Goal: Task Accomplishment & Management: Use online tool/utility

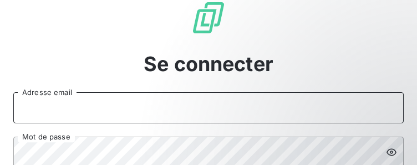
type input "[EMAIL_ADDRESS][DOMAIN_NAME]"
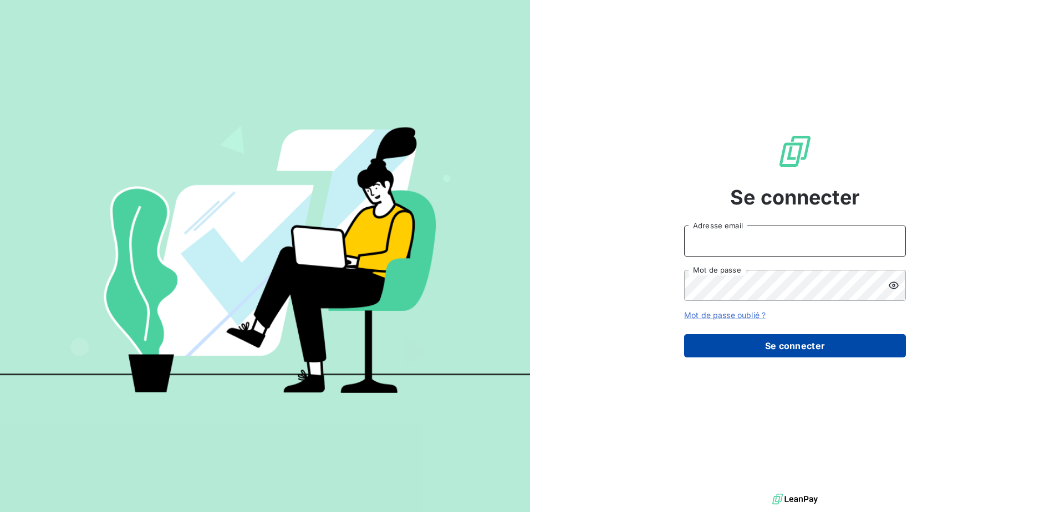
type input "[EMAIL_ADDRESS][DOMAIN_NAME]"
click at [767, 346] on button "Se connecter" at bounding box center [795, 345] width 222 height 23
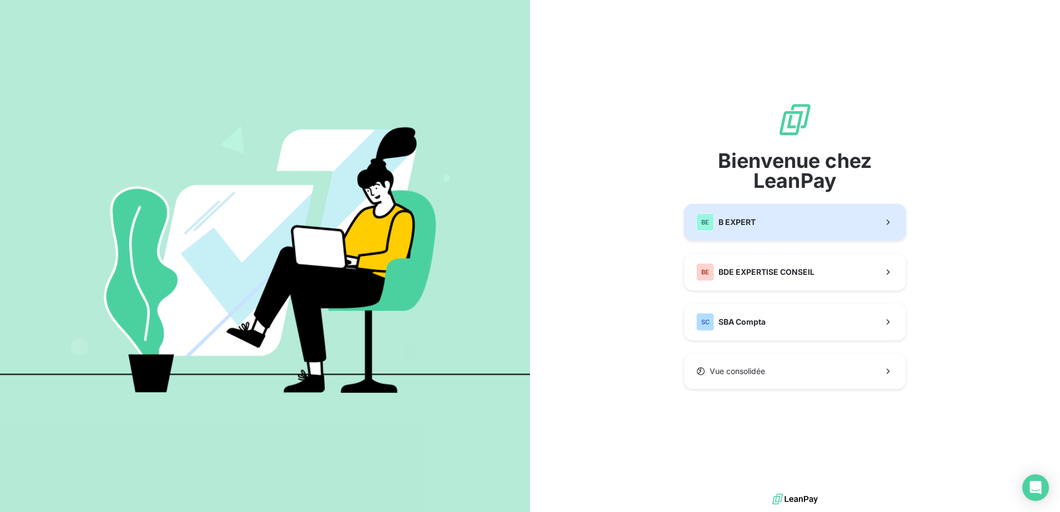
click at [773, 227] on button "BE B EXPERT" at bounding box center [795, 222] width 222 height 37
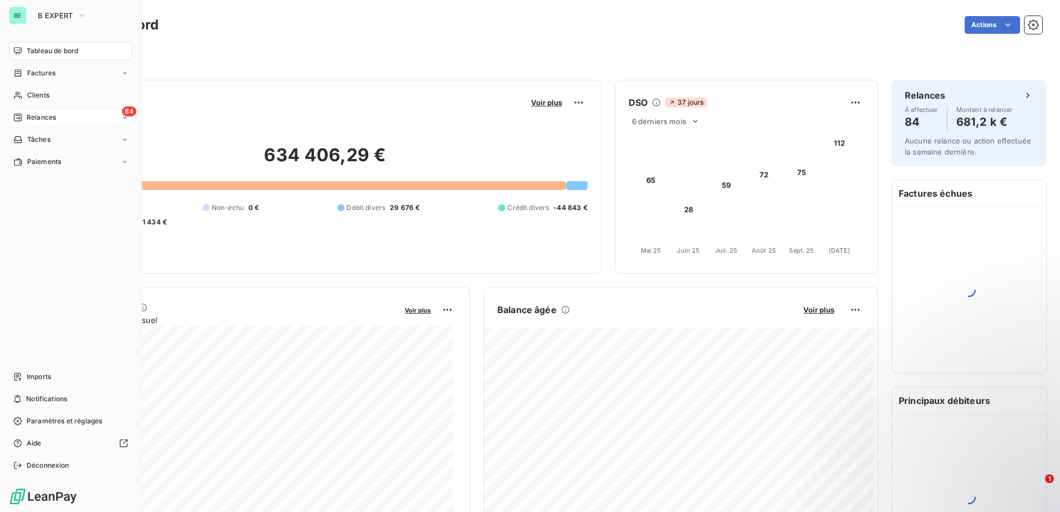
click at [19, 118] on icon at bounding box center [18, 118] width 8 height 8
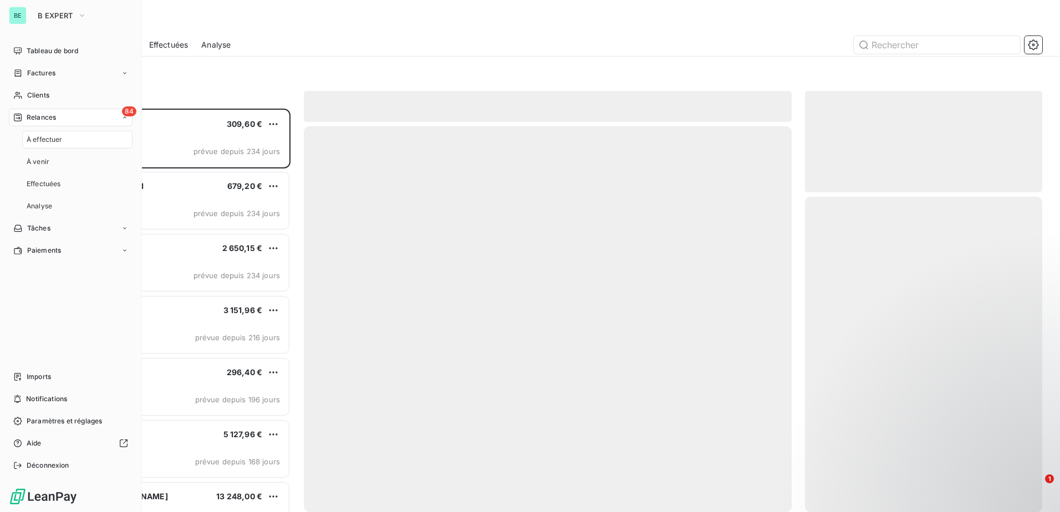
scroll to position [395, 229]
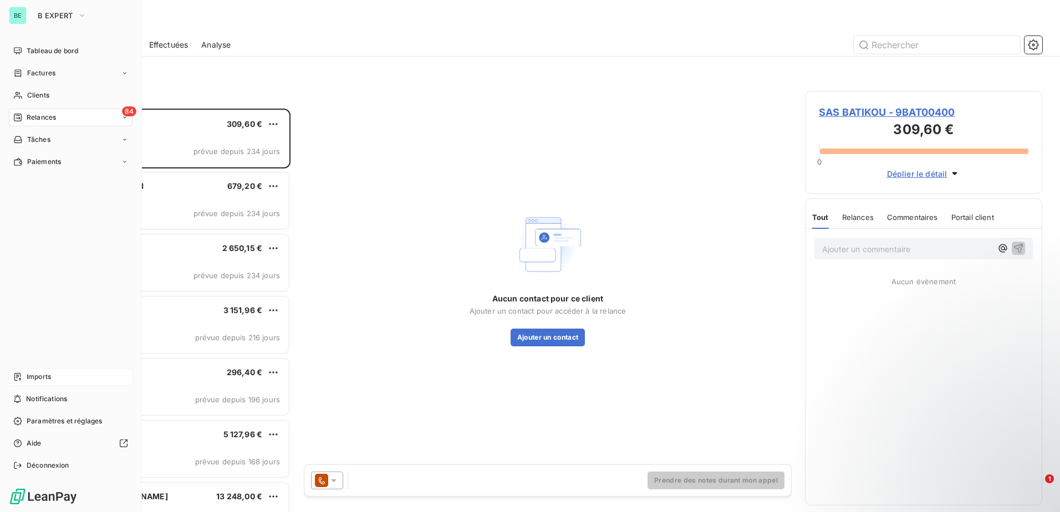
click at [60, 382] on div "Imports" at bounding box center [71, 377] width 124 height 18
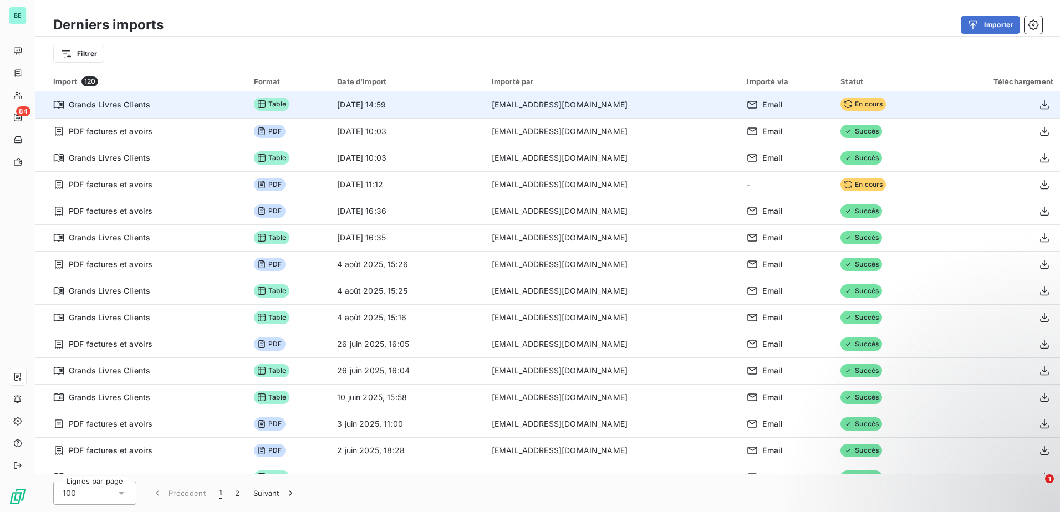
click at [987, 110] on div at bounding box center [997, 105] width 112 height 18
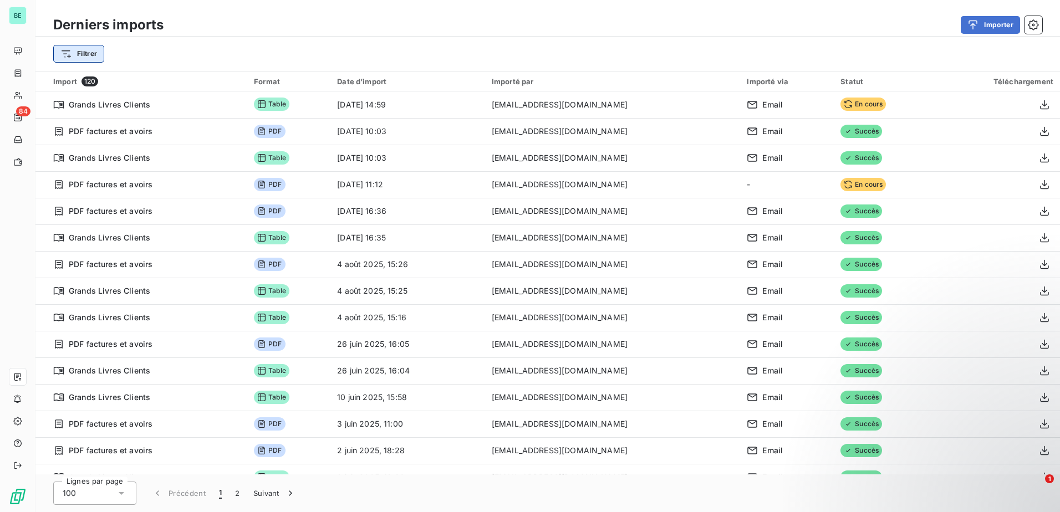
click at [70, 55] on html "BE 84 Derniers imports Importer Filtrer Import 120 Format Date d’import Importé…" at bounding box center [530, 256] width 1060 height 512
click at [395, 37] on html "BE 84 Derniers imports Importer Filtrer Import 120 Format Date d’import Importé…" at bounding box center [530, 256] width 1060 height 512
click at [1031, 22] on icon "button" at bounding box center [1033, 24] width 11 height 11
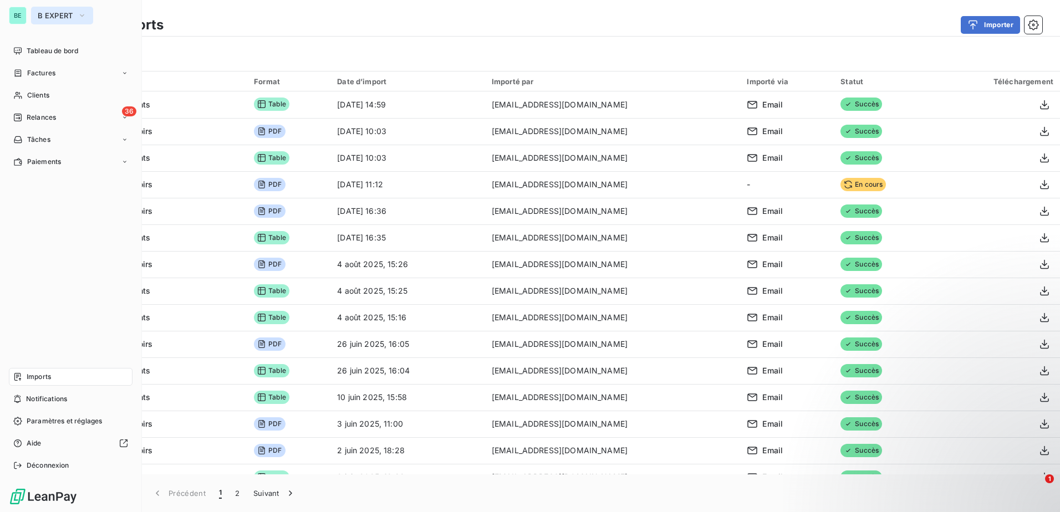
click at [76, 13] on button "B EXPERT" at bounding box center [62, 16] width 62 height 18
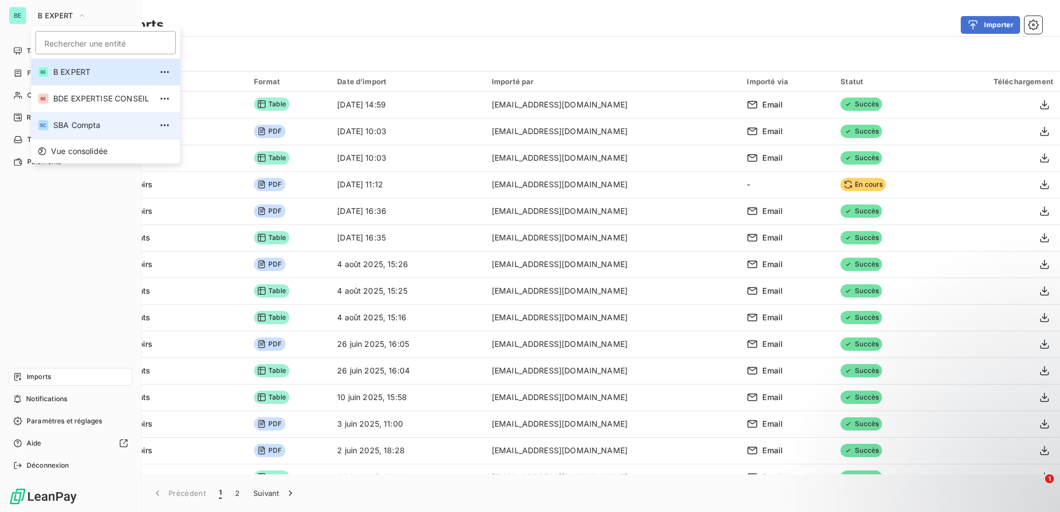
click at [115, 120] on span "SBA Compta" at bounding box center [102, 125] width 98 height 11
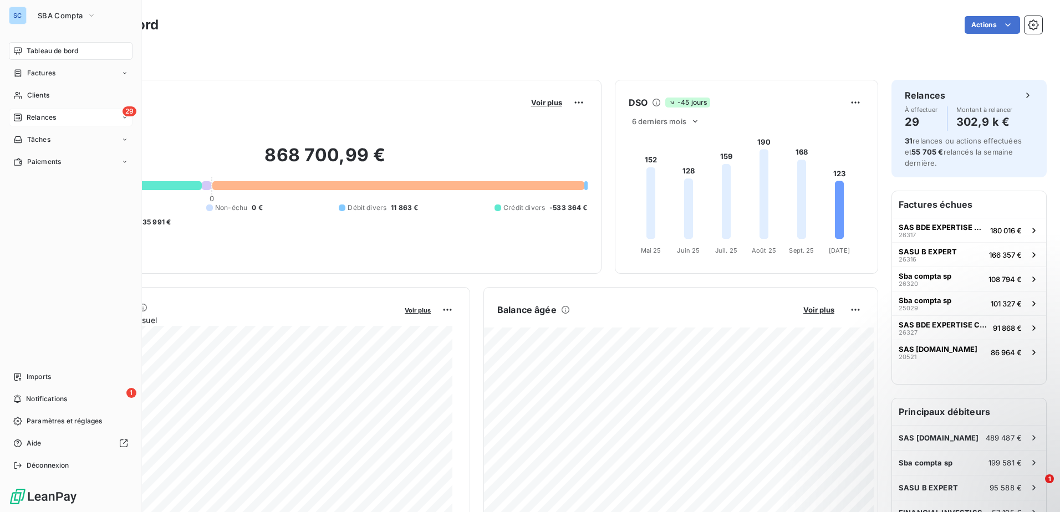
click at [32, 117] on span "Relances" at bounding box center [41, 118] width 29 height 10
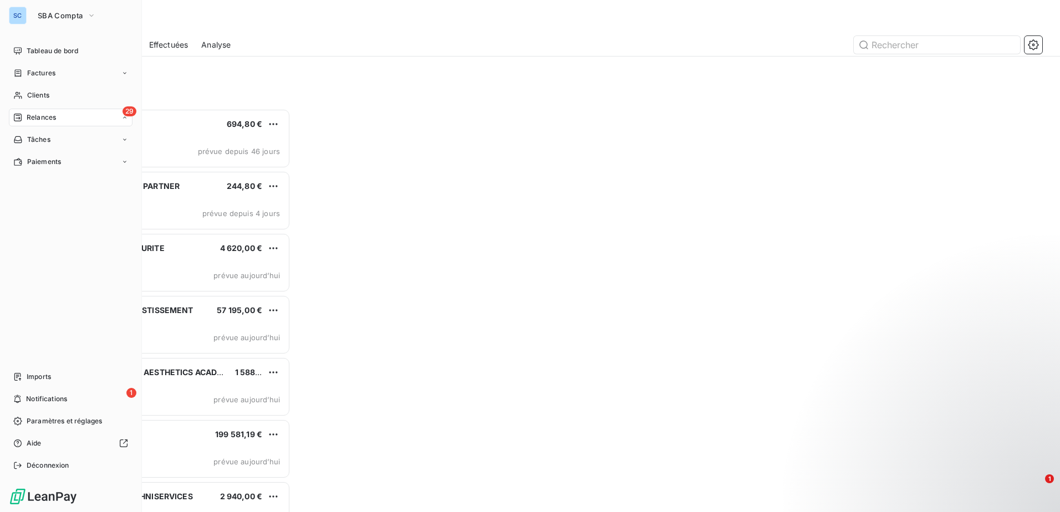
scroll to position [395, 229]
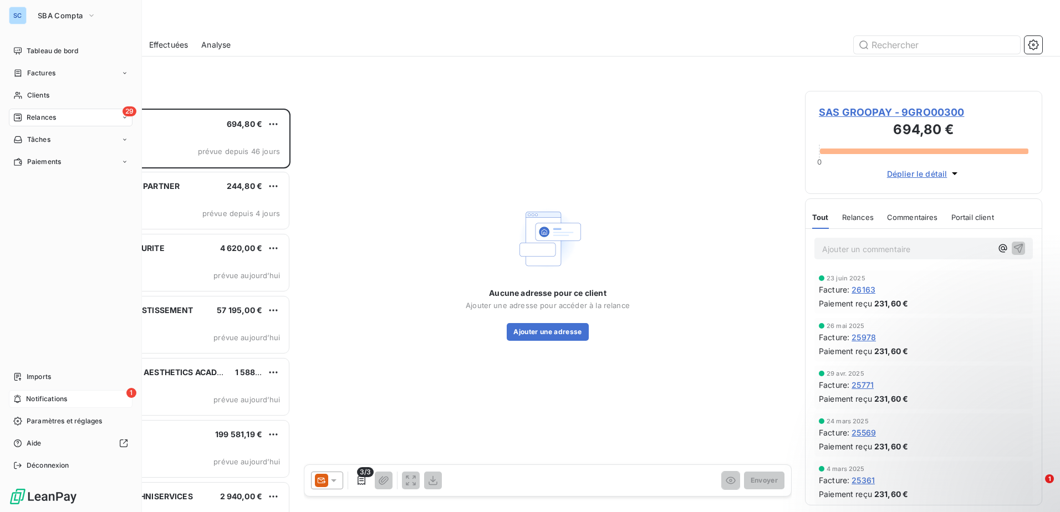
click at [70, 390] on div "1 Notifications" at bounding box center [71, 399] width 124 height 18
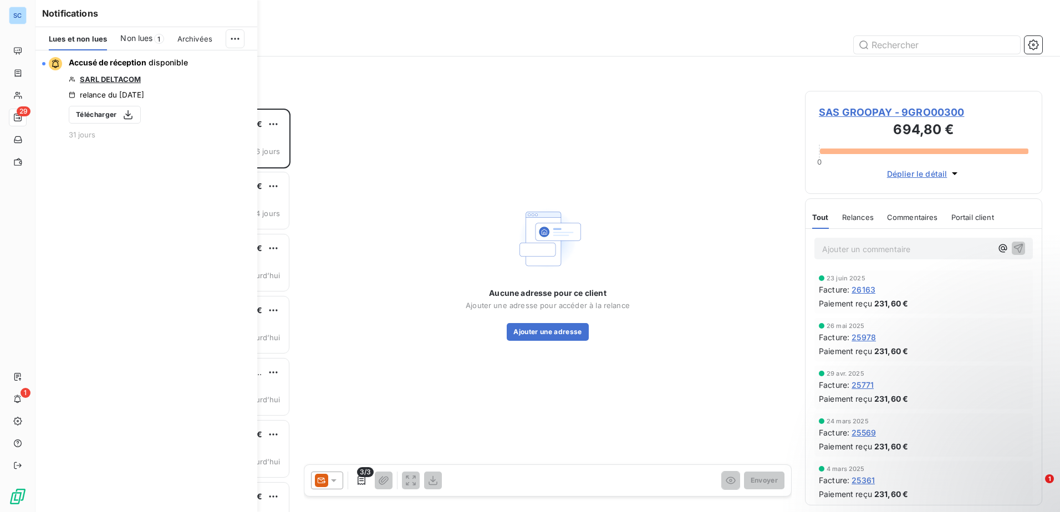
click at [412, 83] on div "Filtrer" at bounding box center [547, 73] width 989 height 21
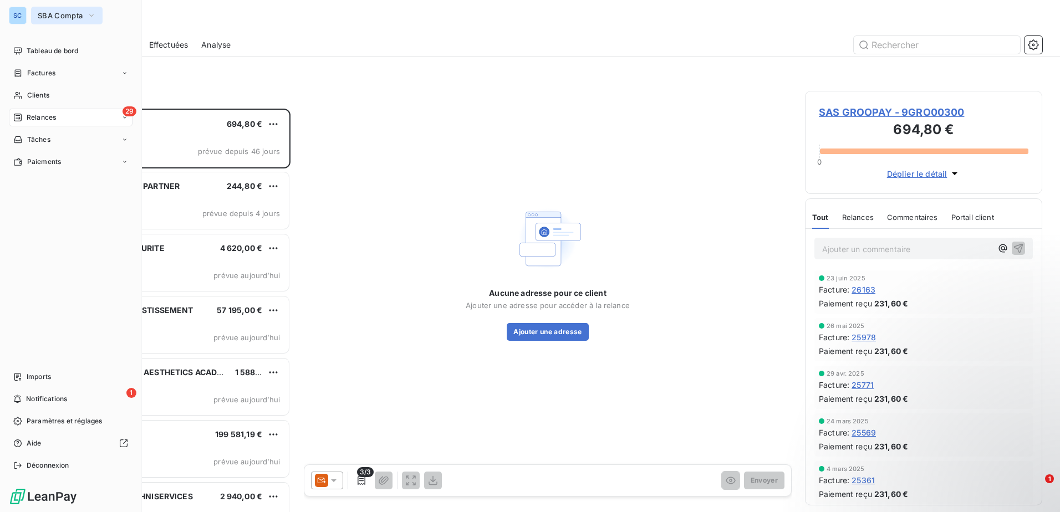
click at [45, 16] on span "SBA Compta" at bounding box center [60, 15] width 45 height 9
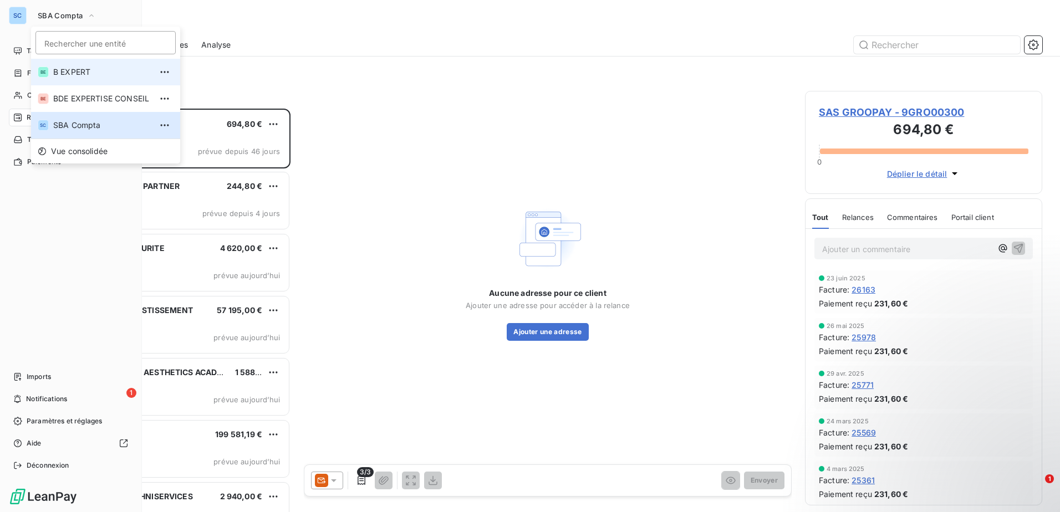
click at [109, 76] on span "B EXPERT" at bounding box center [102, 72] width 98 height 11
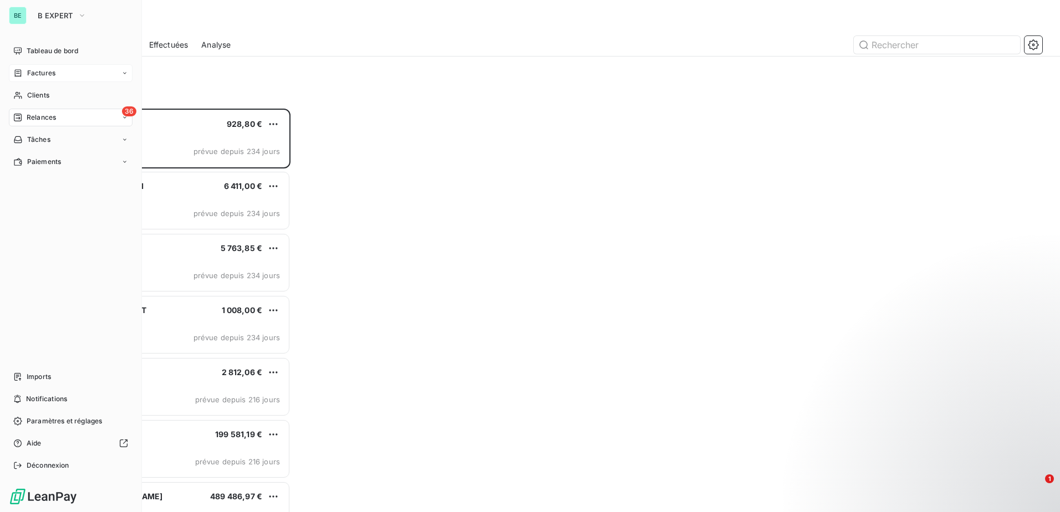
scroll to position [395, 229]
click at [45, 424] on div "Paramètres et réglages" at bounding box center [71, 421] width 124 height 18
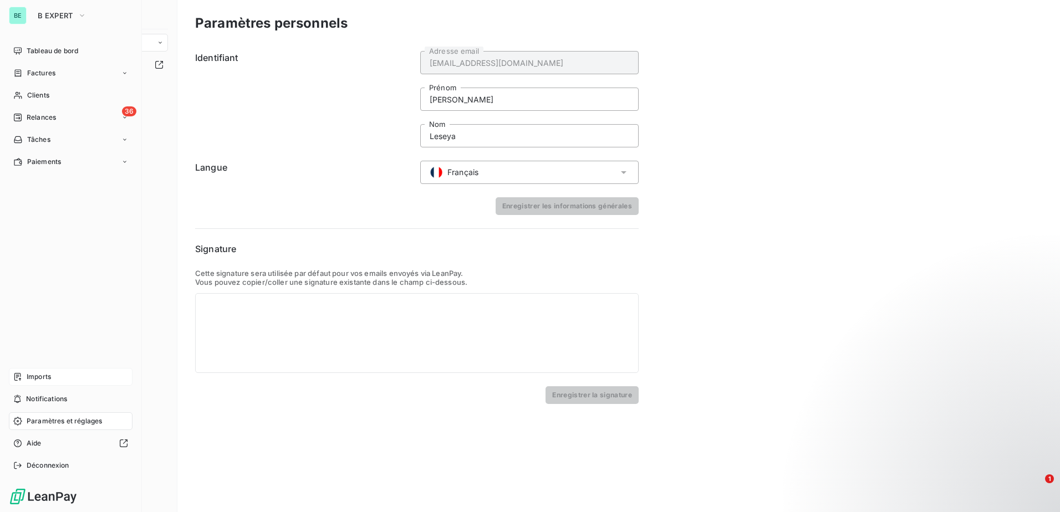
click at [33, 372] on span "Imports" at bounding box center [39, 377] width 24 height 10
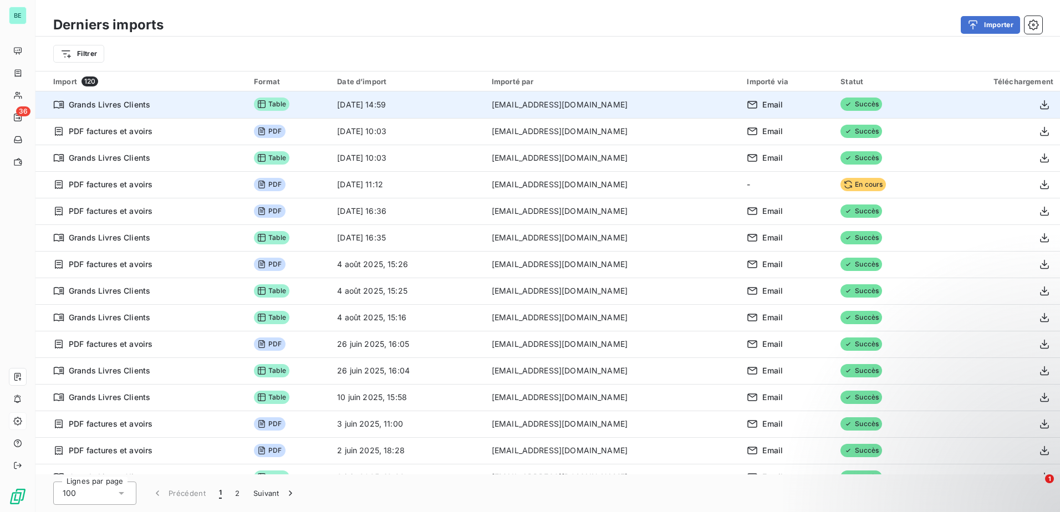
click at [51, 101] on td "Grands Livres Clients" at bounding box center [141, 104] width 212 height 27
click at [59, 103] on icon at bounding box center [58, 104] width 11 height 11
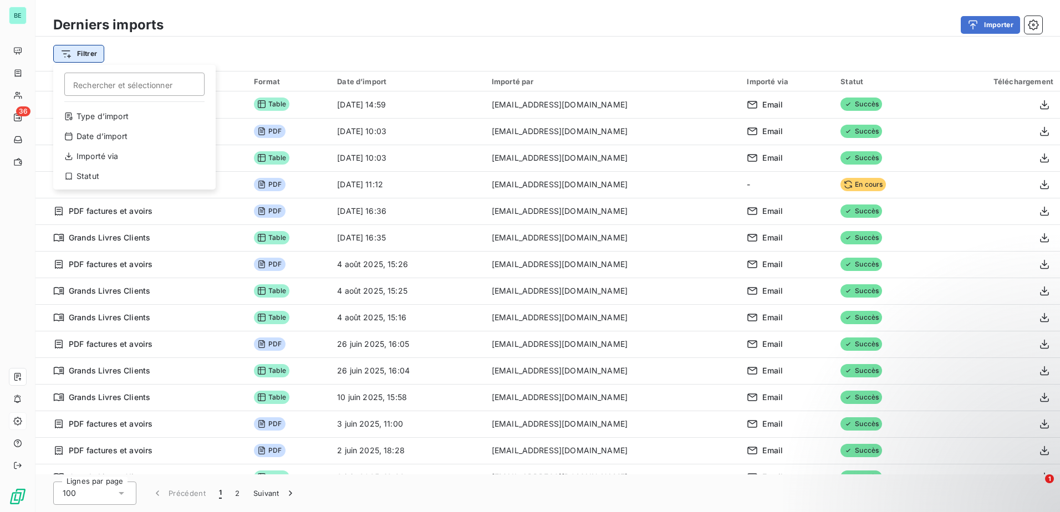
click at [83, 52] on html "BE 36 Derniers imports Importer Filtrer Rechercher et sélectionner Type d’impor…" at bounding box center [530, 256] width 1060 height 512
click at [116, 121] on div "Type d’import" at bounding box center [135, 117] width 154 height 18
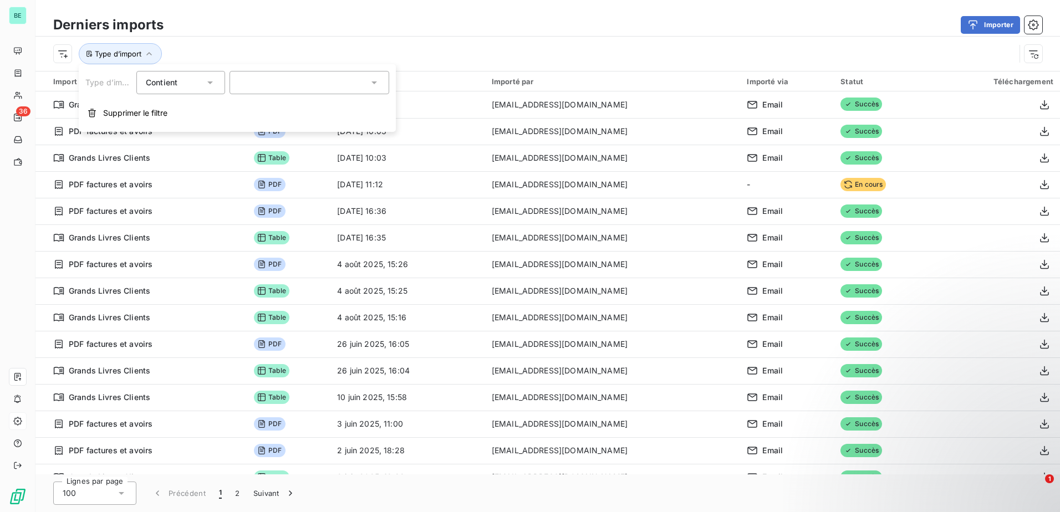
click at [205, 85] on icon at bounding box center [210, 82] width 11 height 11
click at [281, 91] on div at bounding box center [309, 82] width 160 height 23
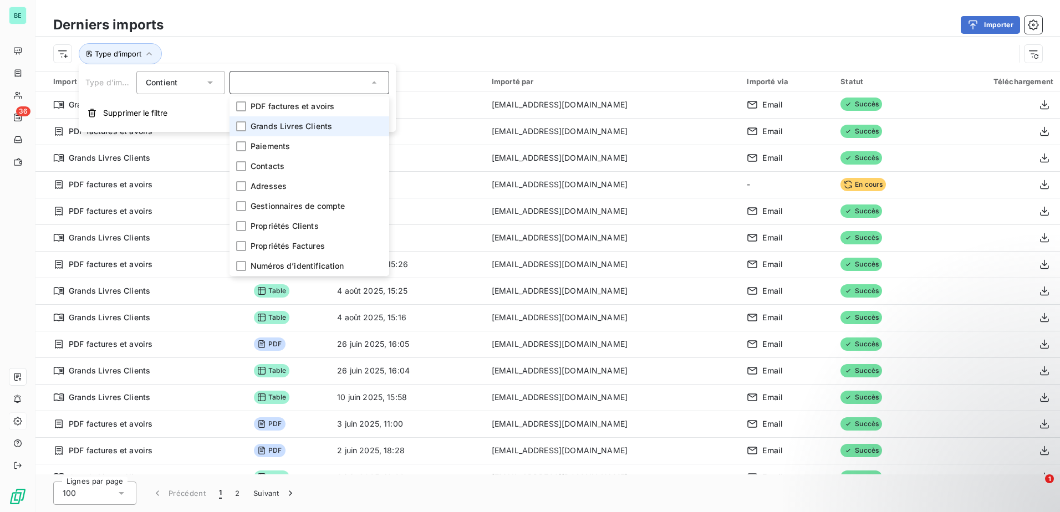
click at [326, 125] on span "Grands Livres Clients" at bounding box center [291, 126] width 81 height 11
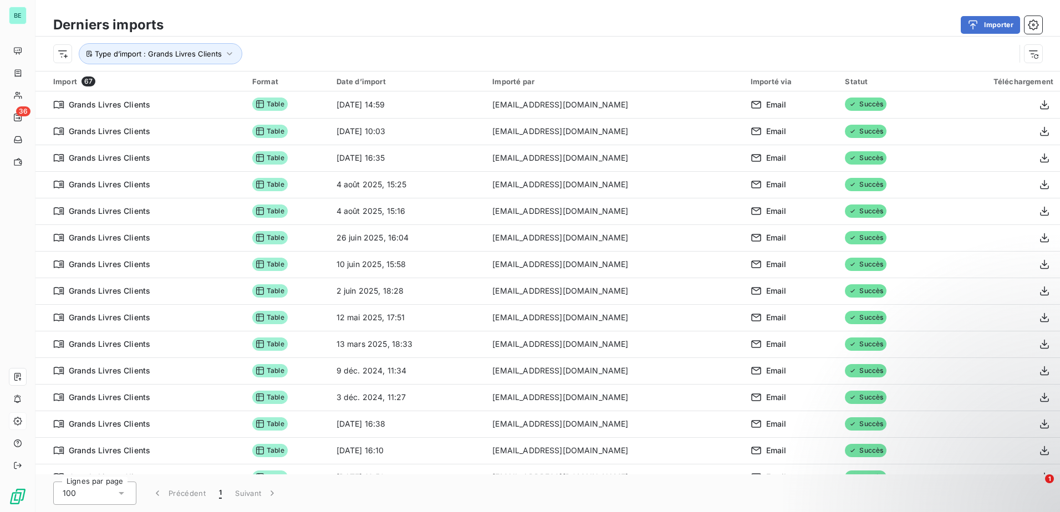
click at [391, 32] on div "Importer" at bounding box center [609, 25] width 865 height 18
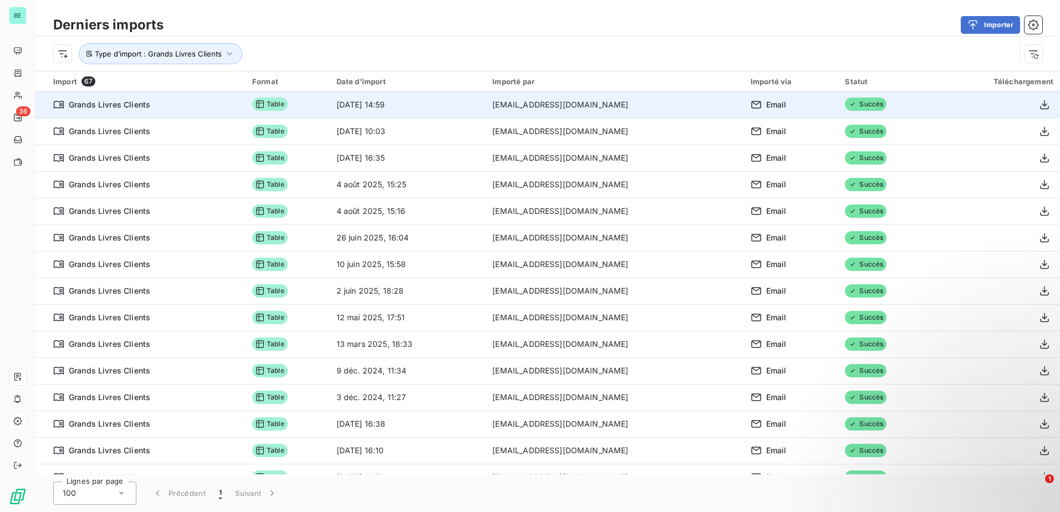
click at [595, 103] on td "[EMAIL_ADDRESS][DOMAIN_NAME]" at bounding box center [615, 104] width 258 height 27
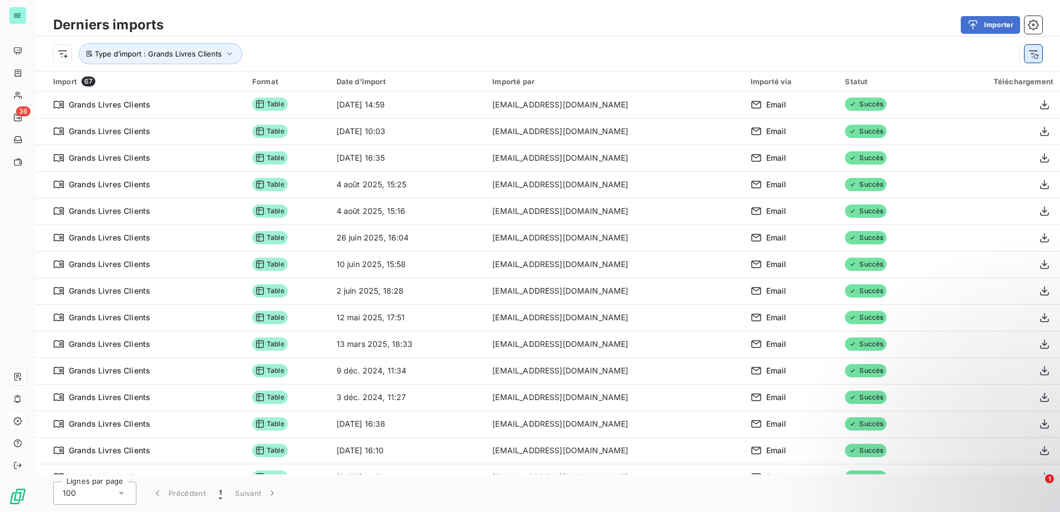
click at [1028, 55] on icon "button" at bounding box center [1033, 53] width 11 height 11
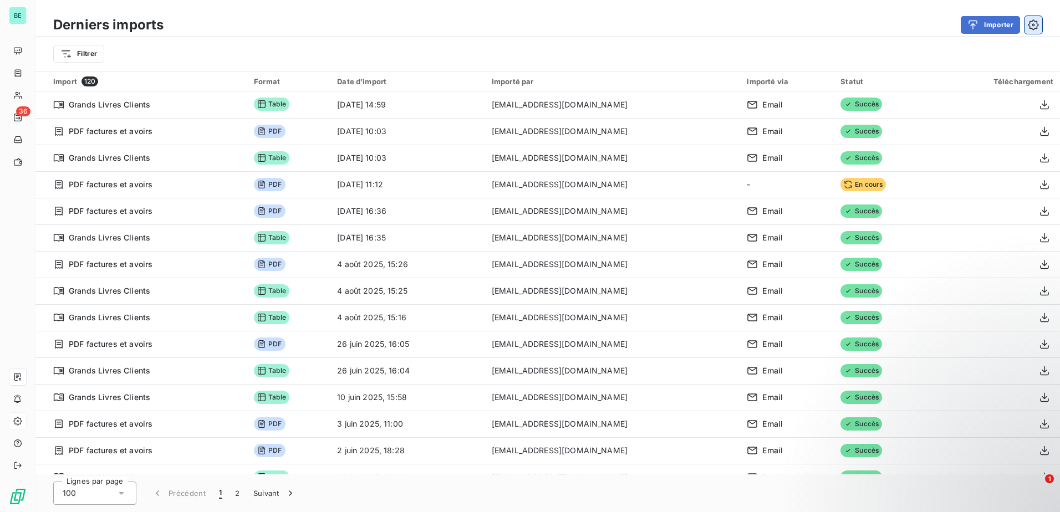
click at [1035, 23] on icon "button" at bounding box center [1033, 24] width 11 height 11
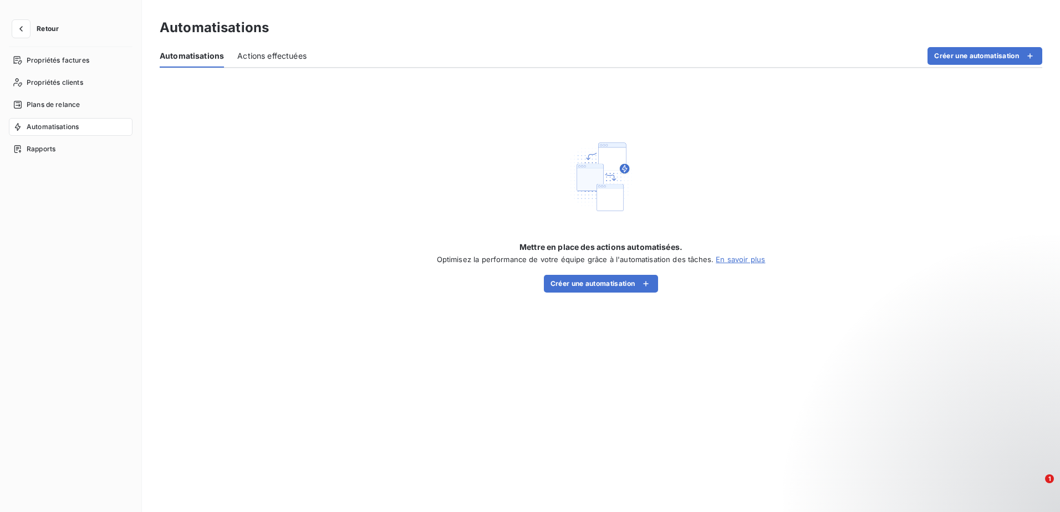
click at [263, 62] on div "Actions effectuées" at bounding box center [271, 55] width 69 height 23
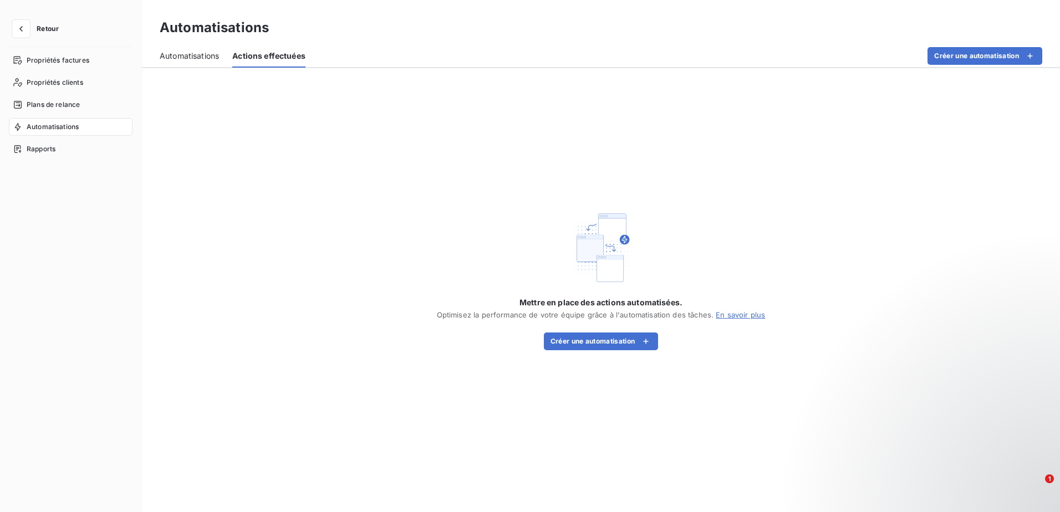
click at [195, 48] on div "Automatisations" at bounding box center [189, 55] width 59 height 23
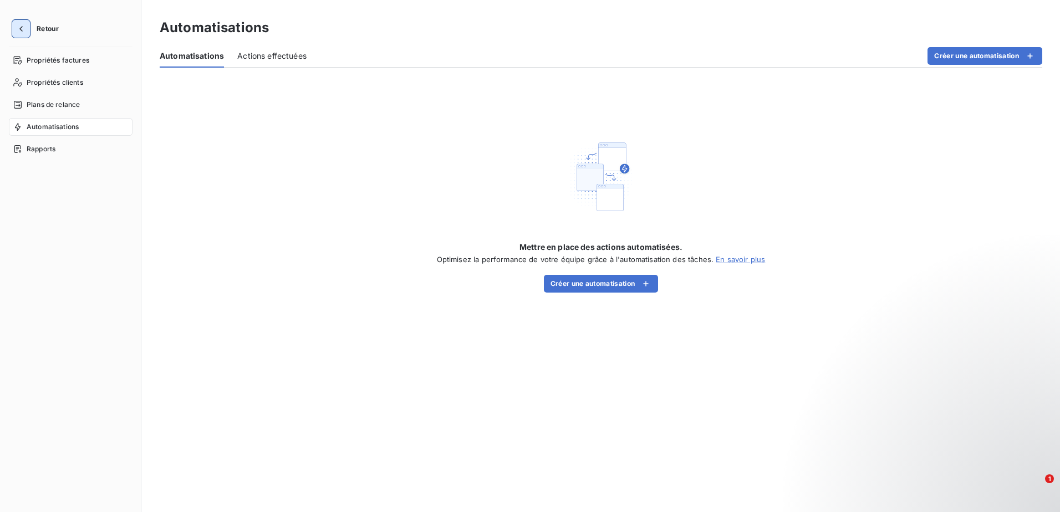
click at [23, 24] on icon "button" at bounding box center [21, 28] width 11 height 11
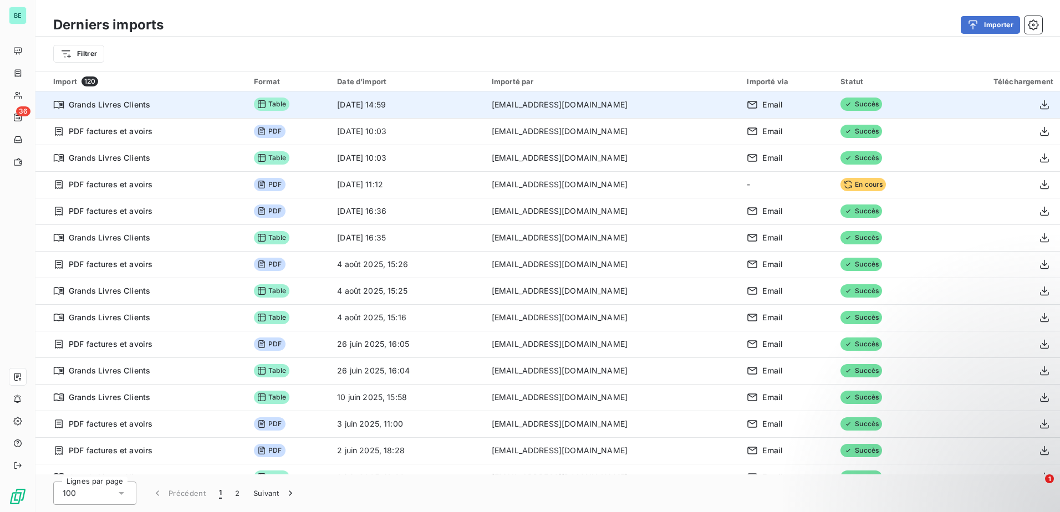
click at [268, 104] on span "Table" at bounding box center [271, 104] width 35 height 13
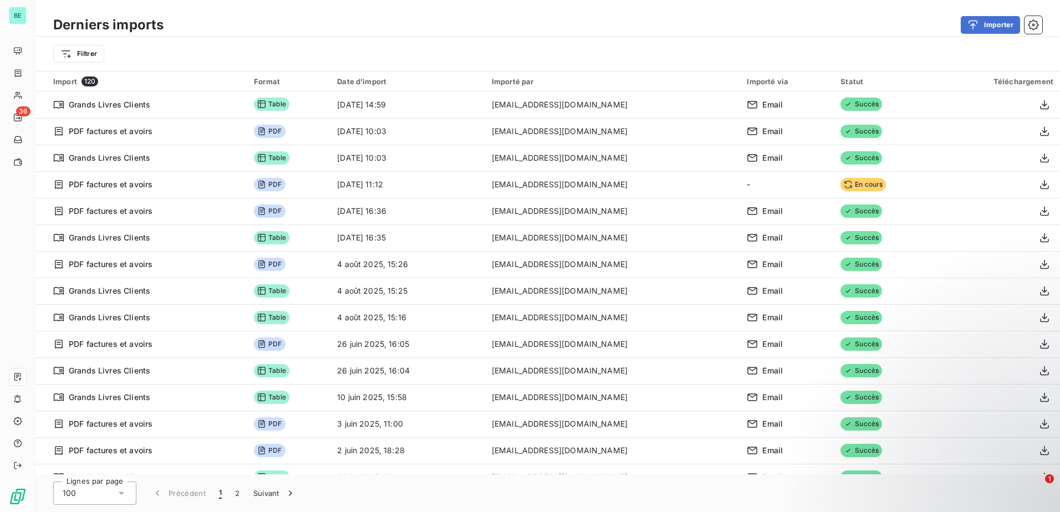
drag, startPoint x: 268, startPoint y: 104, endPoint x: 210, endPoint y: 47, distance: 81.1
click at [210, 47] on div "Filtrer" at bounding box center [547, 53] width 989 height 21
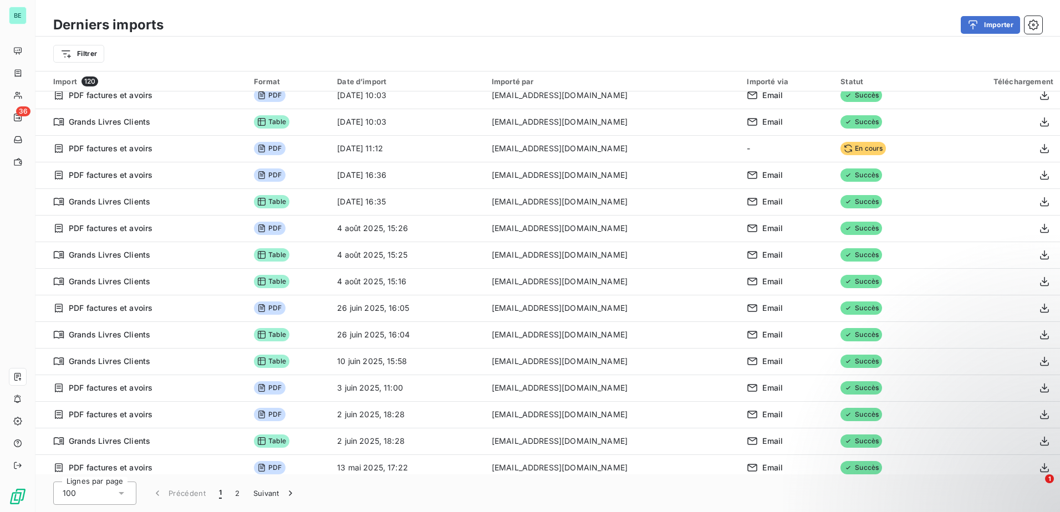
scroll to position [55, 0]
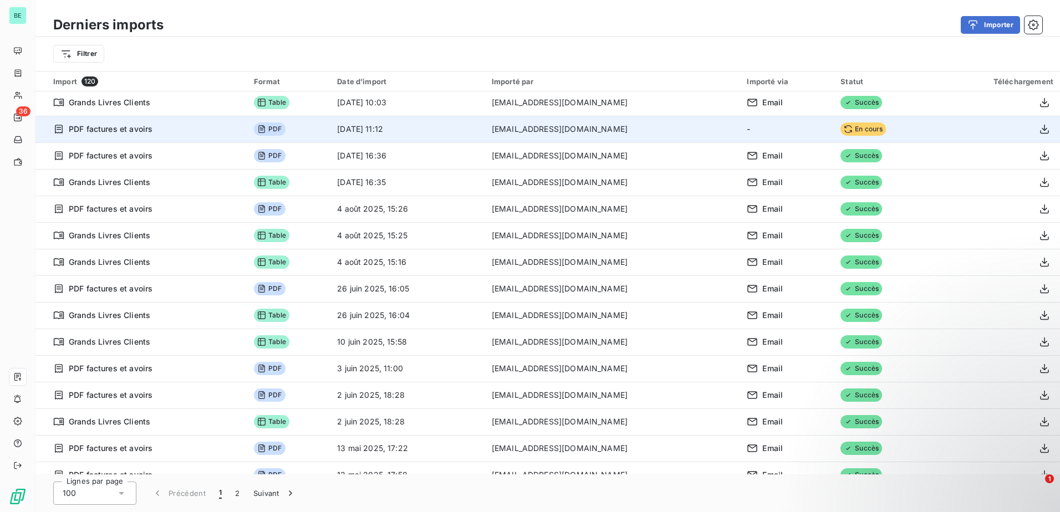
click at [681, 134] on td "[EMAIL_ADDRESS][DOMAIN_NAME]" at bounding box center [613, 129] width 256 height 27
click at [539, 140] on td "[EMAIL_ADDRESS][DOMAIN_NAME]" at bounding box center [613, 129] width 256 height 27
click at [538, 134] on td "[EMAIL_ADDRESS][DOMAIN_NAME]" at bounding box center [613, 129] width 256 height 27
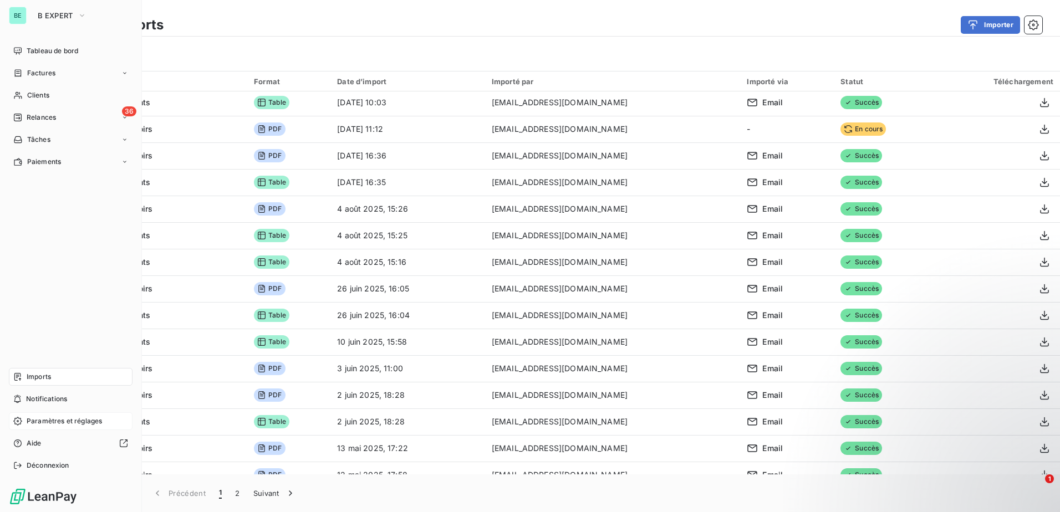
click at [31, 423] on span "Paramètres et réglages" at bounding box center [64, 421] width 75 height 10
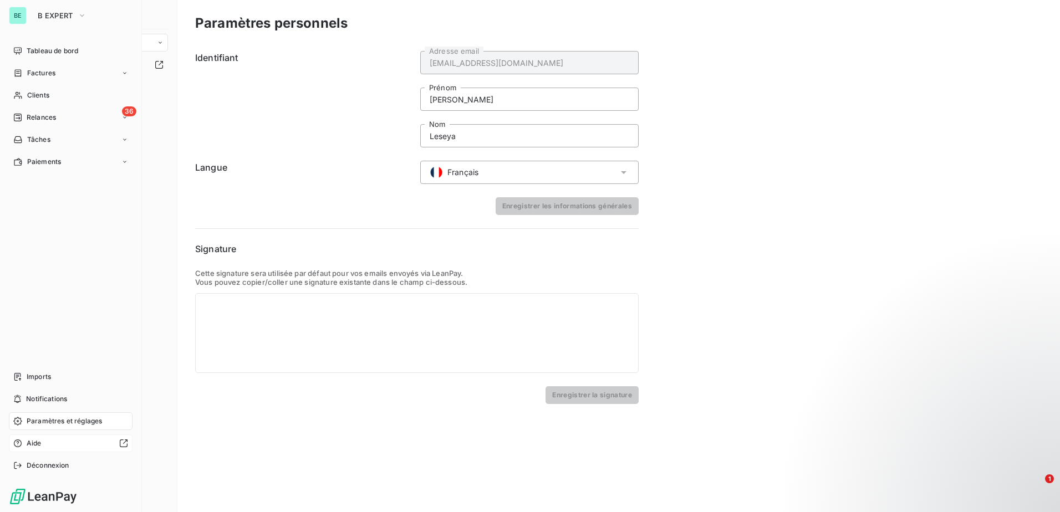
click at [39, 446] on span "Aide" at bounding box center [34, 443] width 15 height 10
click at [76, 54] on span "Tableau de bord" at bounding box center [53, 51] width 52 height 10
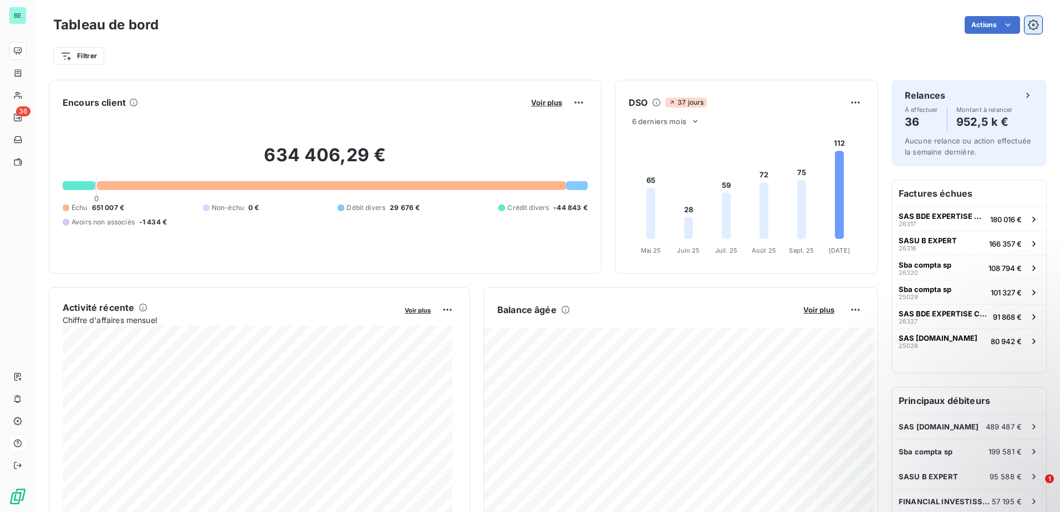
click at [1025, 17] on button "button" at bounding box center [1033, 25] width 18 height 18
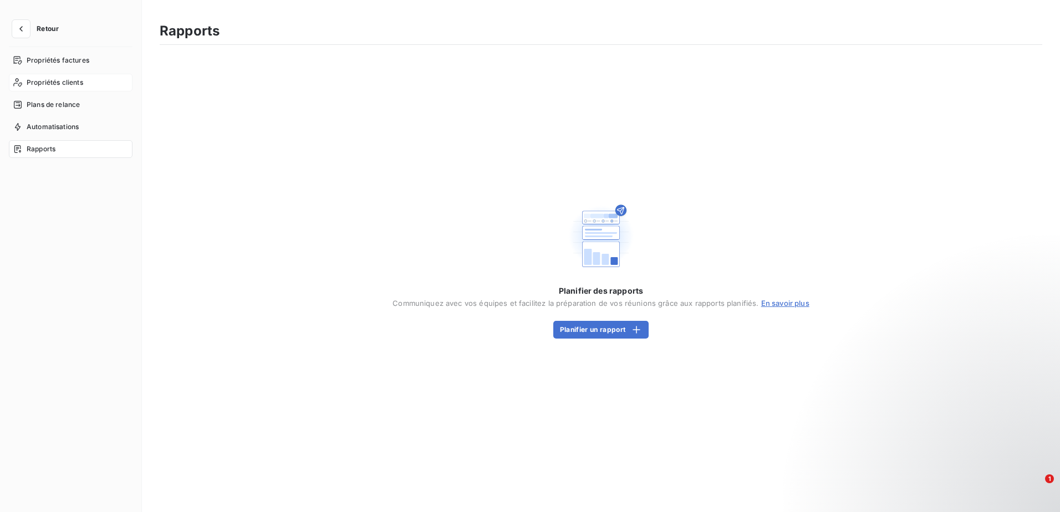
click at [78, 80] on span "Propriétés clients" at bounding box center [55, 83] width 57 height 10
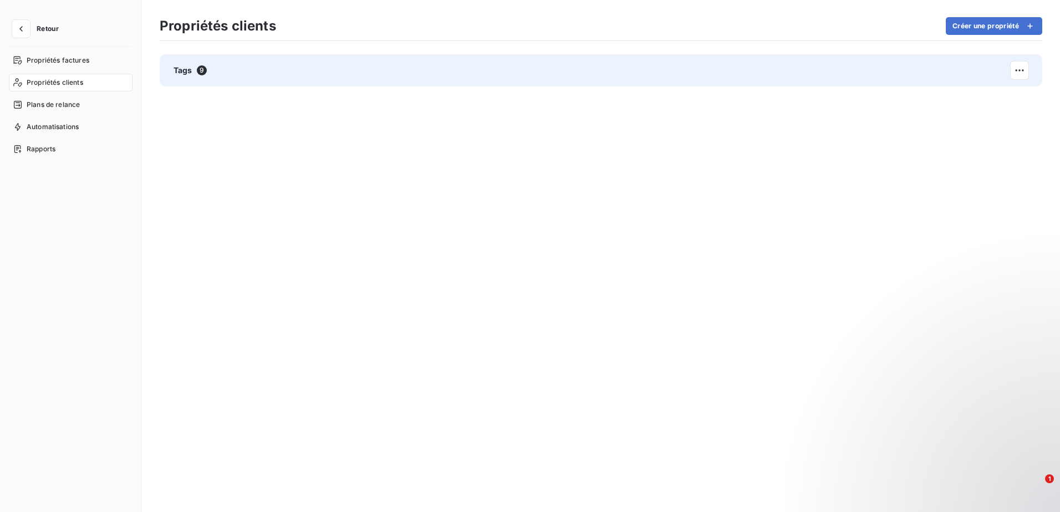
click at [1033, 72] on div "Tags 9" at bounding box center [601, 70] width 882 height 32
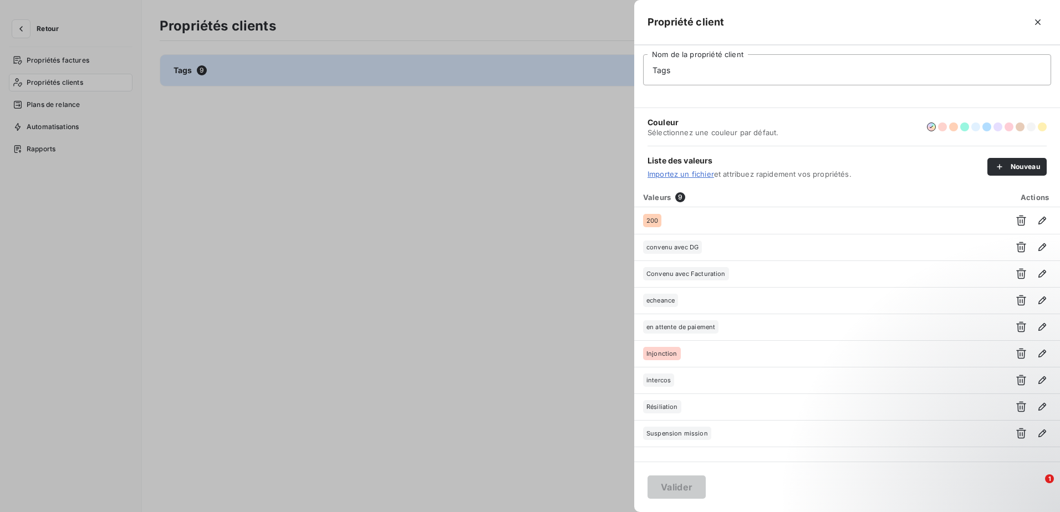
click at [478, 136] on div at bounding box center [530, 256] width 1060 height 512
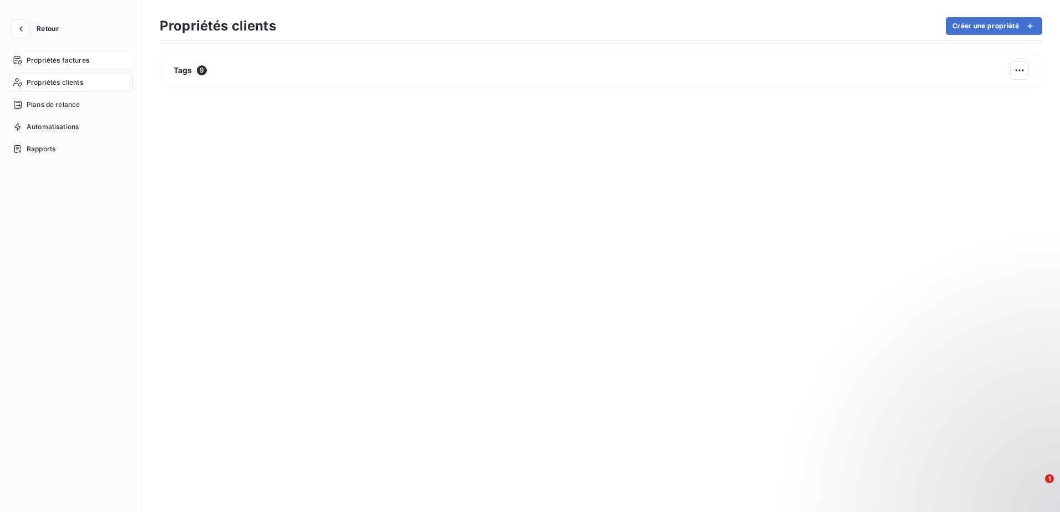
click at [26, 54] on div "Propriétés factures" at bounding box center [71, 61] width 124 height 18
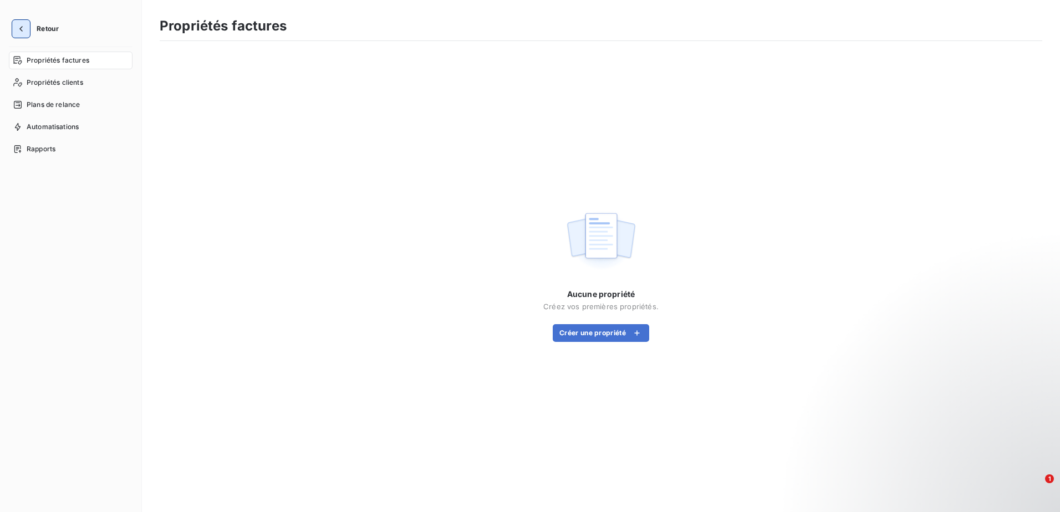
click at [26, 30] on icon "button" at bounding box center [21, 28] width 11 height 11
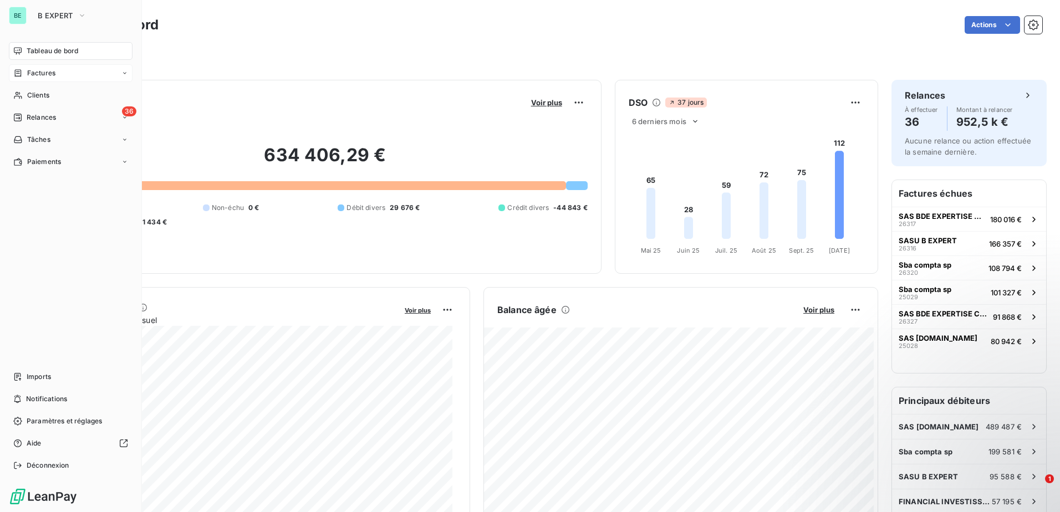
click at [61, 79] on div "Factures" at bounding box center [71, 73] width 124 height 18
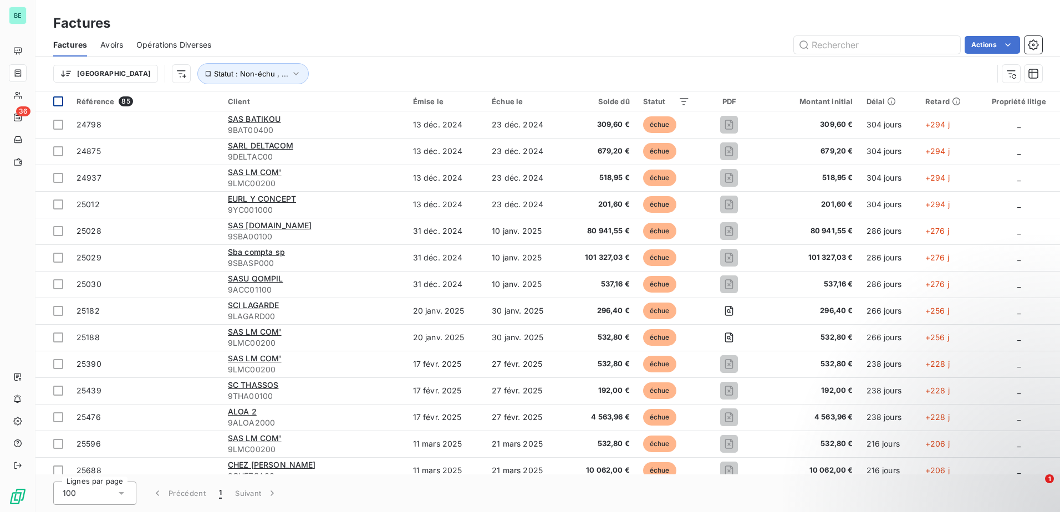
click at [50, 98] on th at bounding box center [52, 101] width 34 height 20
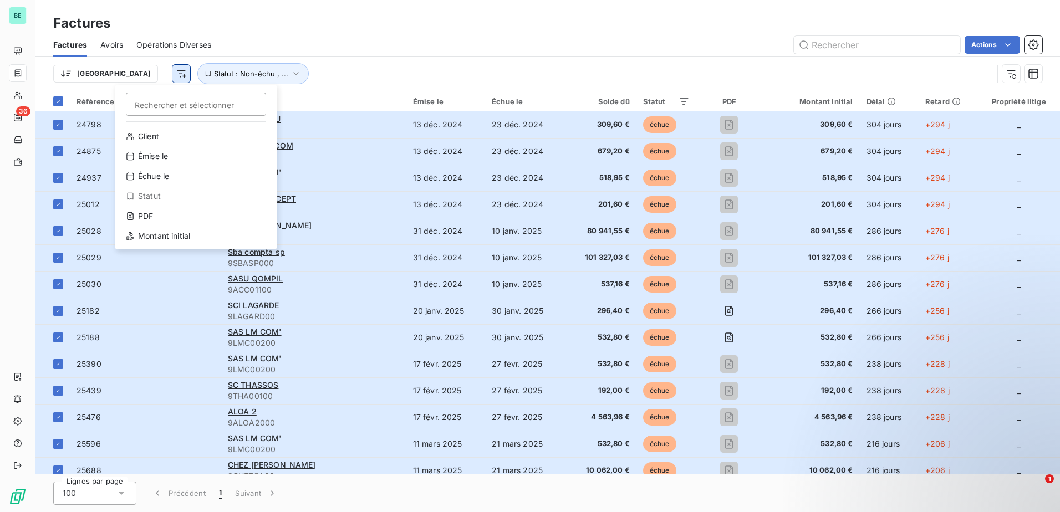
click at [120, 76] on html "BE 36 Factures Factures Avoirs Opérations Diverses Actions Trier Rechercher et …" at bounding box center [530, 256] width 1060 height 512
click at [313, 64] on html "BE 36 Factures Factures Avoirs Opérations Diverses Actions Trier Rechercher et …" at bounding box center [530, 256] width 1060 height 512
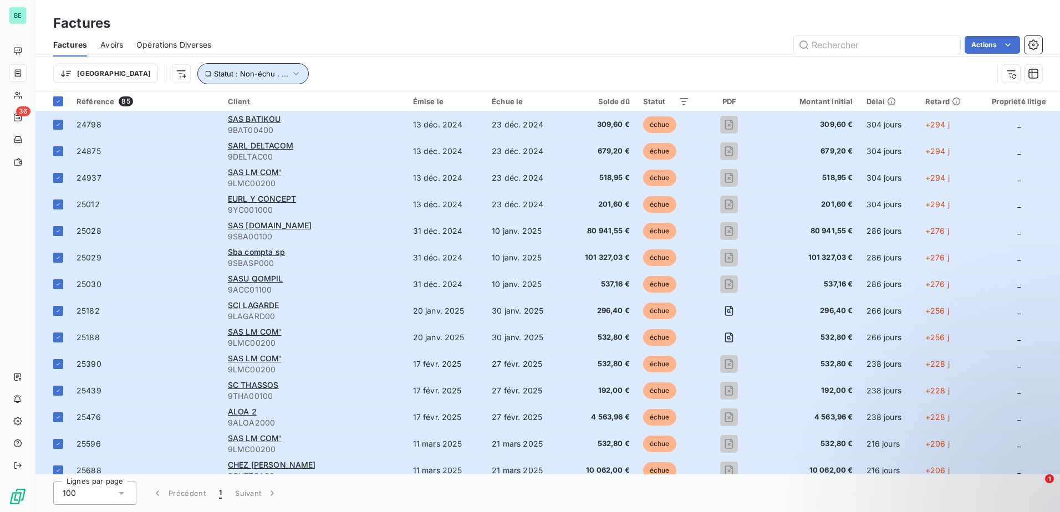
click at [225, 67] on button "Statut : Non-échu , ..." at bounding box center [252, 73] width 111 height 21
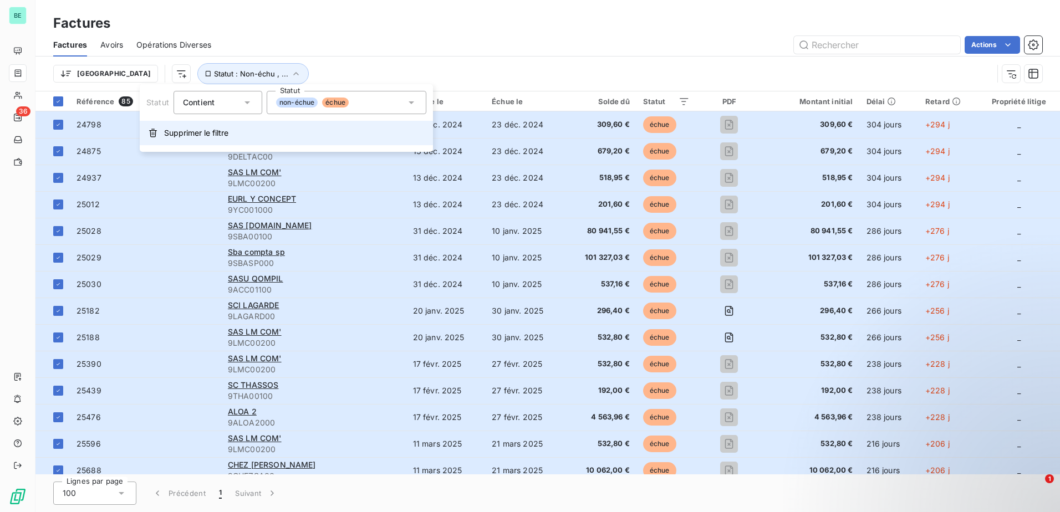
click at [214, 132] on span "Supprimer le filtre" at bounding box center [196, 132] width 64 height 11
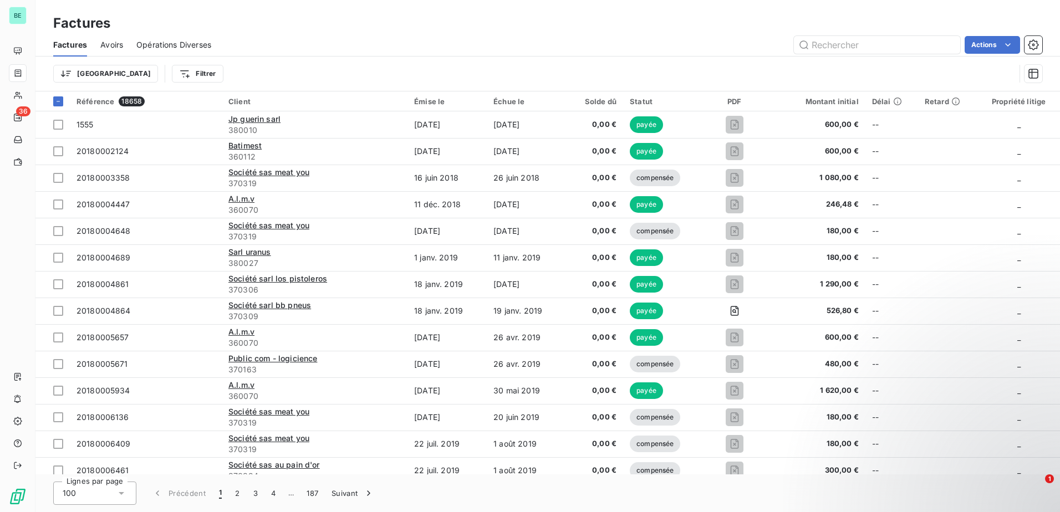
click at [104, 44] on span "Avoirs" at bounding box center [111, 44] width 23 height 11
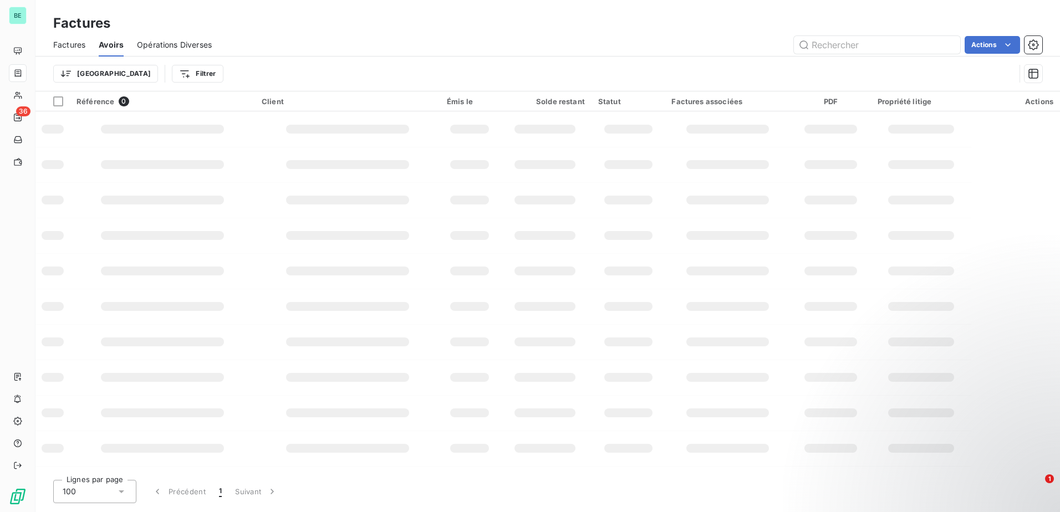
click at [185, 43] on span "Opérations Diverses" at bounding box center [174, 44] width 75 height 11
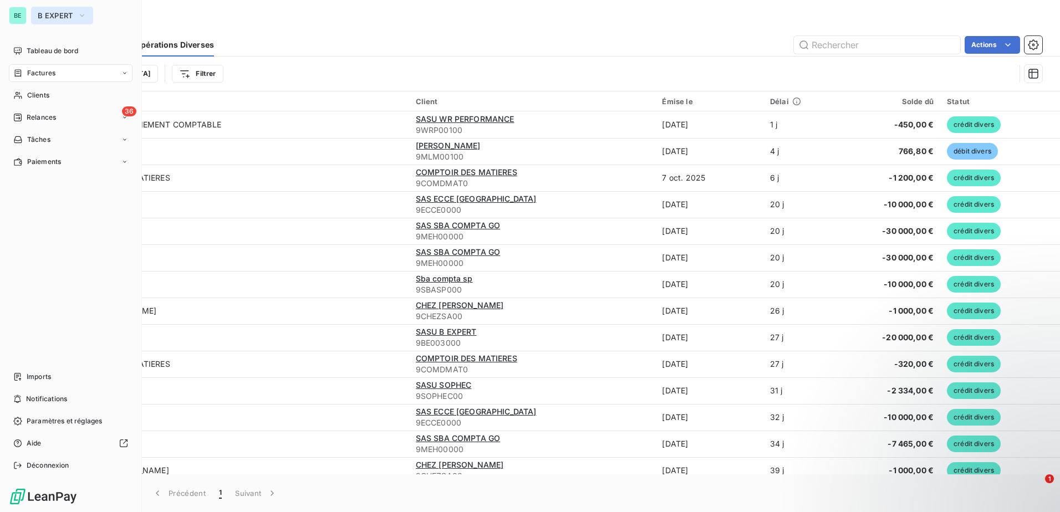
click at [78, 19] on icon "button" at bounding box center [82, 15] width 9 height 11
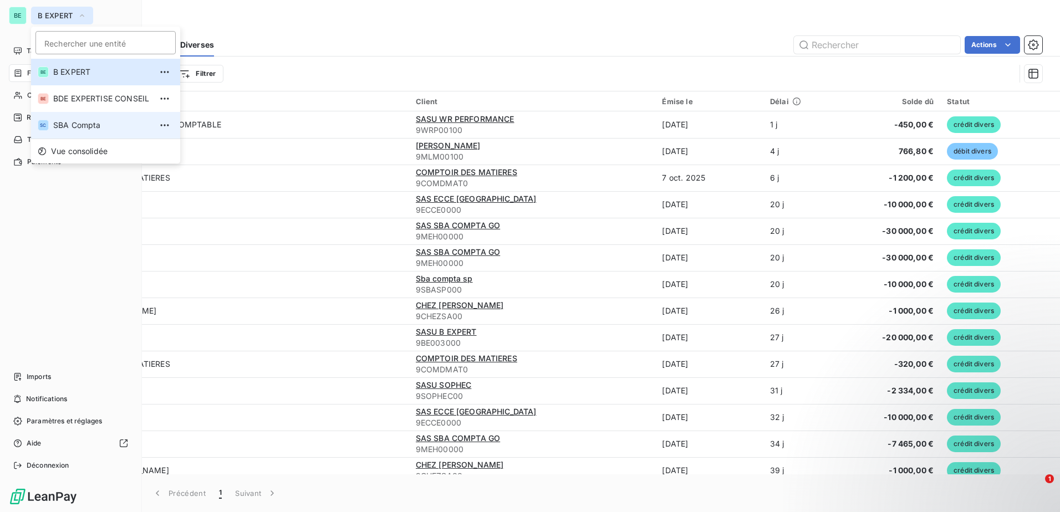
click at [100, 123] on span "SBA Compta" at bounding box center [102, 125] width 98 height 11
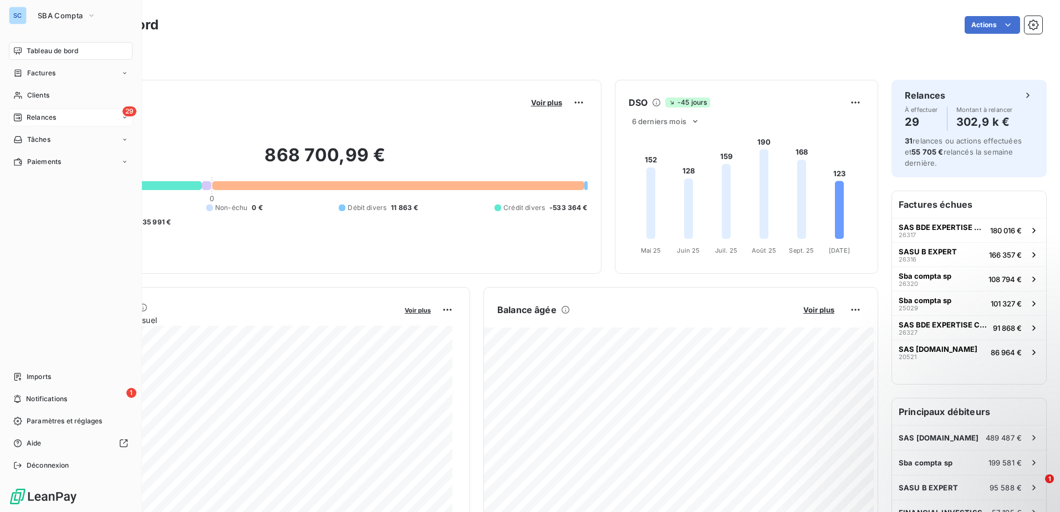
click at [108, 116] on div "29 Relances" at bounding box center [71, 118] width 124 height 18
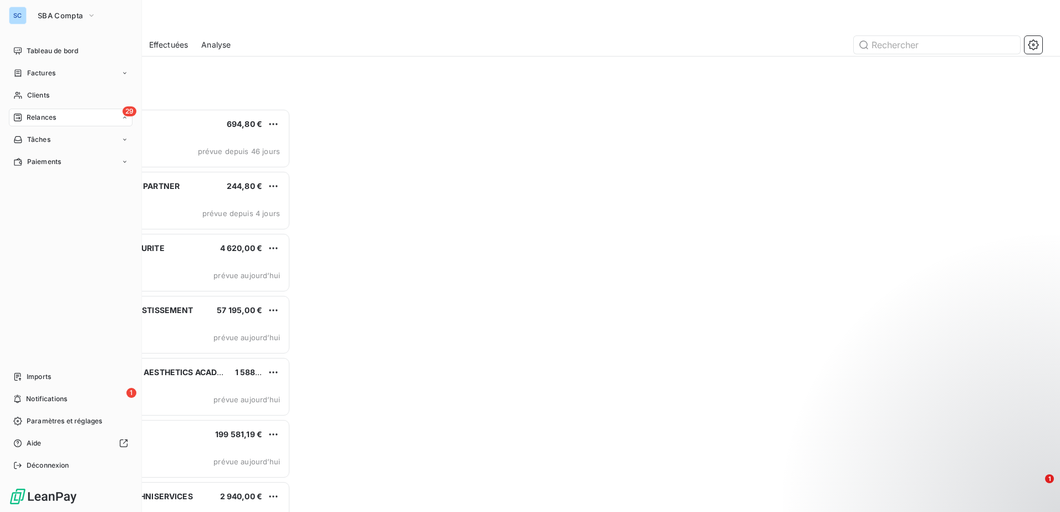
scroll to position [395, 229]
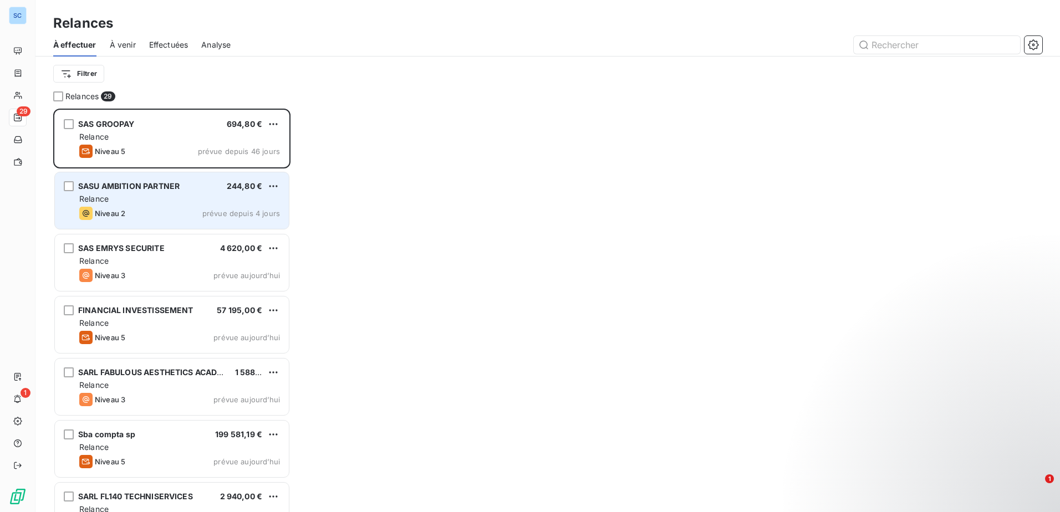
click at [168, 199] on div "Relance" at bounding box center [179, 198] width 201 height 11
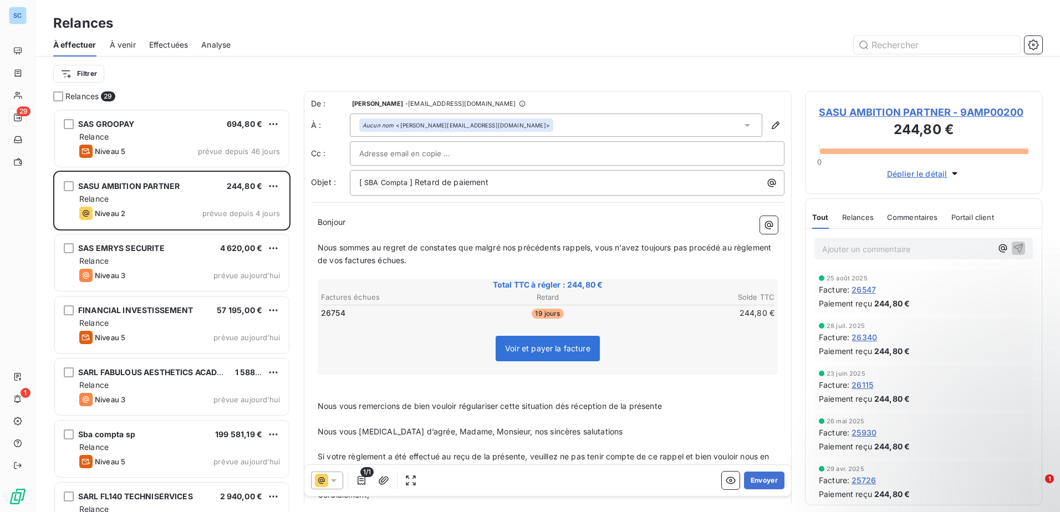
click at [330, 484] on icon at bounding box center [333, 480] width 11 height 11
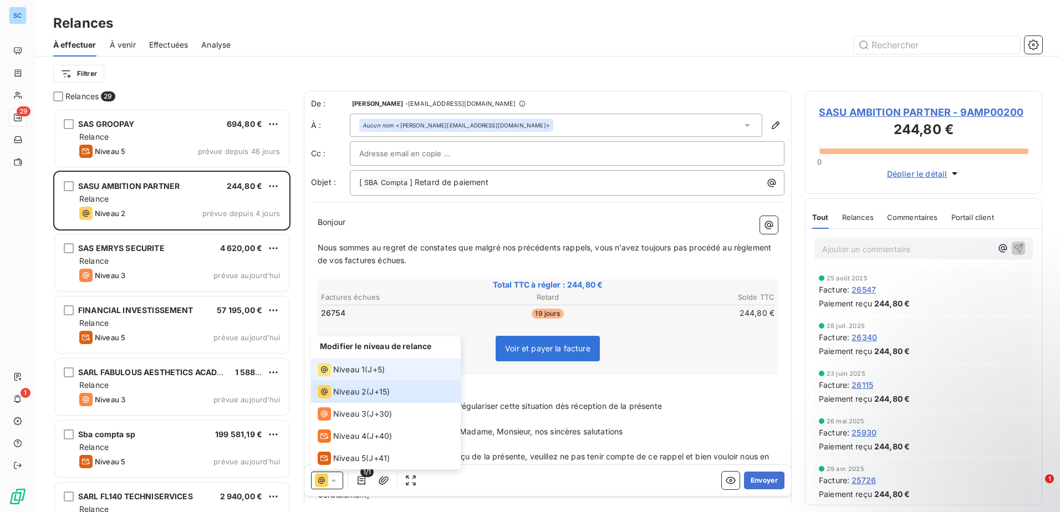
click at [368, 369] on div "Niveau 1 ( J+5 )" at bounding box center [351, 369] width 67 height 13
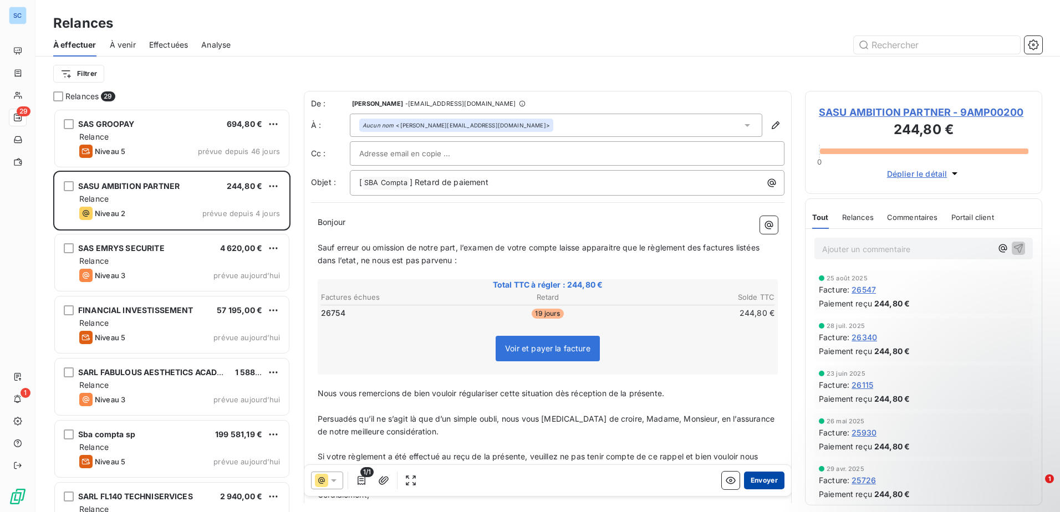
click at [765, 483] on button "Envoyer" at bounding box center [764, 481] width 40 height 18
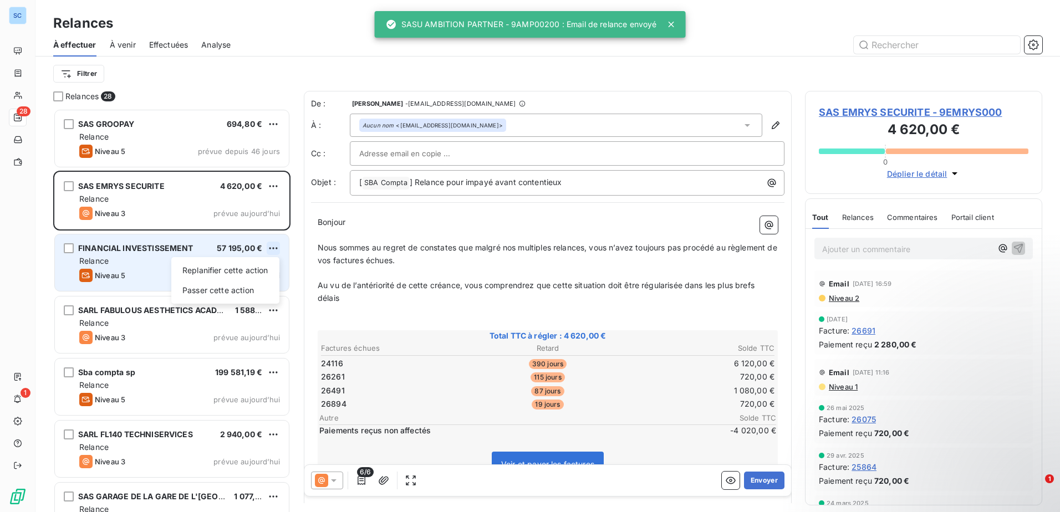
click at [275, 247] on html "SC 28 1 Relances À effectuer À venir Effectuées Analyse Filtrer Relances 28 SAS…" at bounding box center [530, 256] width 1060 height 512
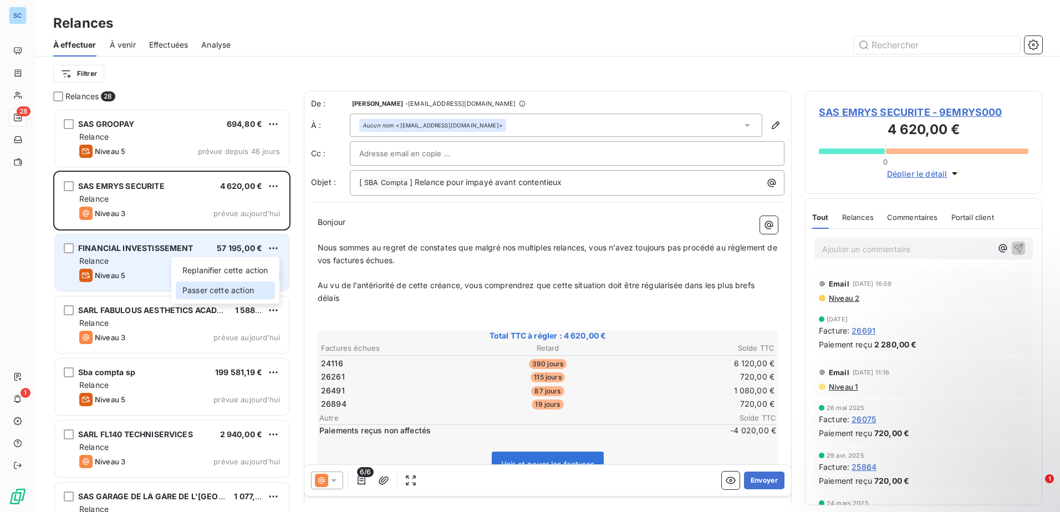
click at [246, 293] on div "Passer cette action" at bounding box center [225, 291] width 99 height 18
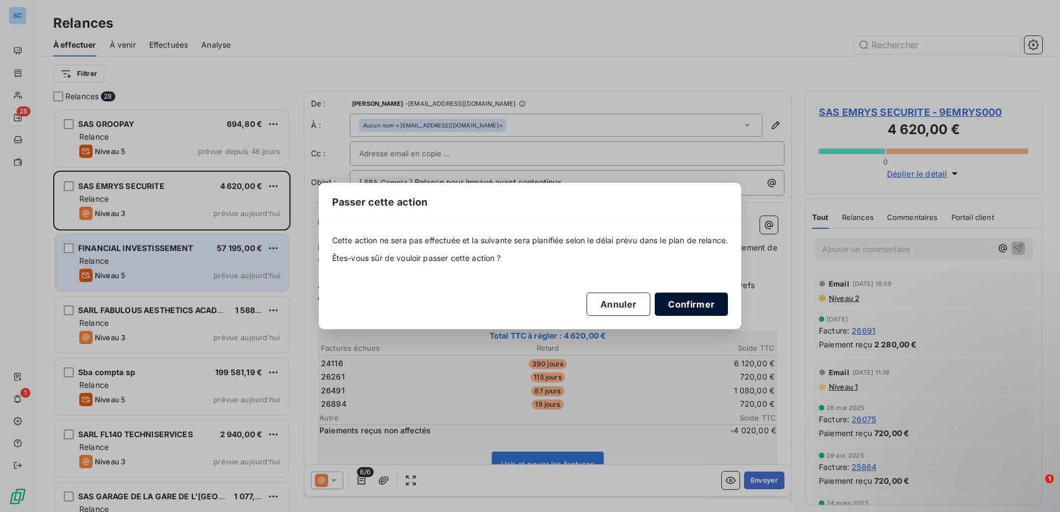
click at [712, 299] on button "Confirmer" at bounding box center [691, 304] width 73 height 23
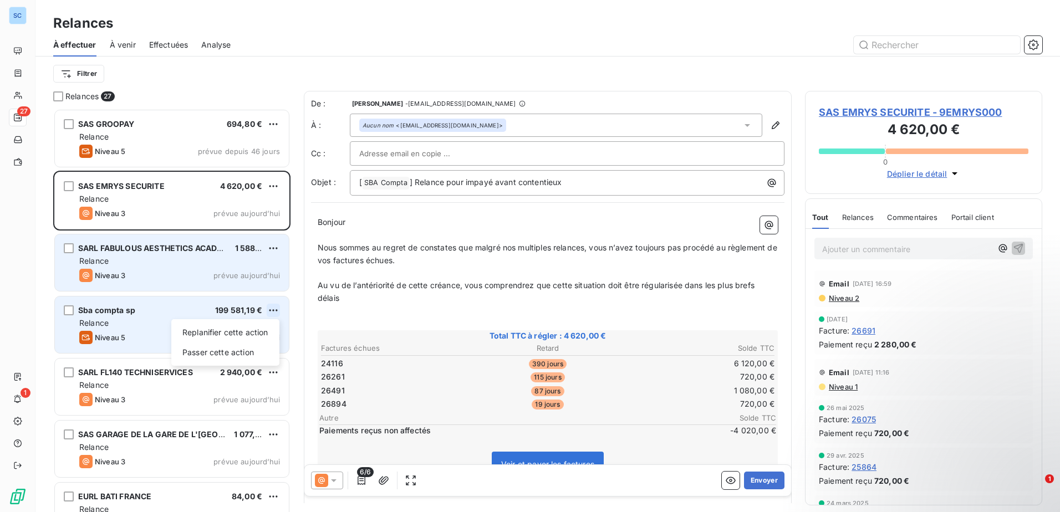
click at [276, 308] on html "SC 27 1 Relances À effectuer À venir Effectuées Analyse Filtrer Relances 27 SAS…" at bounding box center [530, 256] width 1060 height 512
click at [209, 350] on div "Passer cette action" at bounding box center [225, 353] width 99 height 18
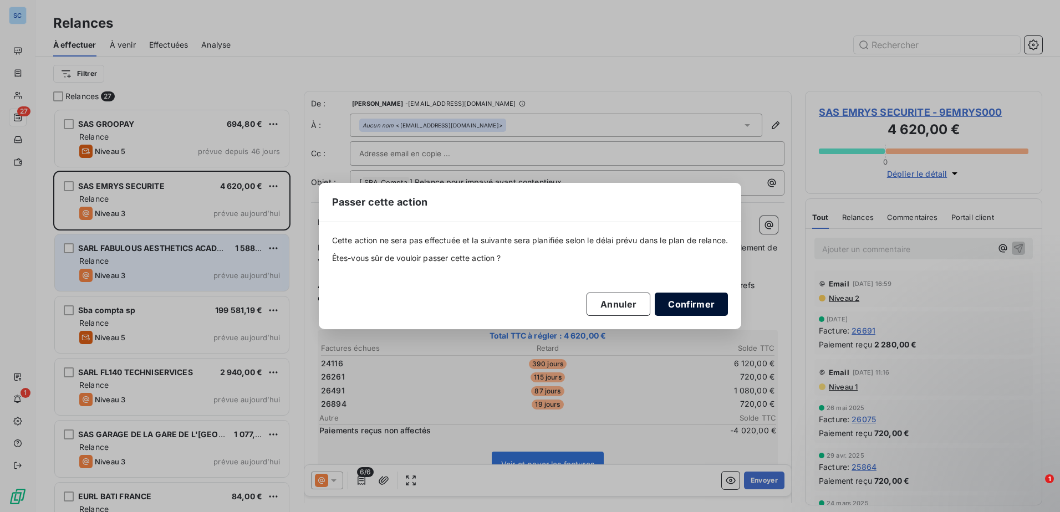
click at [683, 302] on button "Confirmer" at bounding box center [691, 304] width 73 height 23
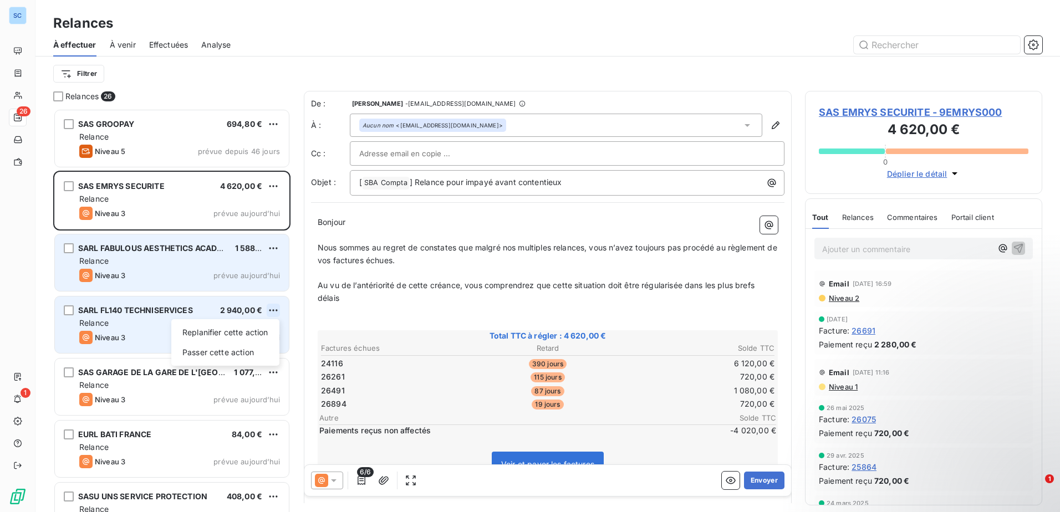
click at [277, 309] on html "SC 26 1 Relances À effectuer À venir Effectuées Analyse Filtrer Relances 26 SAS…" at bounding box center [530, 256] width 1060 height 512
click at [261, 349] on div "Passer cette action" at bounding box center [225, 353] width 99 height 18
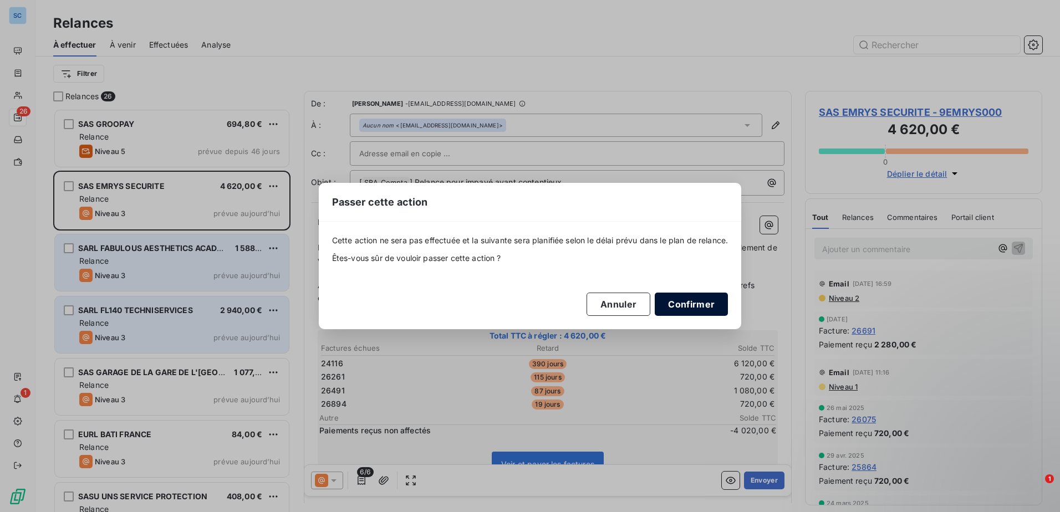
click at [696, 302] on button "Confirmer" at bounding box center [691, 304] width 73 height 23
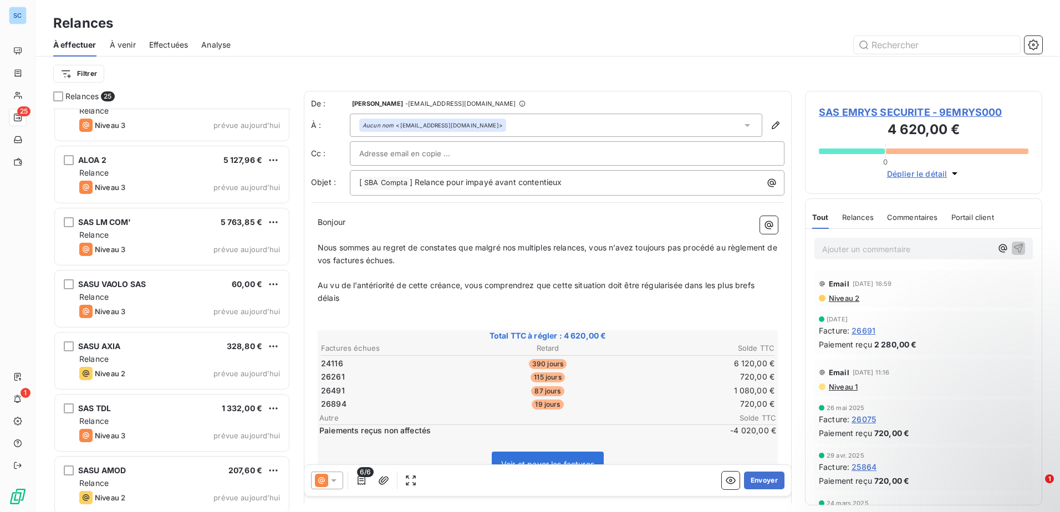
scroll to position [777, 0]
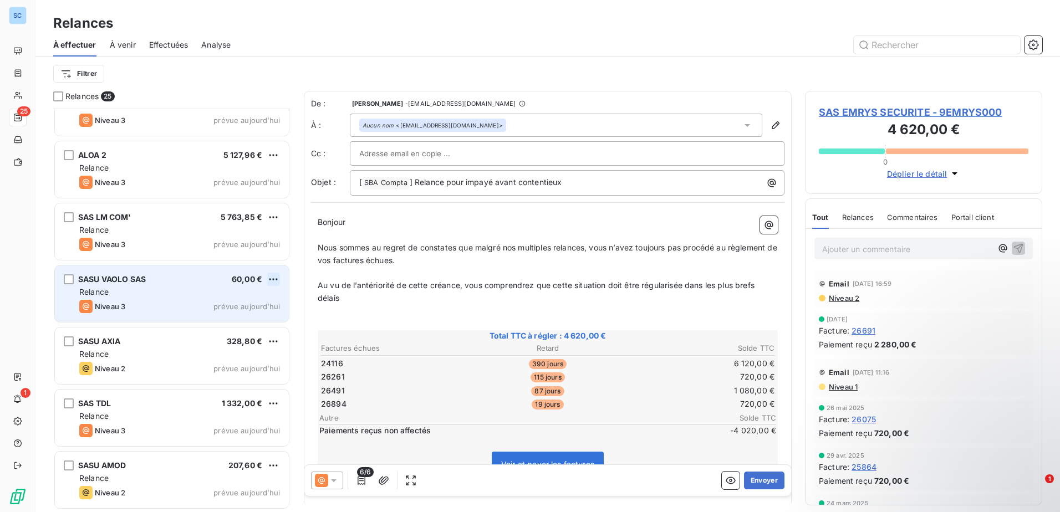
click at [273, 281] on html "SC 25 1 Relances À effectuer À venir Effectuées Analyse Filtrer Relances 25 SCI…" at bounding box center [530, 256] width 1060 height 512
click at [244, 316] on div "Passer cette action" at bounding box center [225, 322] width 99 height 18
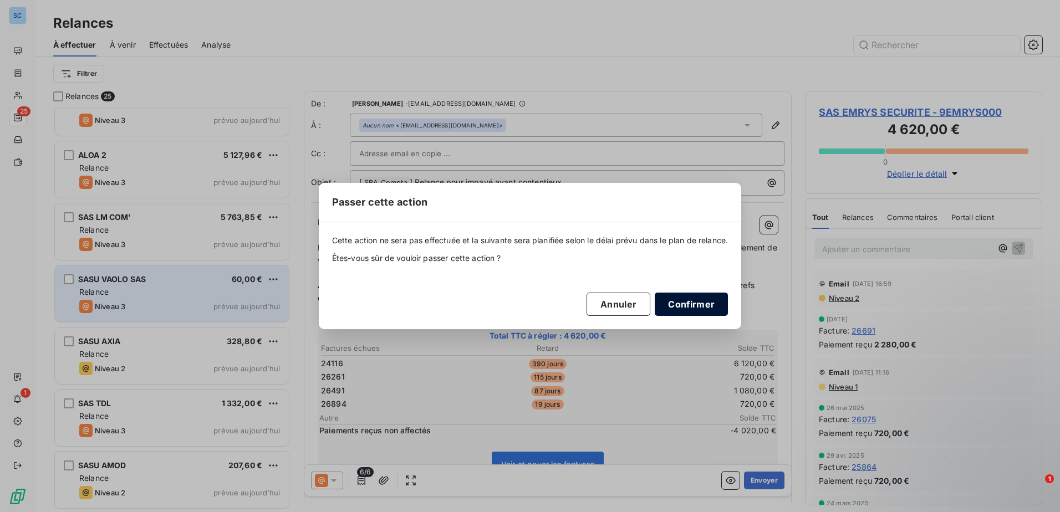
click at [697, 299] on button "Confirmer" at bounding box center [691, 304] width 73 height 23
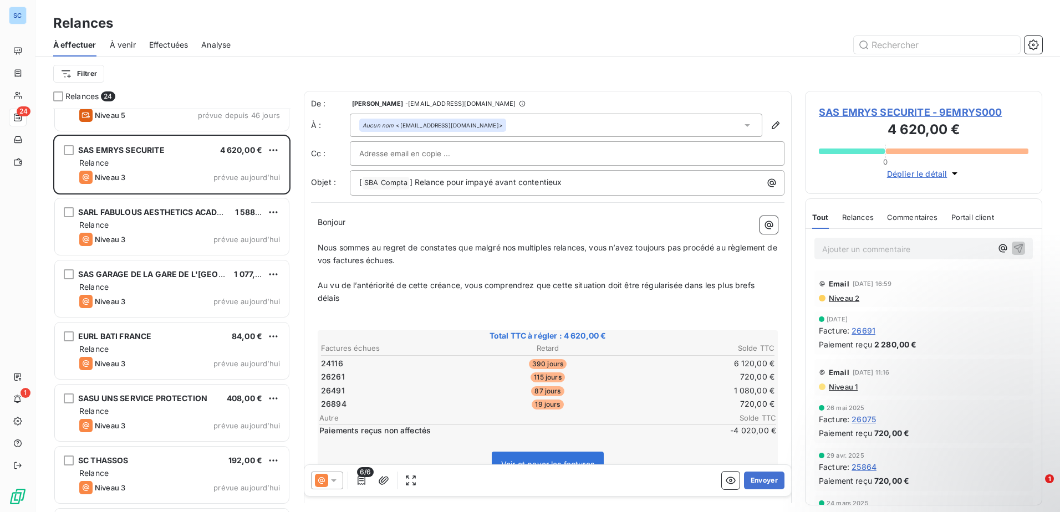
scroll to position [0, 0]
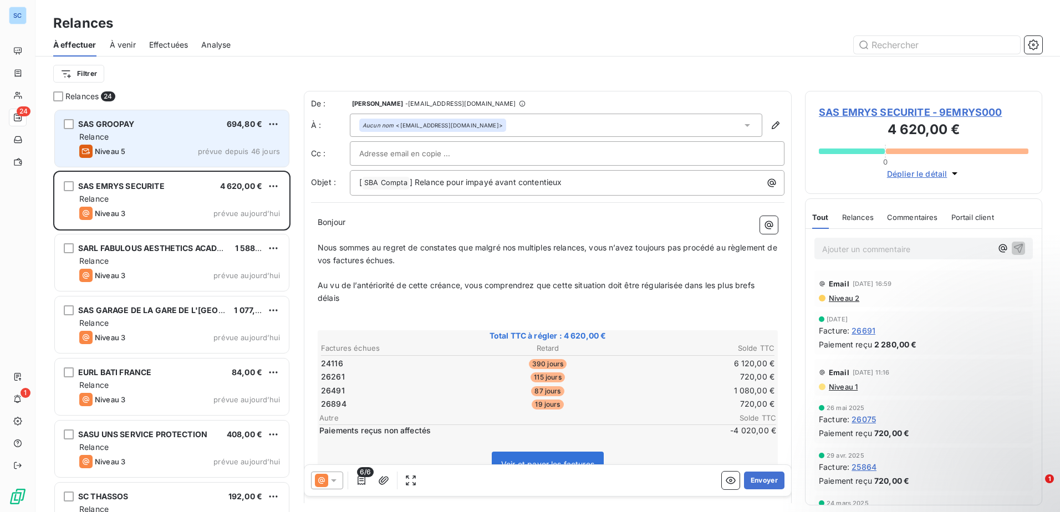
click at [63, 120] on div "SAS GROOPAY 694,80 € Relance Niveau 5 prévue depuis 46 jours" at bounding box center [172, 138] width 234 height 57
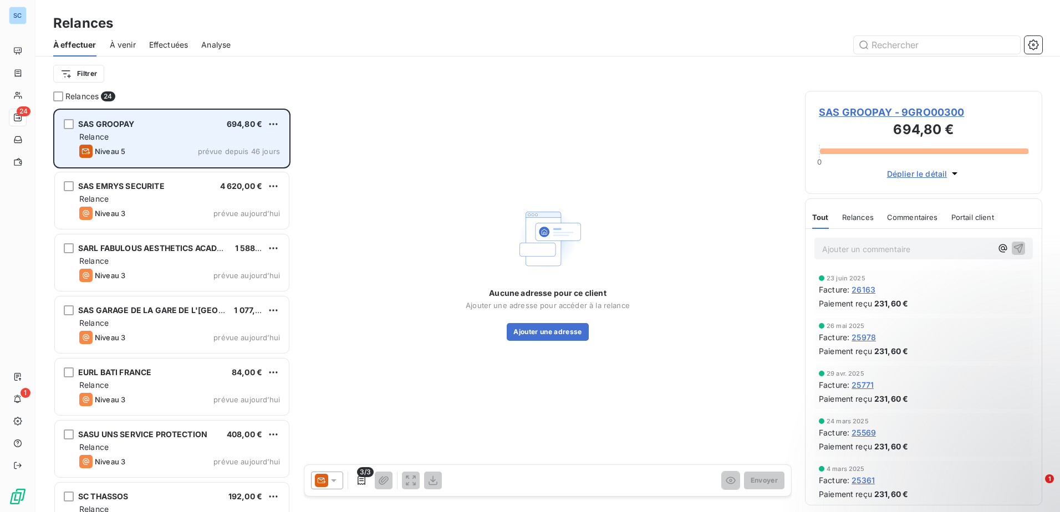
drag, startPoint x: 69, startPoint y: 124, endPoint x: 75, endPoint y: 129, distance: 7.1
click at [70, 127] on div "grid" at bounding box center [69, 124] width 10 height 10
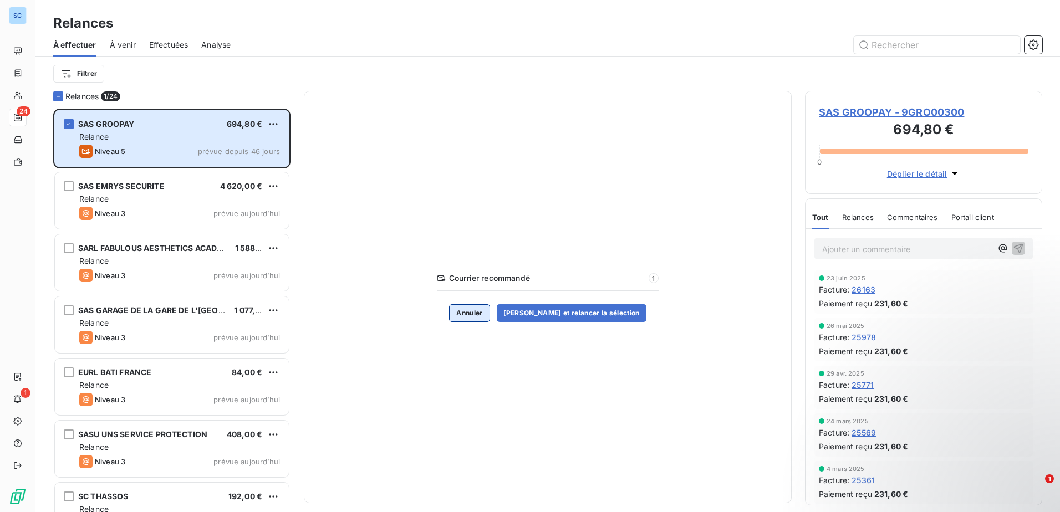
click at [489, 314] on button "Annuler" at bounding box center [469, 313] width 40 height 18
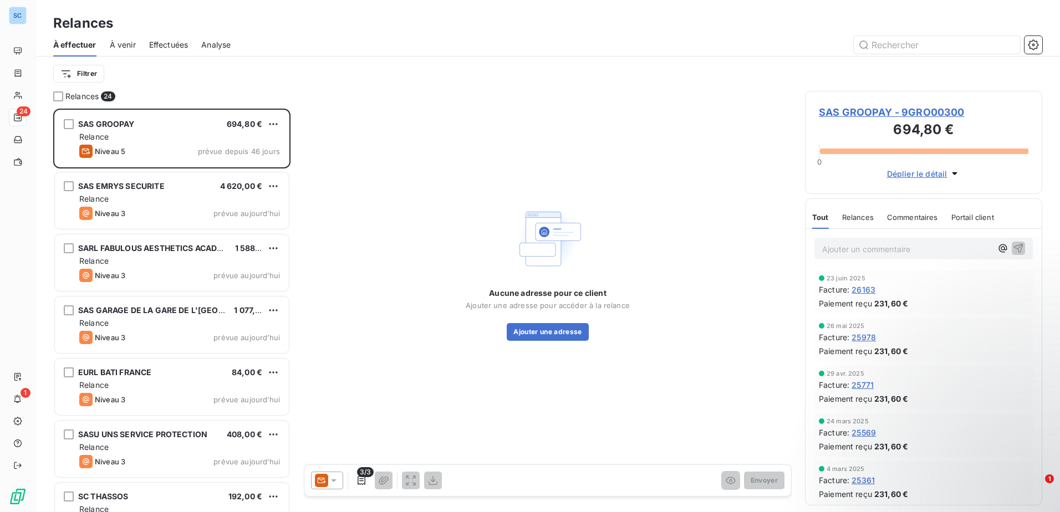
click at [334, 481] on icon at bounding box center [334, 480] width 6 height 3
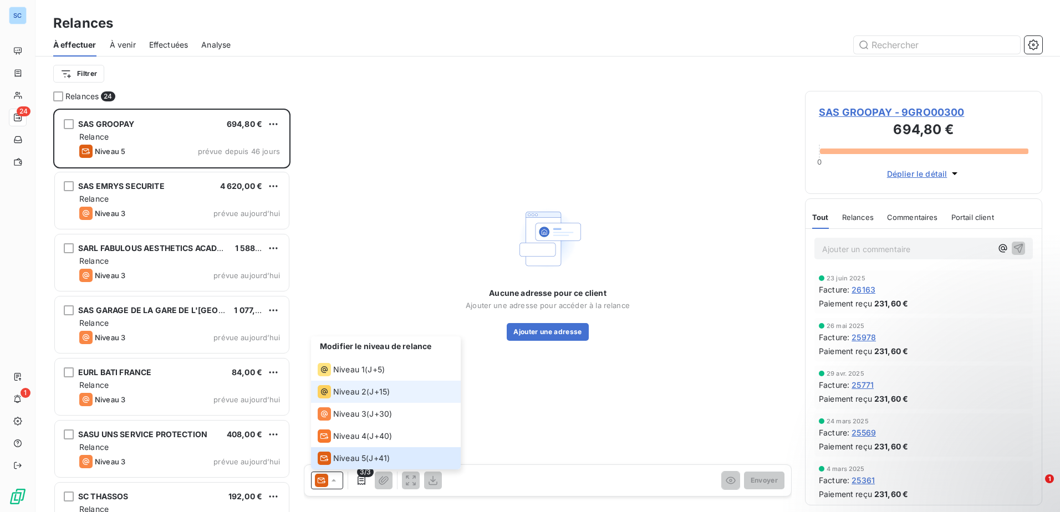
click at [364, 386] on div "Niveau 2" at bounding box center [342, 391] width 49 height 13
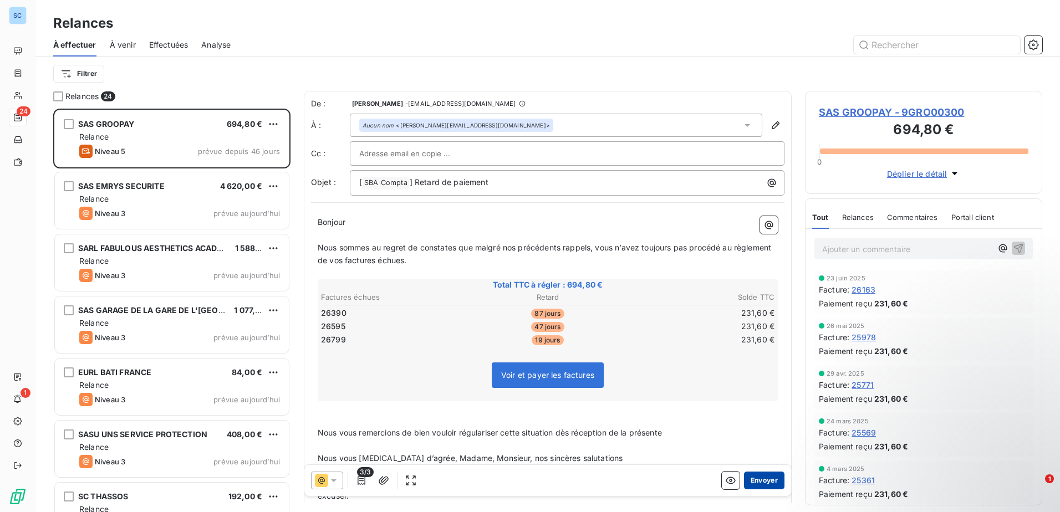
click at [758, 482] on button "Envoyer" at bounding box center [764, 481] width 40 height 18
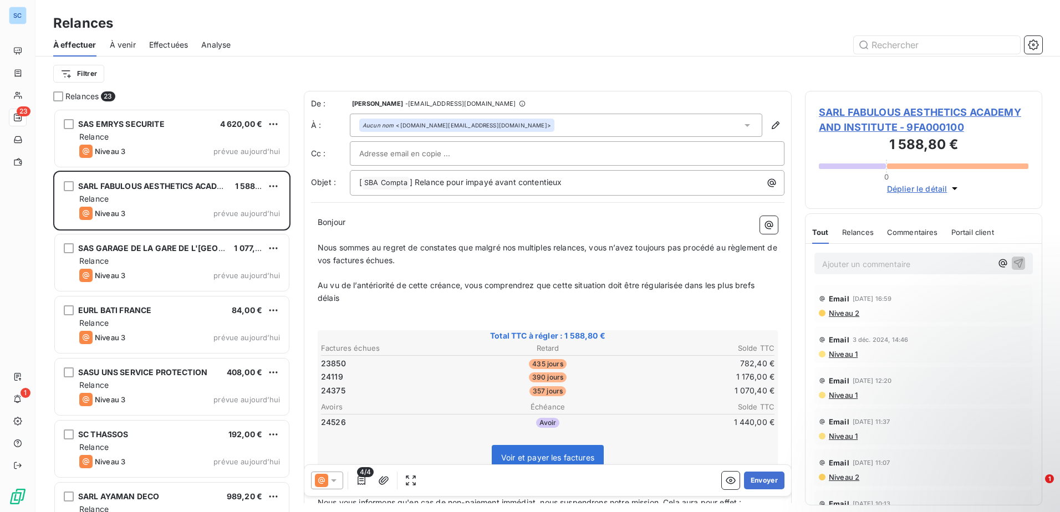
click at [331, 477] on icon at bounding box center [333, 480] width 11 height 11
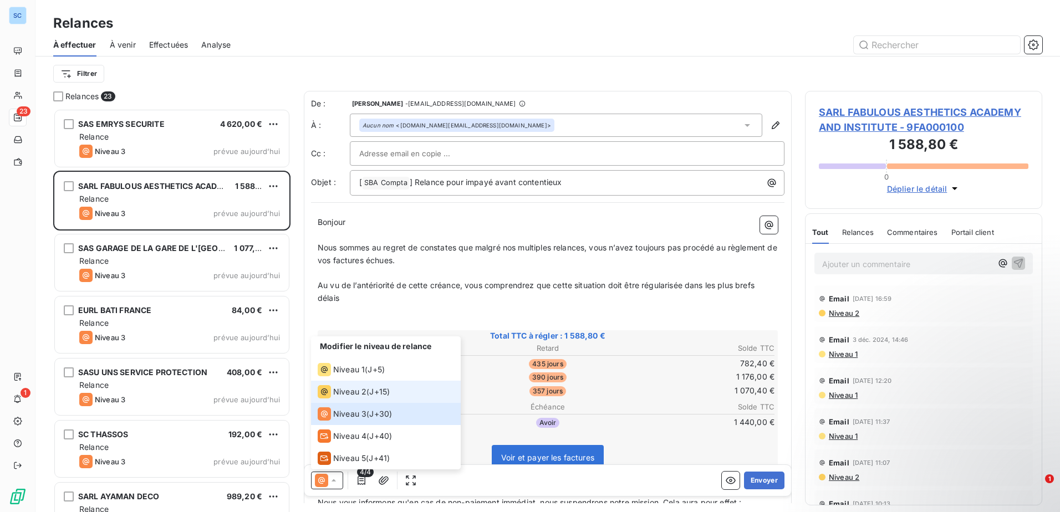
click at [383, 392] on span "J+15 )" at bounding box center [379, 391] width 21 height 11
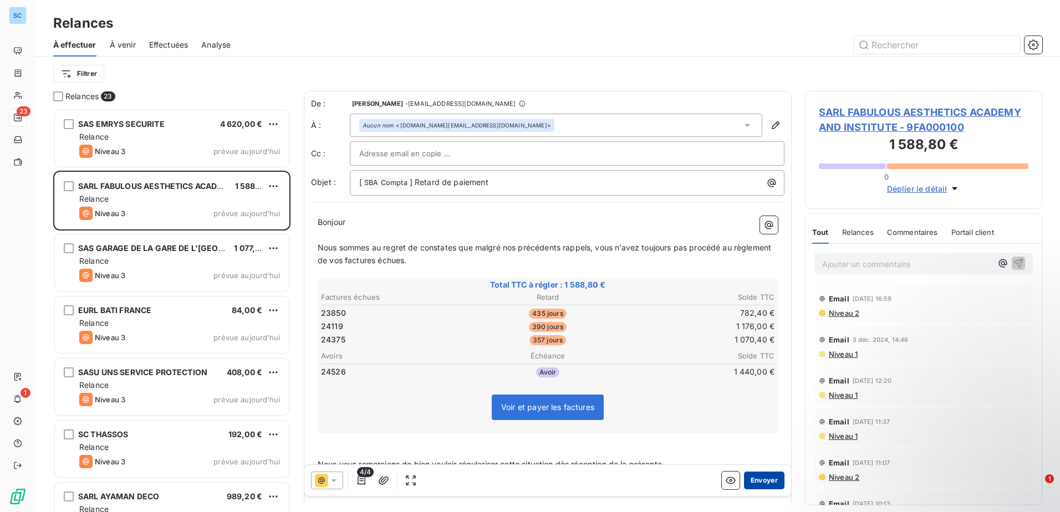
click at [768, 484] on button "Envoyer" at bounding box center [764, 481] width 40 height 18
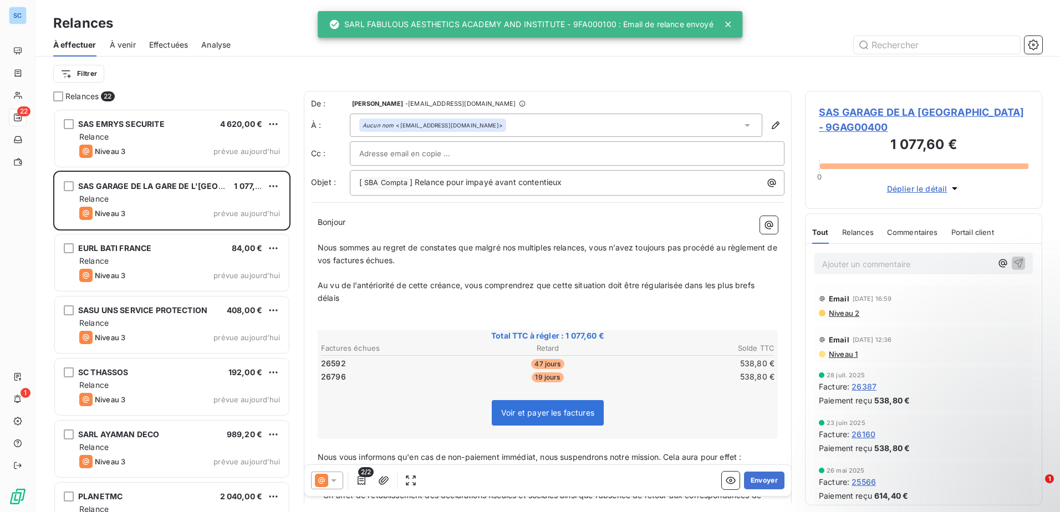
click at [330, 479] on icon at bounding box center [333, 480] width 11 height 11
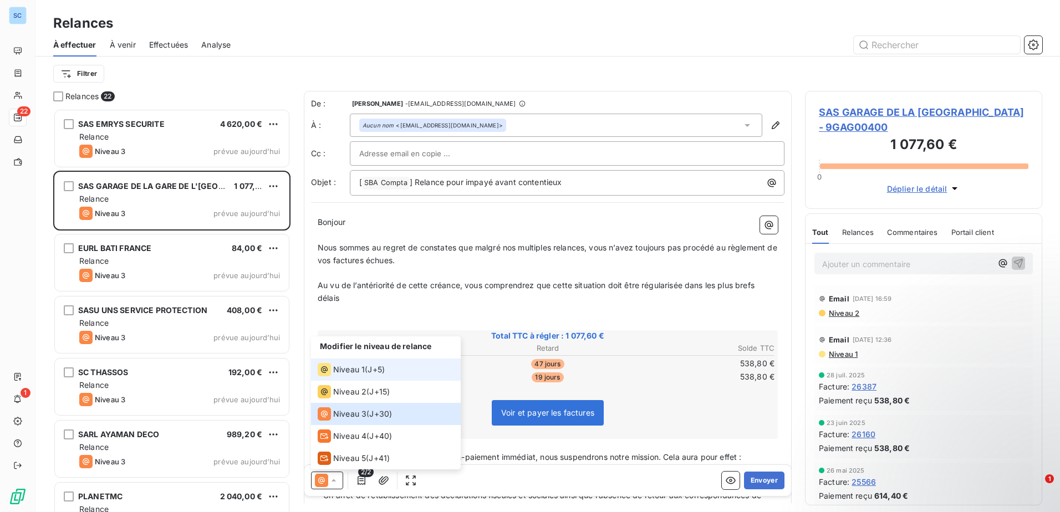
click at [366, 371] on div "Niveau 1 ( J+5 )" at bounding box center [351, 369] width 67 height 13
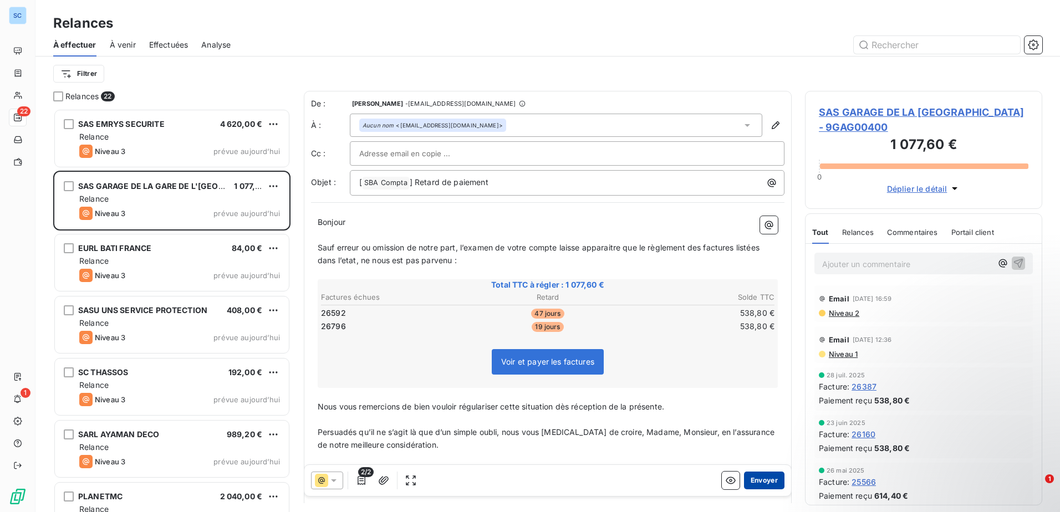
click at [768, 482] on button "Envoyer" at bounding box center [764, 481] width 40 height 18
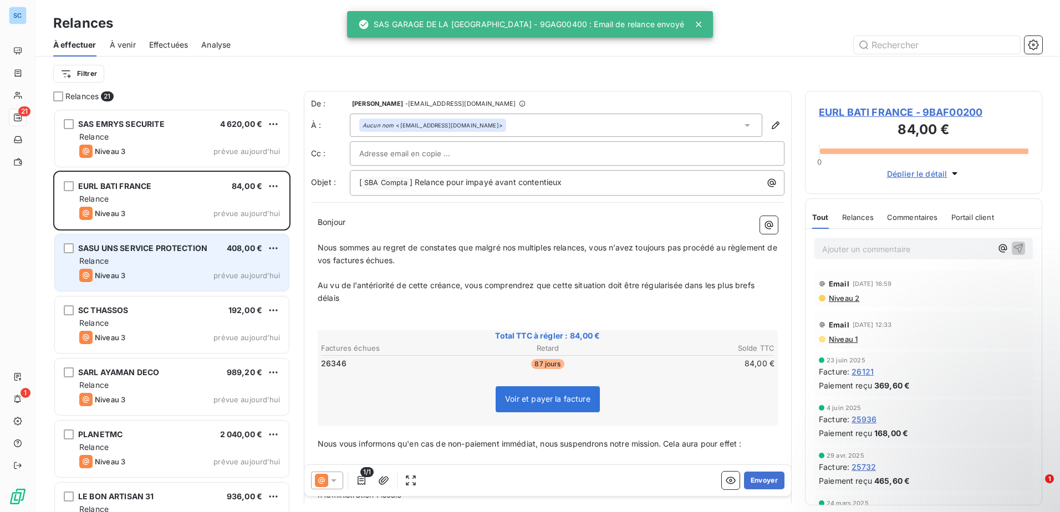
click at [164, 273] on div "Niveau 3 prévue aujourd’hui" at bounding box center [179, 275] width 201 height 13
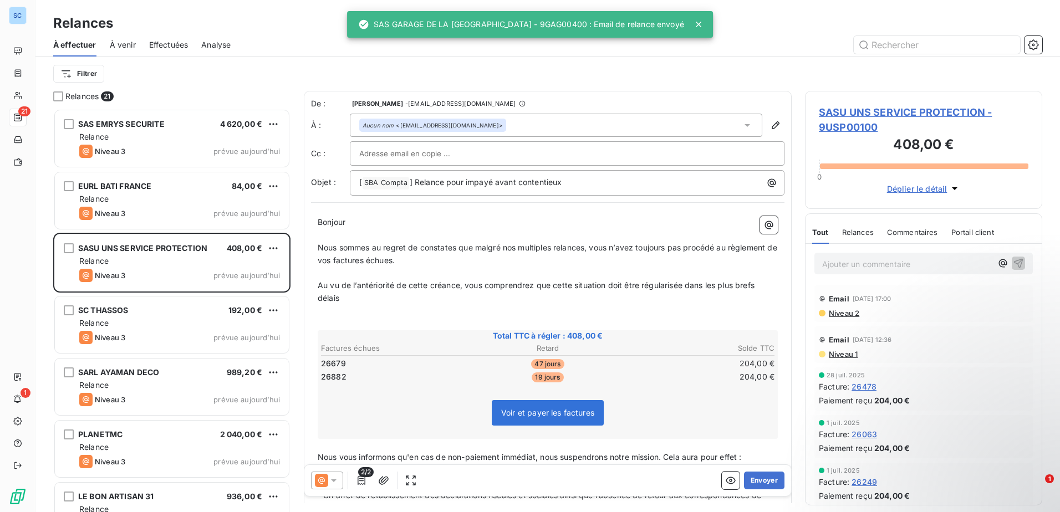
click at [331, 481] on icon at bounding box center [333, 480] width 11 height 11
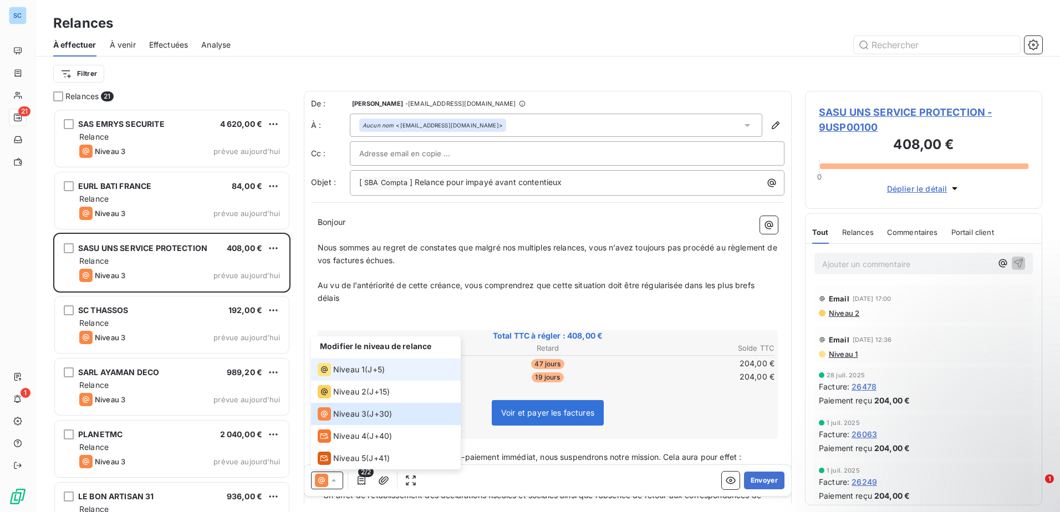
click at [355, 374] on span "Niveau 1" at bounding box center [349, 369] width 32 height 11
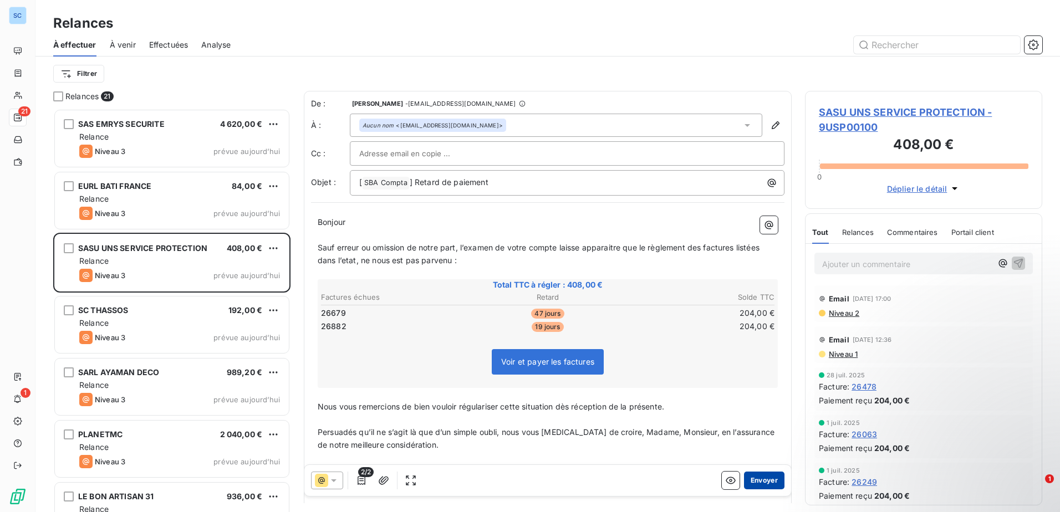
click at [755, 485] on button "Envoyer" at bounding box center [764, 481] width 40 height 18
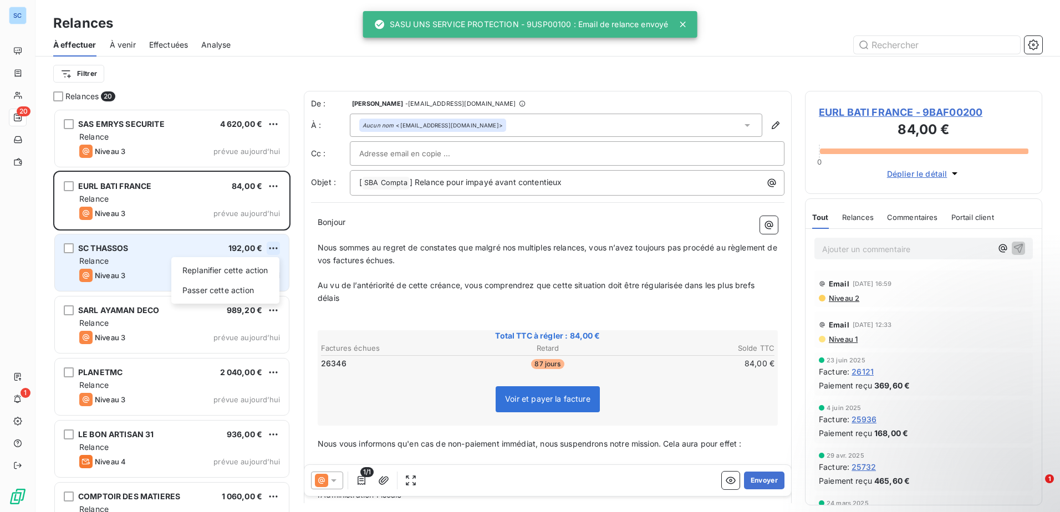
click at [271, 247] on html "SC 20 1 Relances À effectuer À venir Effectuées Analyse Filtrer Relances 20 SAS…" at bounding box center [530, 256] width 1060 height 512
click at [249, 288] on div "Passer cette action" at bounding box center [225, 291] width 99 height 18
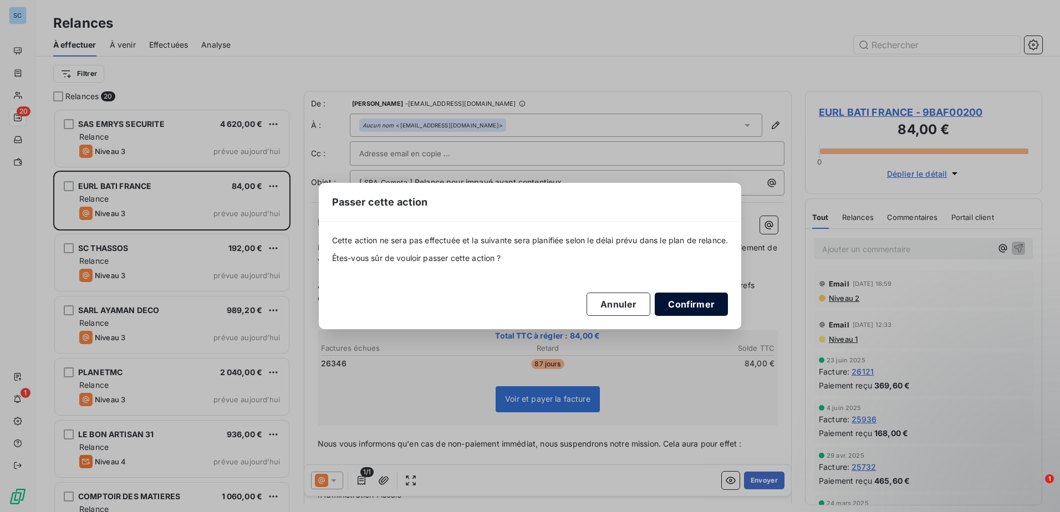
click at [708, 303] on button "Confirmer" at bounding box center [691, 304] width 73 height 23
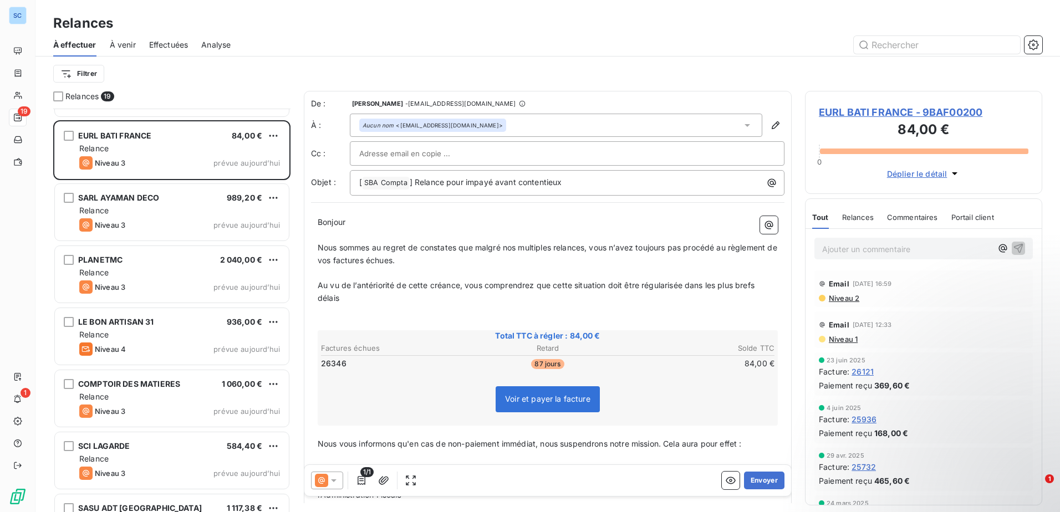
scroll to position [167, 0]
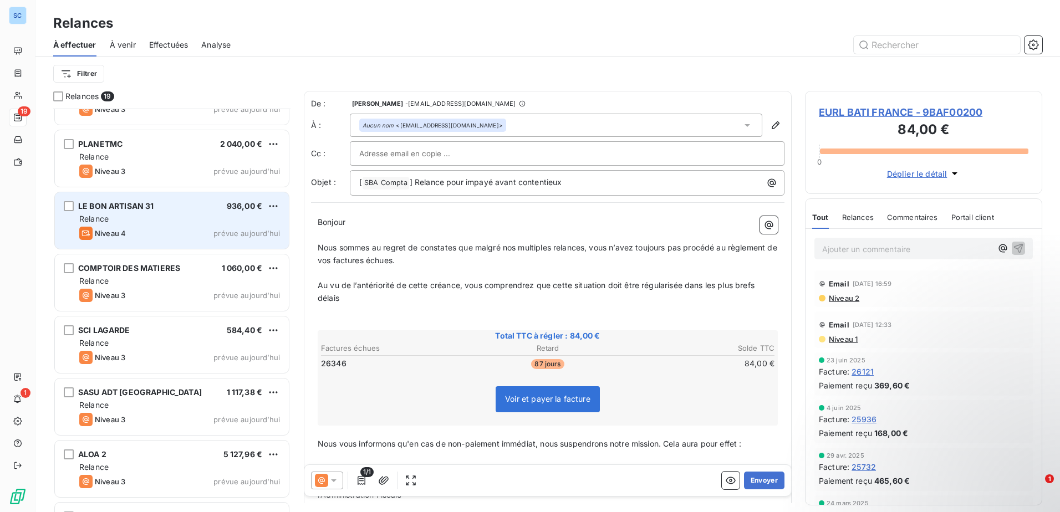
click at [218, 227] on div "Niveau 4 prévue aujourd’hui" at bounding box center [179, 233] width 201 height 13
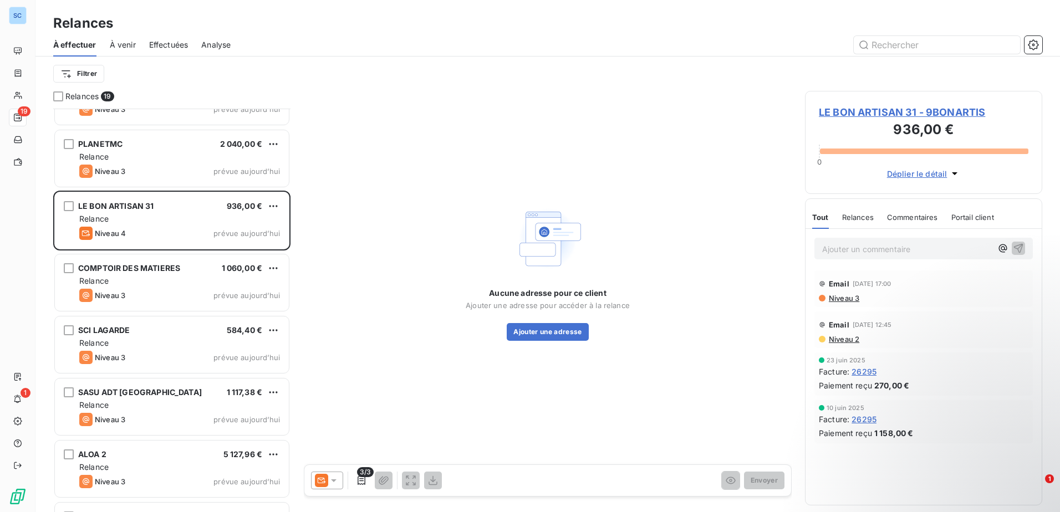
click at [331, 484] on icon at bounding box center [333, 480] width 11 height 11
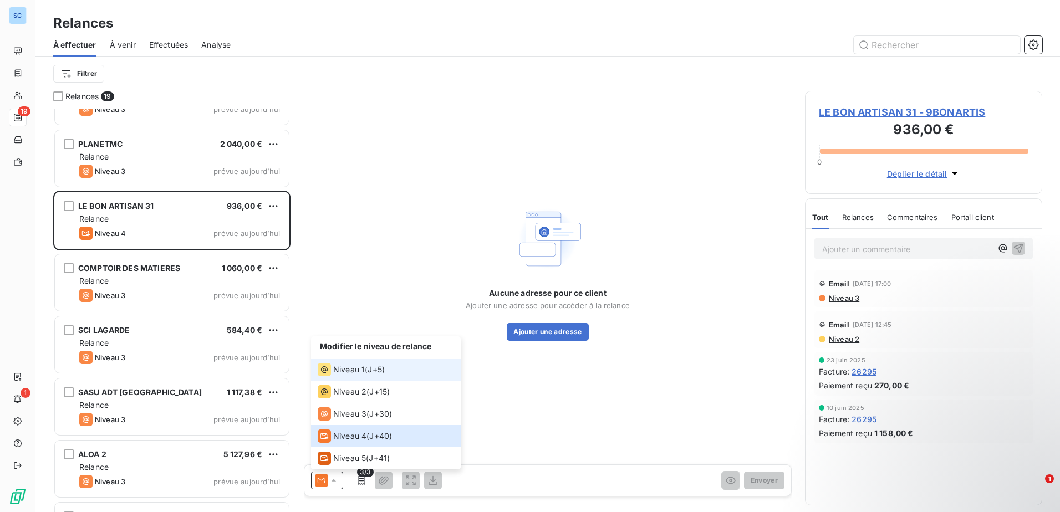
click at [387, 369] on li "Niveau 1 ( J+5 )" at bounding box center [386, 370] width 150 height 22
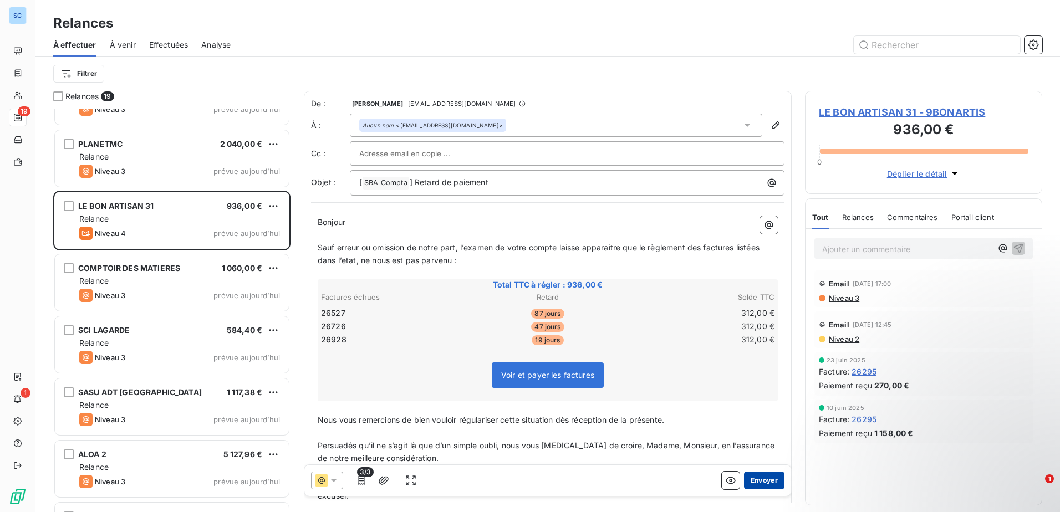
click at [761, 478] on button "Envoyer" at bounding box center [764, 481] width 40 height 18
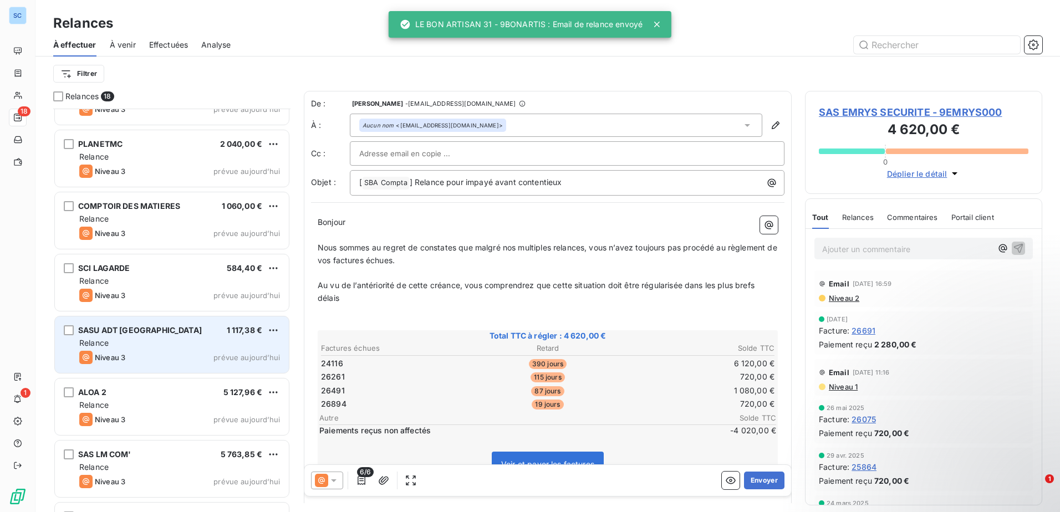
click at [202, 326] on div "SASU ADT FRANCE 1 117,38 €" at bounding box center [179, 330] width 201 height 10
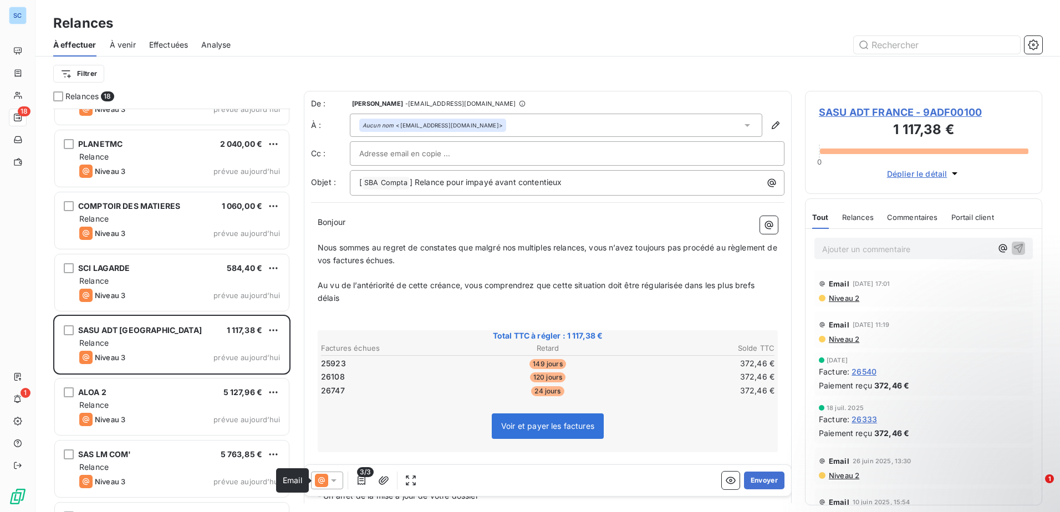
click at [329, 478] on icon at bounding box center [333, 480] width 11 height 11
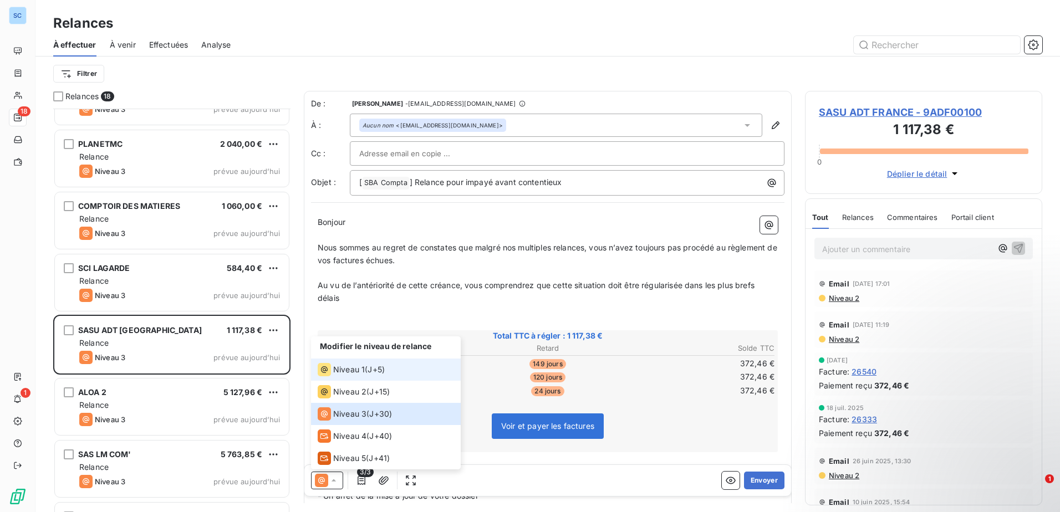
click at [356, 369] on span "Niveau 1" at bounding box center [349, 369] width 32 height 11
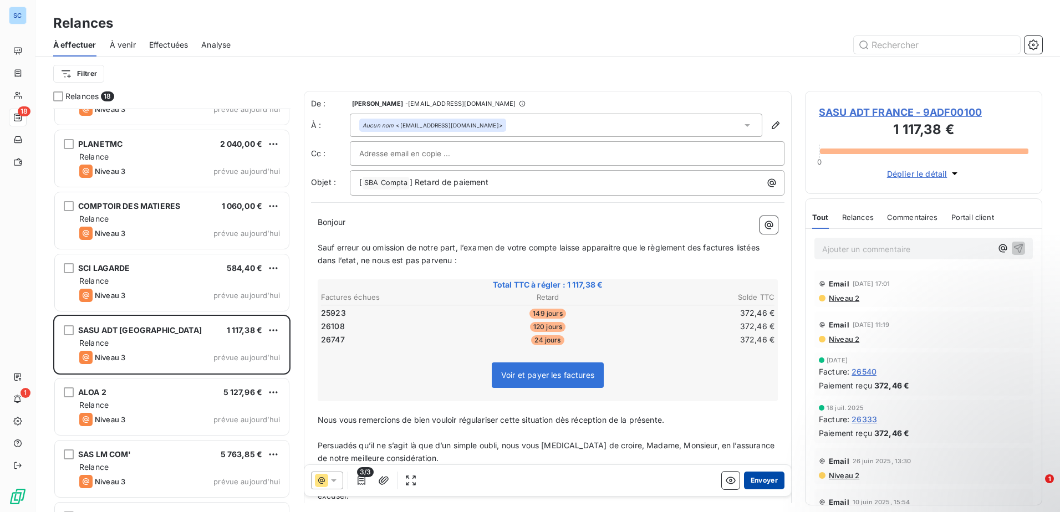
click at [774, 481] on button "Envoyer" at bounding box center [764, 481] width 40 height 18
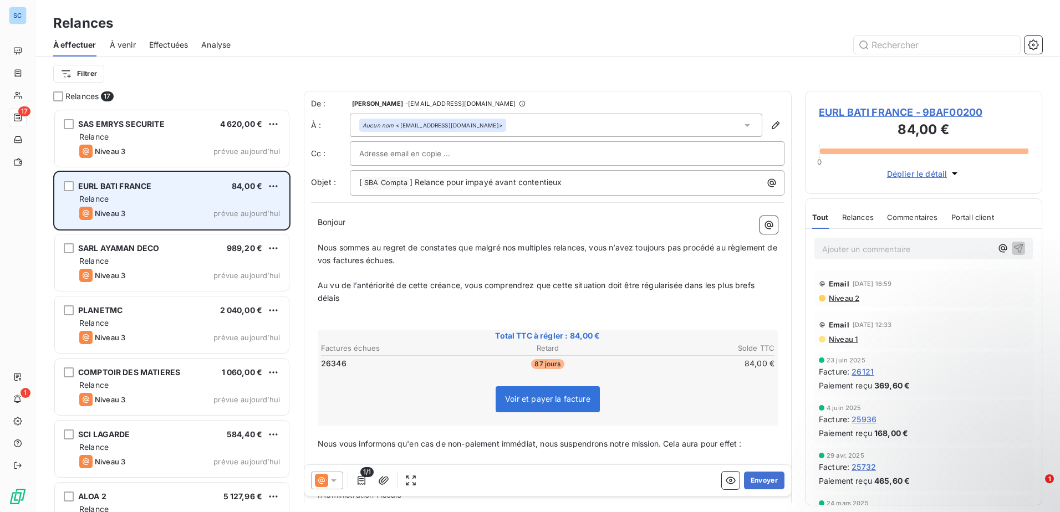
click at [235, 200] on div "Relance" at bounding box center [179, 198] width 201 height 11
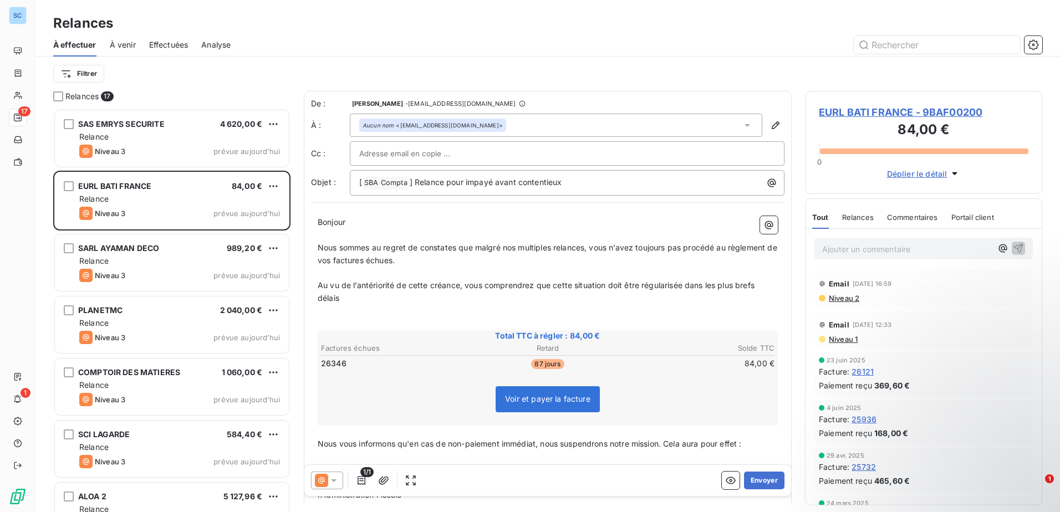
click at [334, 479] on icon at bounding box center [333, 480] width 11 height 11
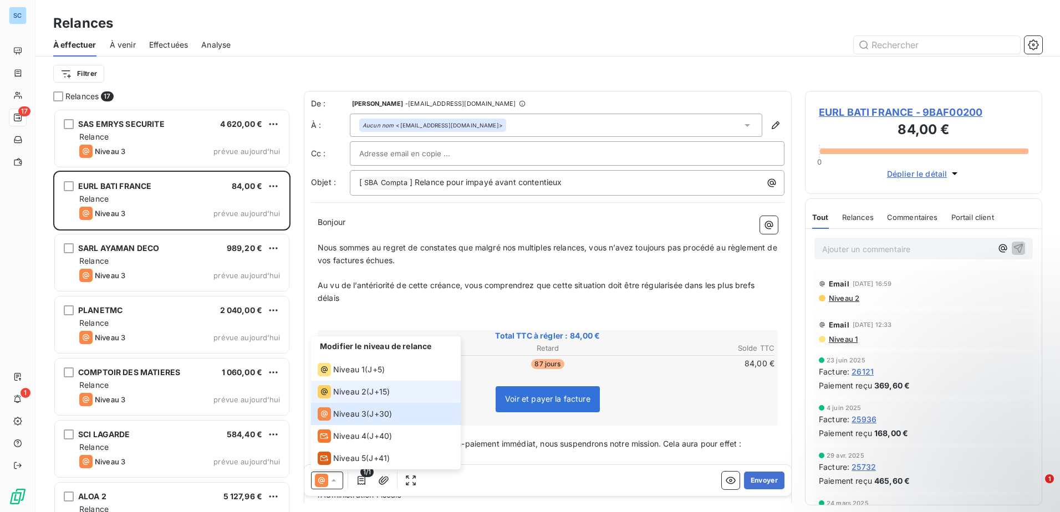
click at [363, 391] on span "Niveau 2" at bounding box center [349, 391] width 33 height 11
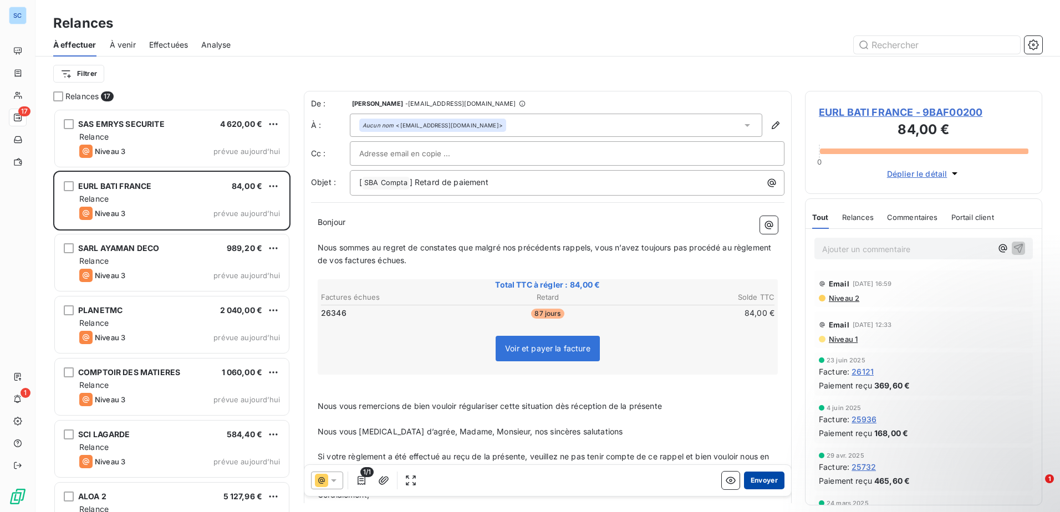
click at [753, 478] on button "Envoyer" at bounding box center [764, 481] width 40 height 18
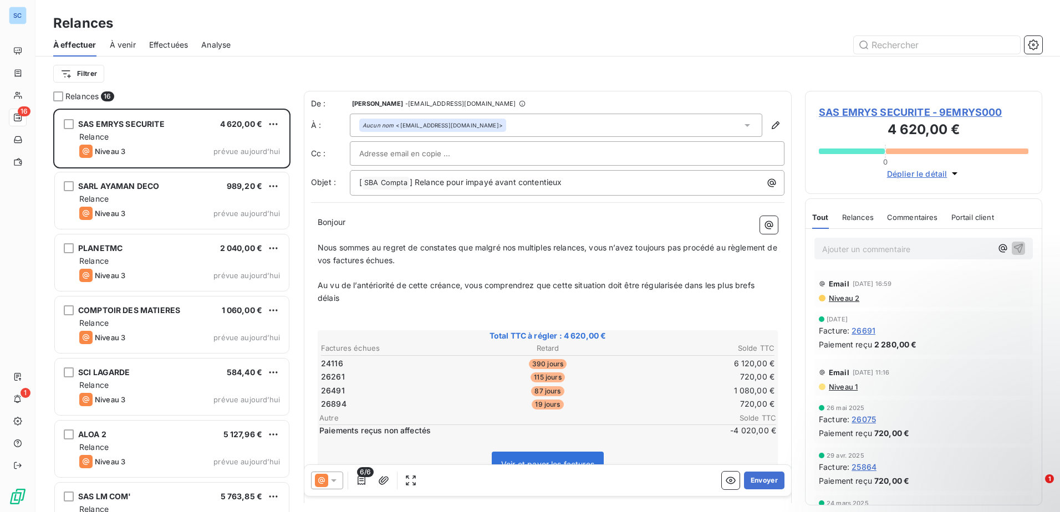
click at [340, 483] on div at bounding box center [327, 481] width 32 height 18
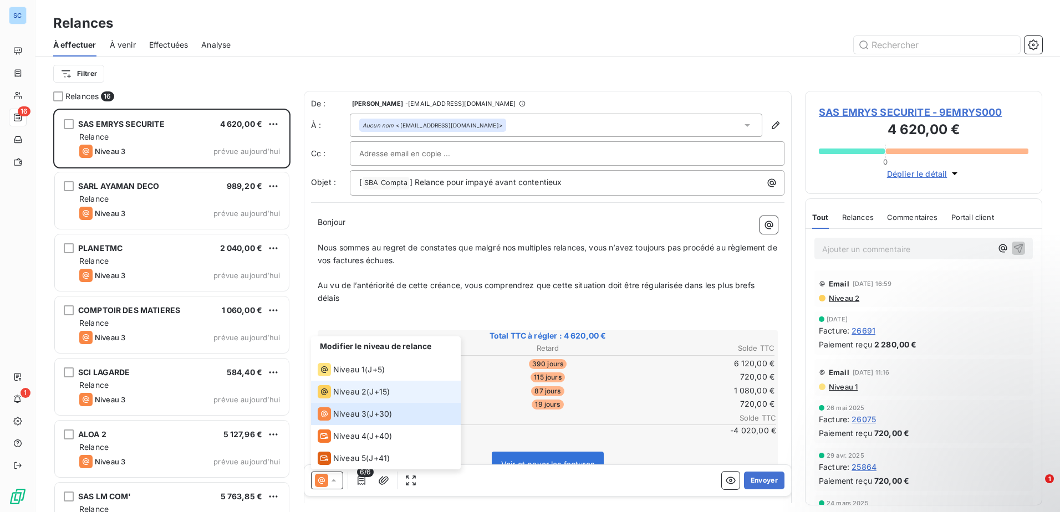
click at [371, 389] on span "J+15 )" at bounding box center [379, 391] width 21 height 11
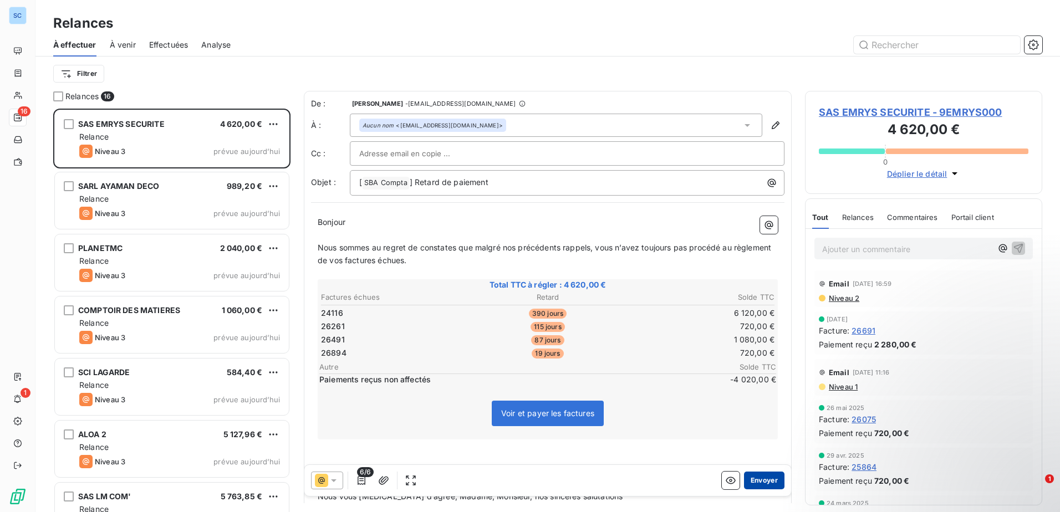
click at [767, 486] on button "Envoyer" at bounding box center [764, 481] width 40 height 18
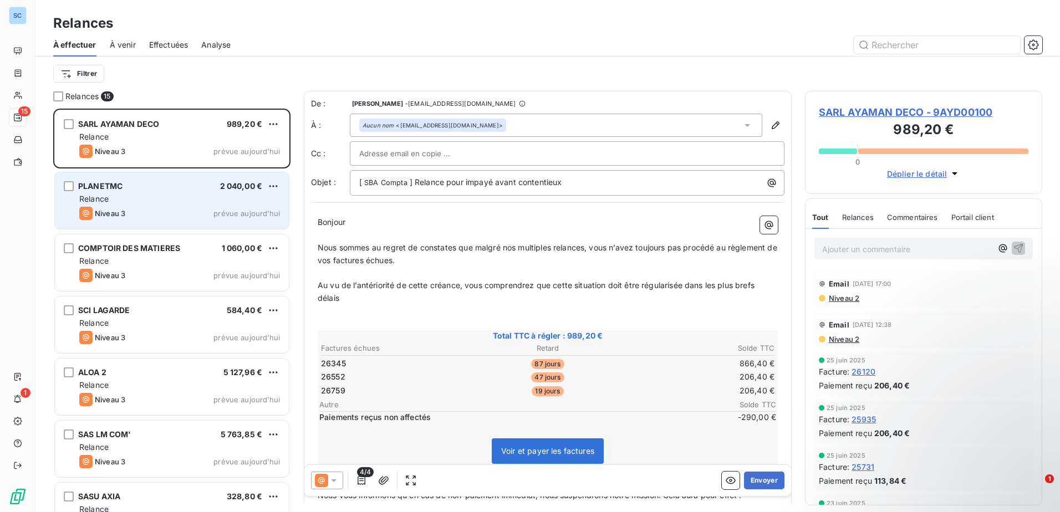
click at [190, 196] on div "Relance" at bounding box center [179, 198] width 201 height 11
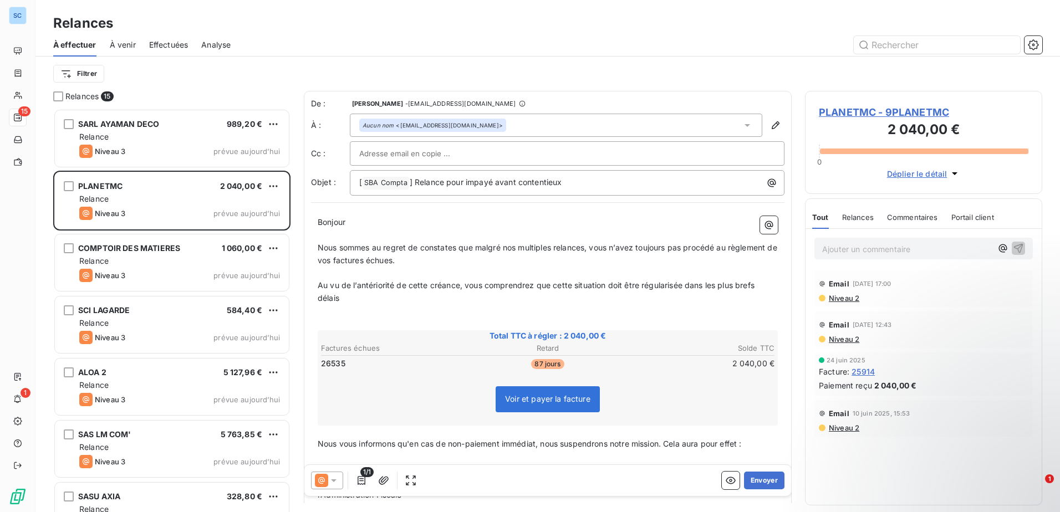
click at [331, 487] on div at bounding box center [327, 481] width 32 height 18
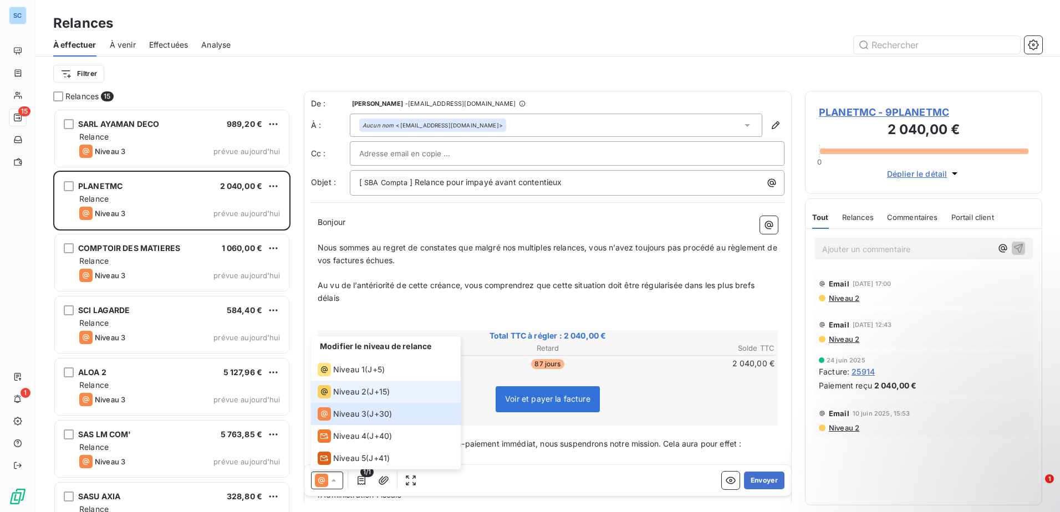
click at [368, 392] on div "Niveau 2 ( J+15 )" at bounding box center [354, 391] width 72 height 13
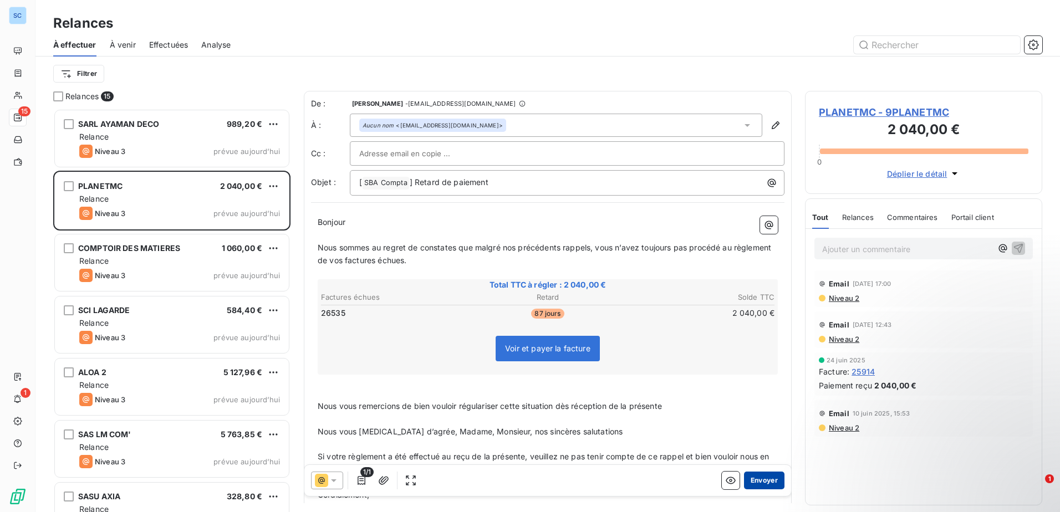
click at [768, 478] on button "Envoyer" at bounding box center [764, 481] width 40 height 18
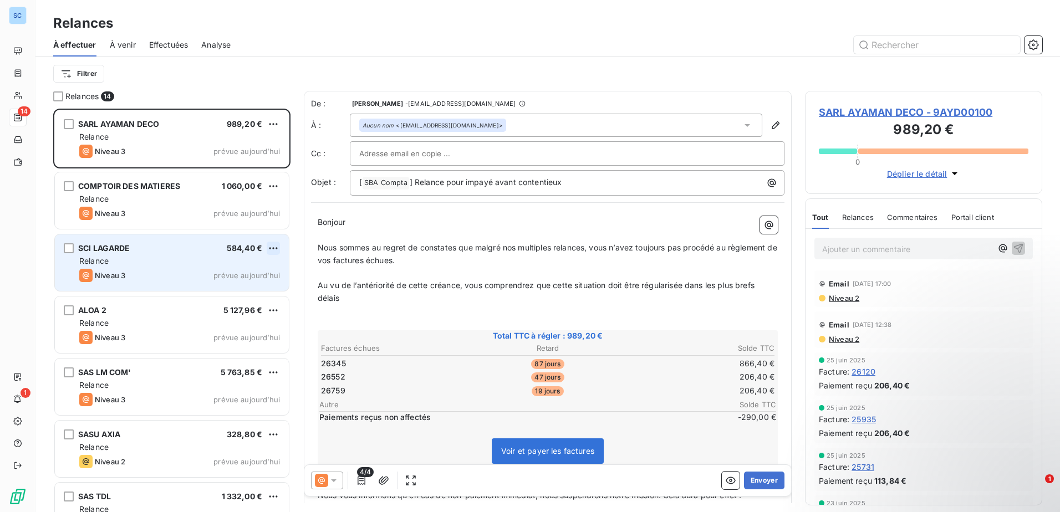
click at [274, 247] on html "SC 14 1 Relances À effectuer À venir Effectuées Analyse Filtrer Relances 14 SAR…" at bounding box center [530, 256] width 1060 height 512
click at [237, 292] on div "Passer cette action" at bounding box center [225, 291] width 99 height 18
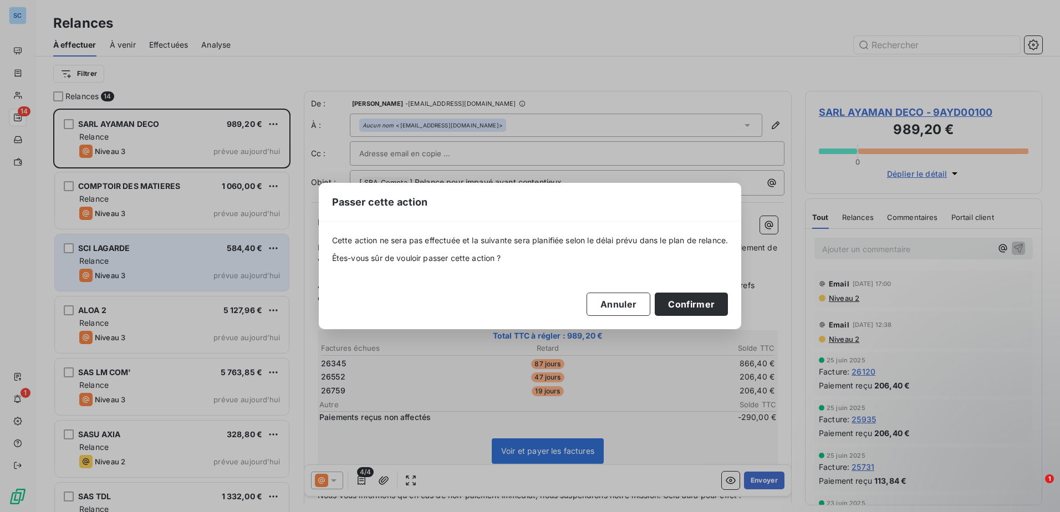
click at [691, 317] on div "Cette action ne sera pas effectuée et la suivante sera planifiée selon le délai…" at bounding box center [530, 276] width 423 height 108
click at [687, 308] on button "Confirmer" at bounding box center [691, 304] width 73 height 23
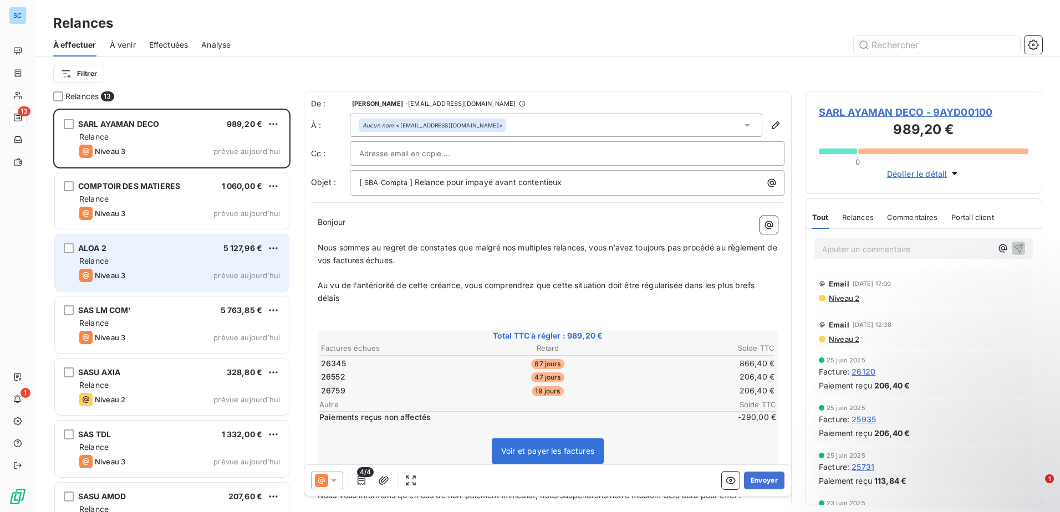
click at [153, 254] on div "ALOA 2 5 127,96 € Relance Niveau 3 prévue [DATE]" at bounding box center [172, 262] width 234 height 57
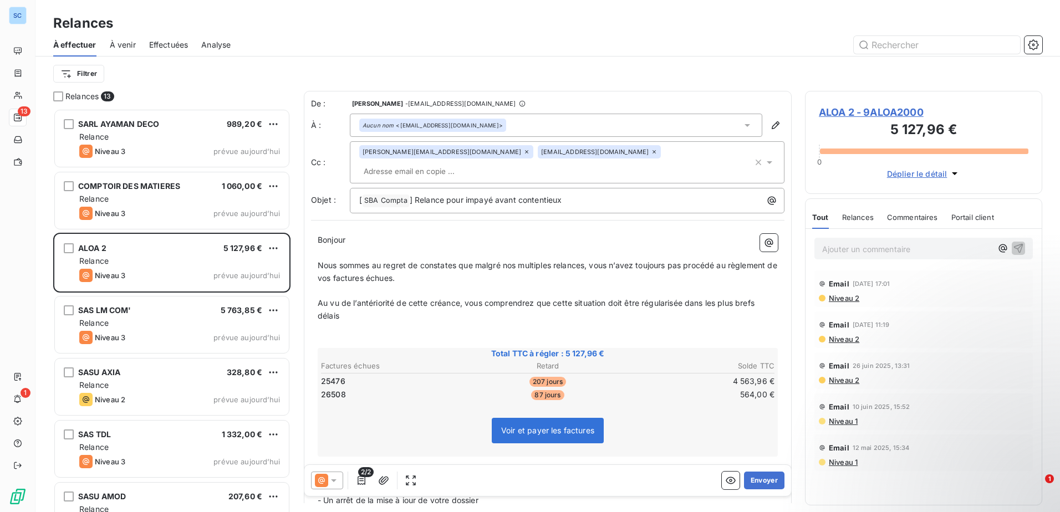
click at [331, 474] on div at bounding box center [327, 481] width 32 height 18
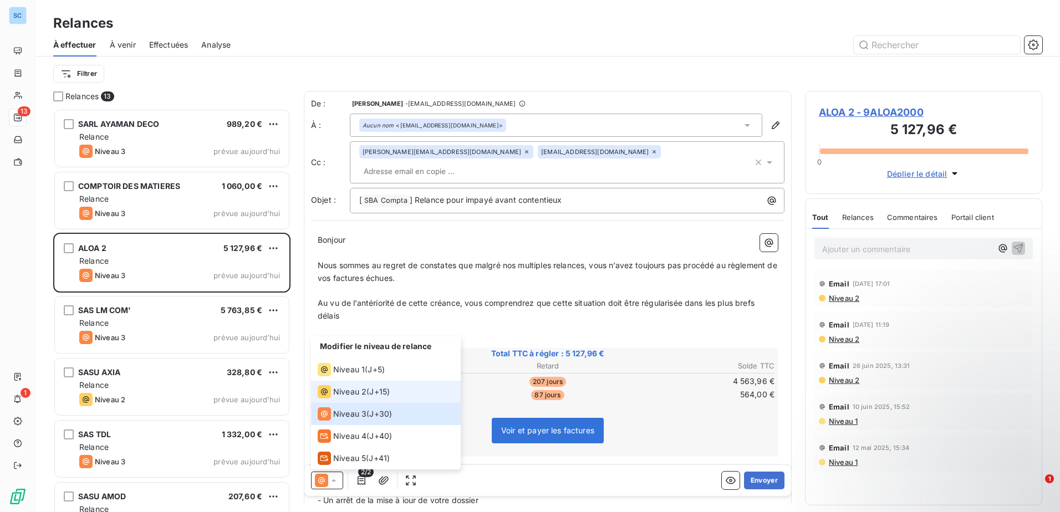
click at [358, 385] on li "Niveau 2 ( J+15 )" at bounding box center [386, 392] width 150 height 22
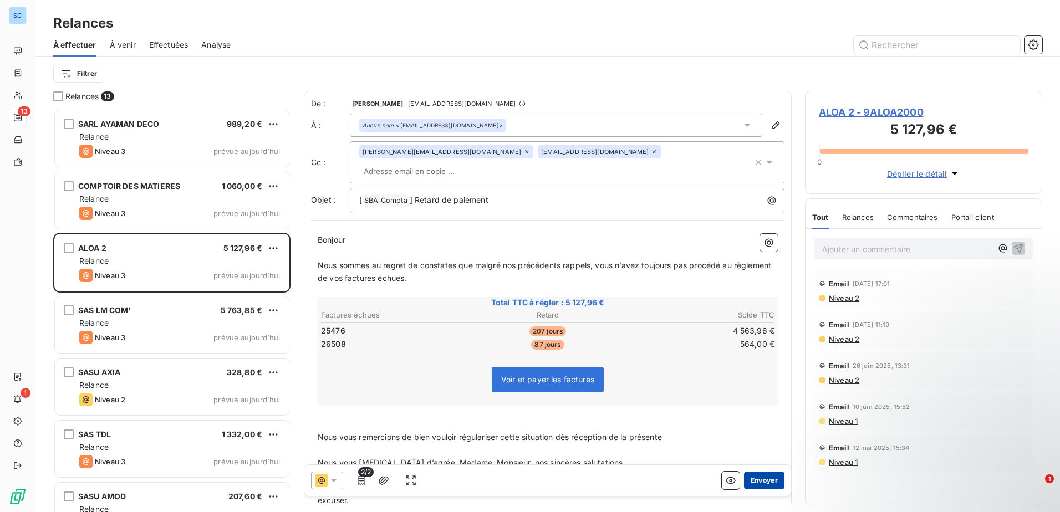
click at [760, 478] on button "Envoyer" at bounding box center [764, 481] width 40 height 18
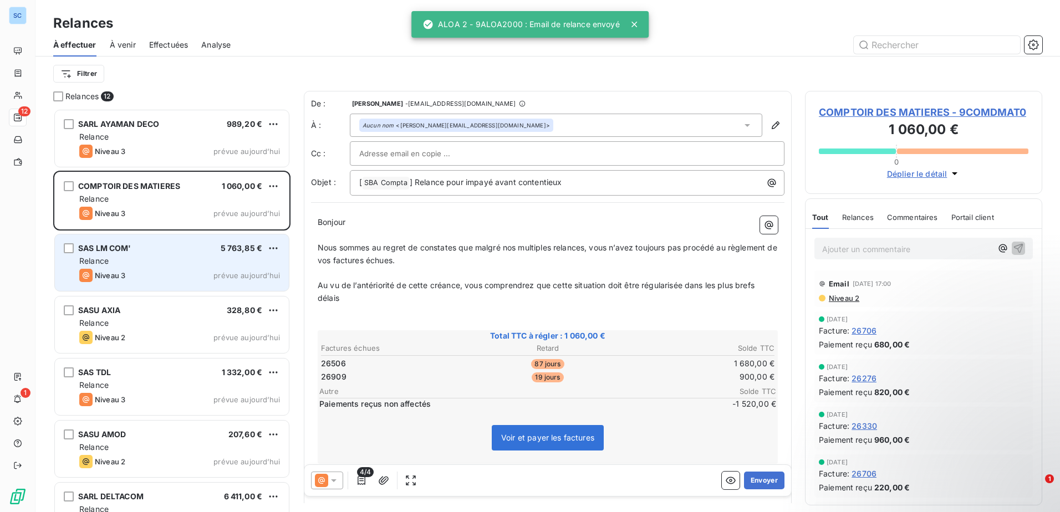
click at [108, 263] on span "Relance" at bounding box center [93, 260] width 29 height 9
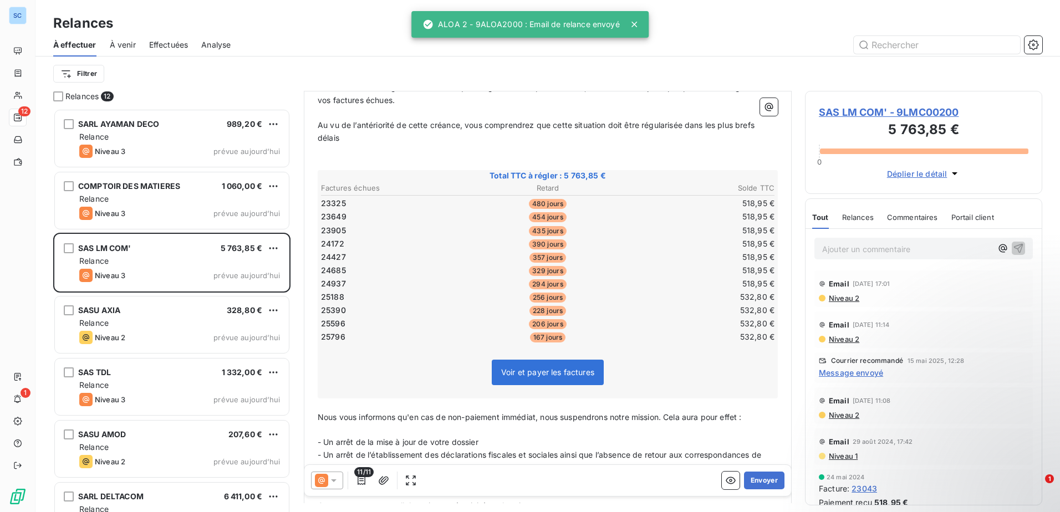
scroll to position [167, 0]
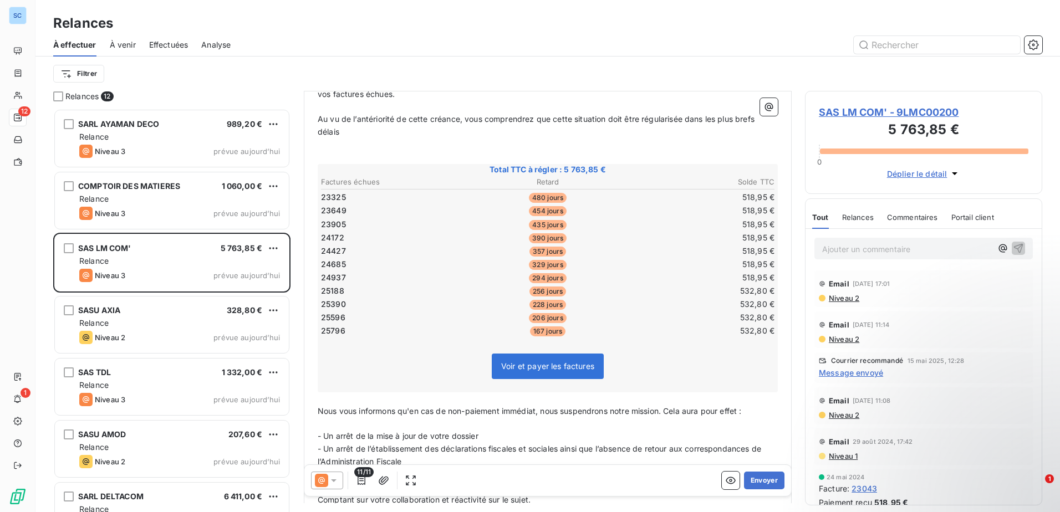
click at [330, 478] on icon at bounding box center [333, 480] width 11 height 11
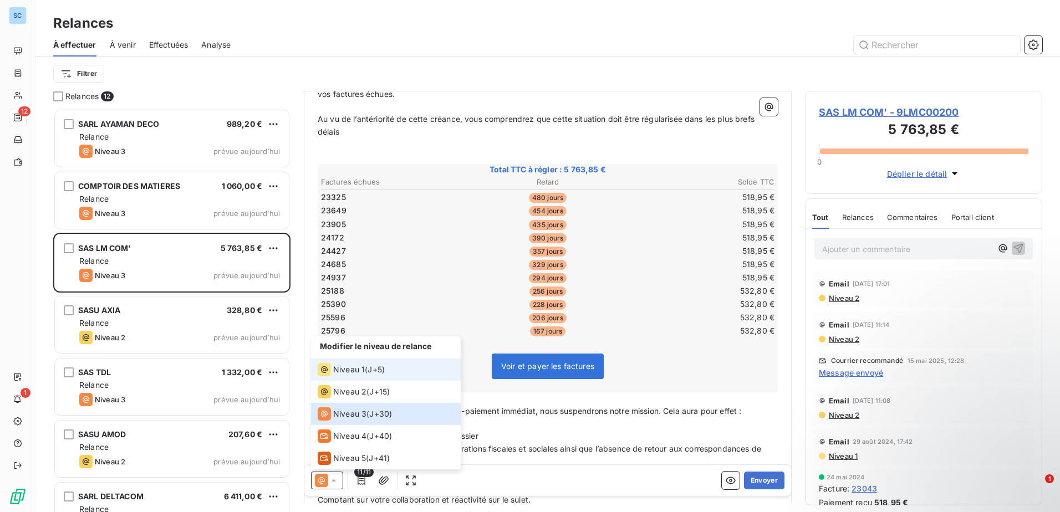
click at [358, 370] on span "Niveau 1" at bounding box center [349, 369] width 32 height 11
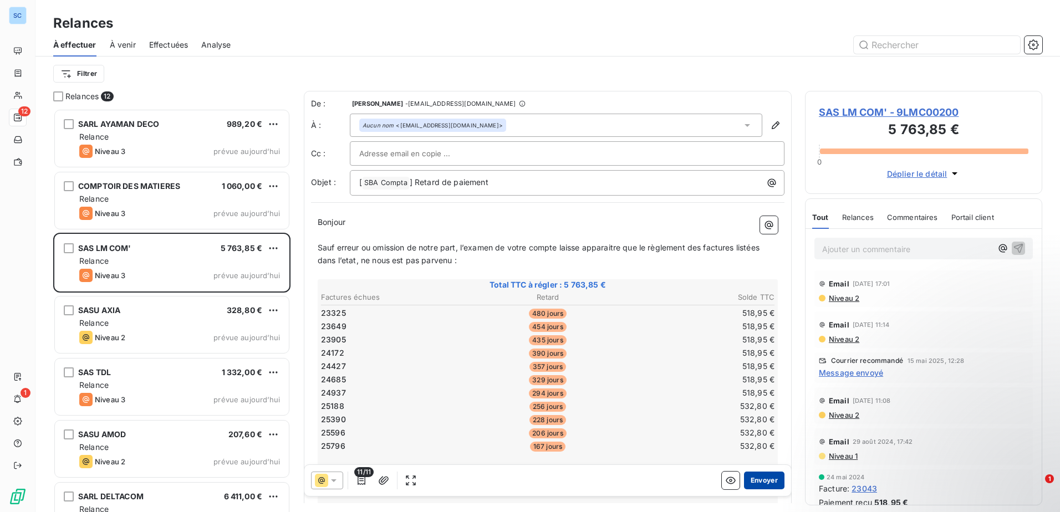
click at [749, 477] on button "Envoyer" at bounding box center [764, 481] width 40 height 18
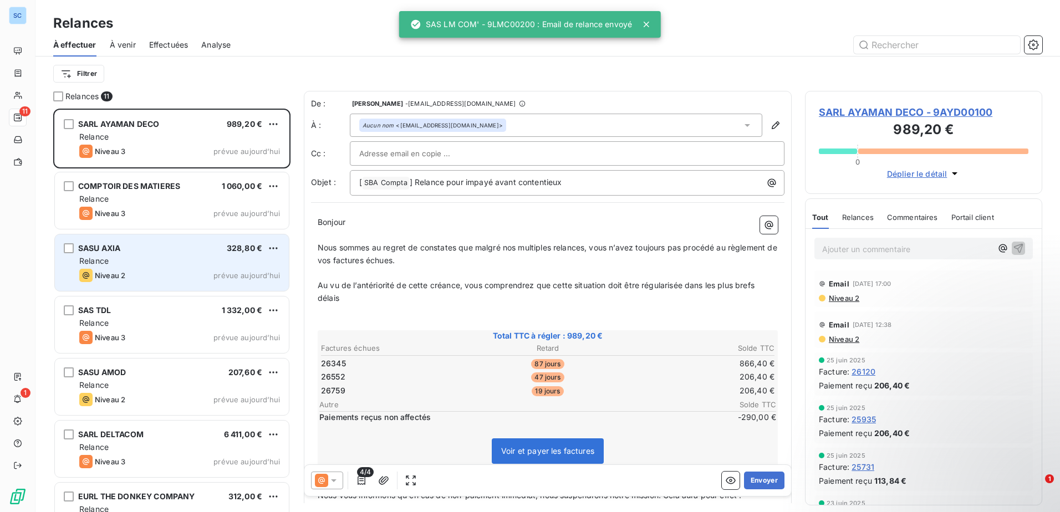
click at [176, 284] on div "SASU AXIA 328,80 € Relance Niveau 2 prévue [DATE]" at bounding box center [172, 262] width 234 height 57
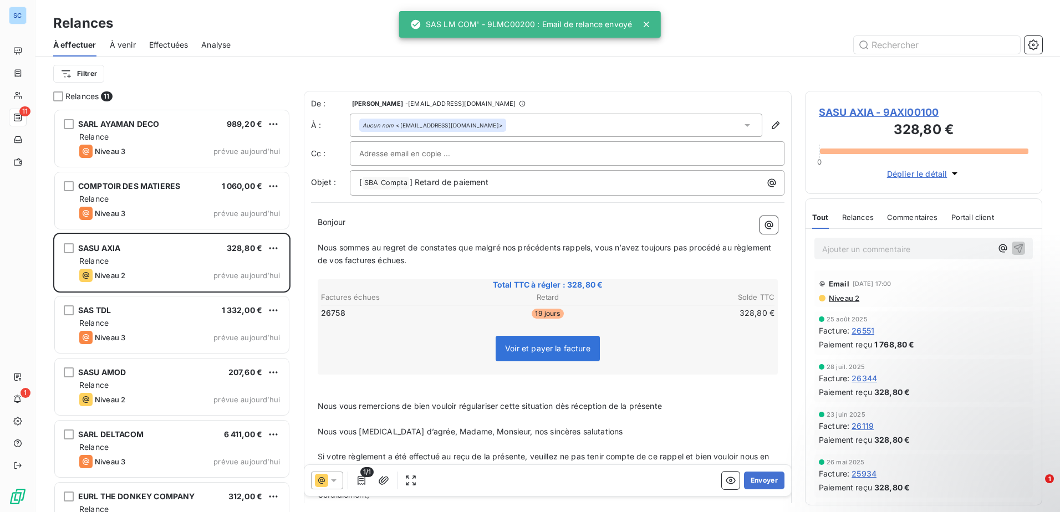
click at [324, 481] on icon at bounding box center [321, 480] width 7 height 7
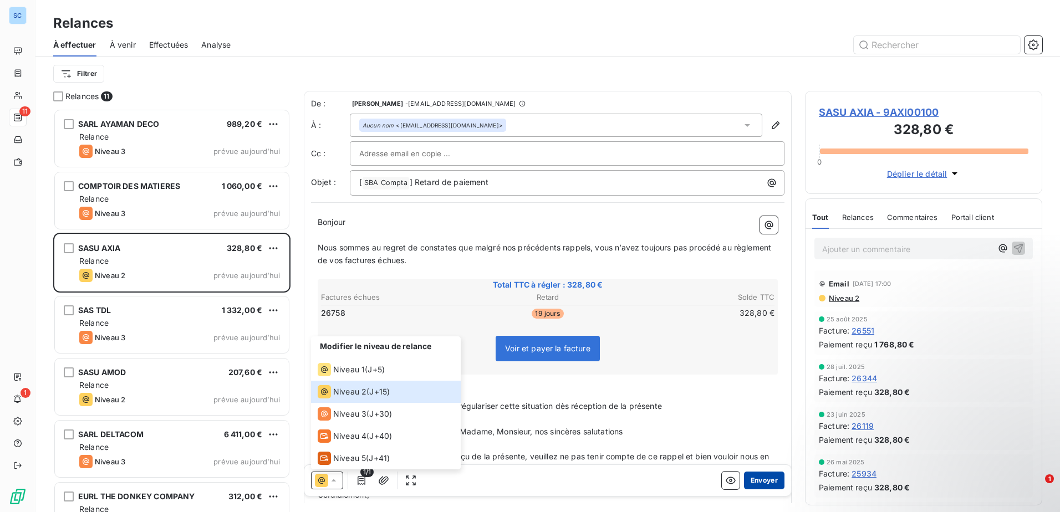
click at [764, 479] on button "Envoyer" at bounding box center [764, 481] width 40 height 18
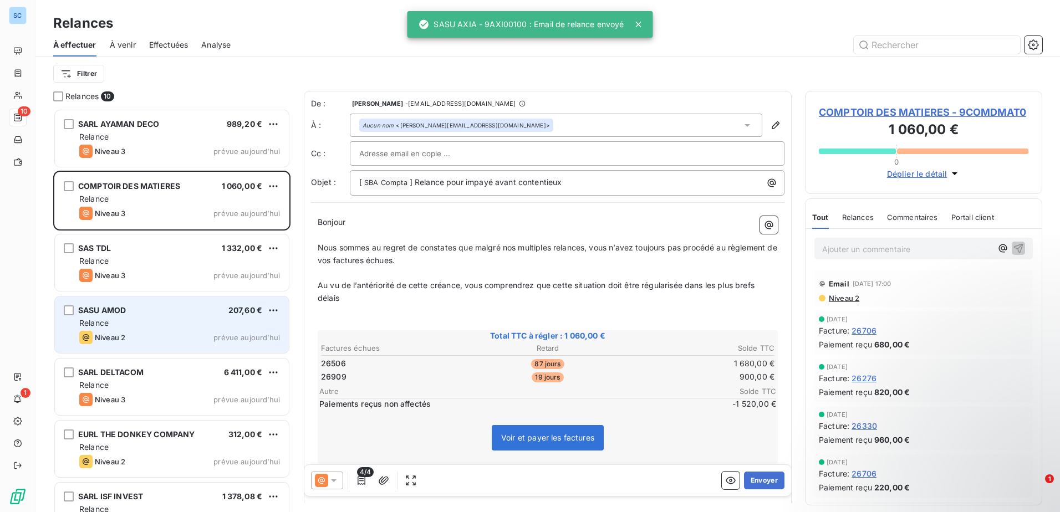
click at [105, 329] on div "SASU AMOD 207,60 € Relance Niveau 2 prévue [DATE]" at bounding box center [172, 325] width 234 height 57
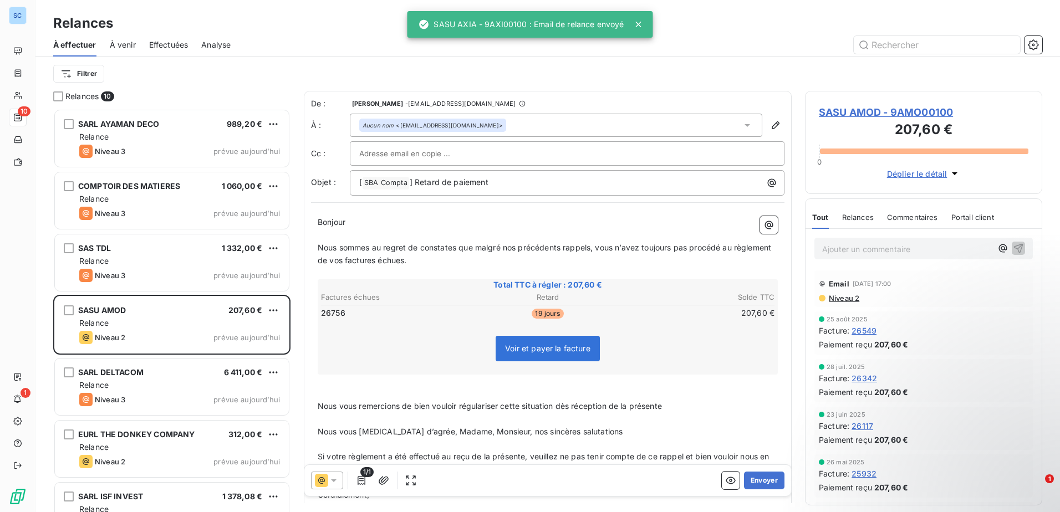
click at [338, 481] on icon at bounding box center [333, 480] width 11 height 11
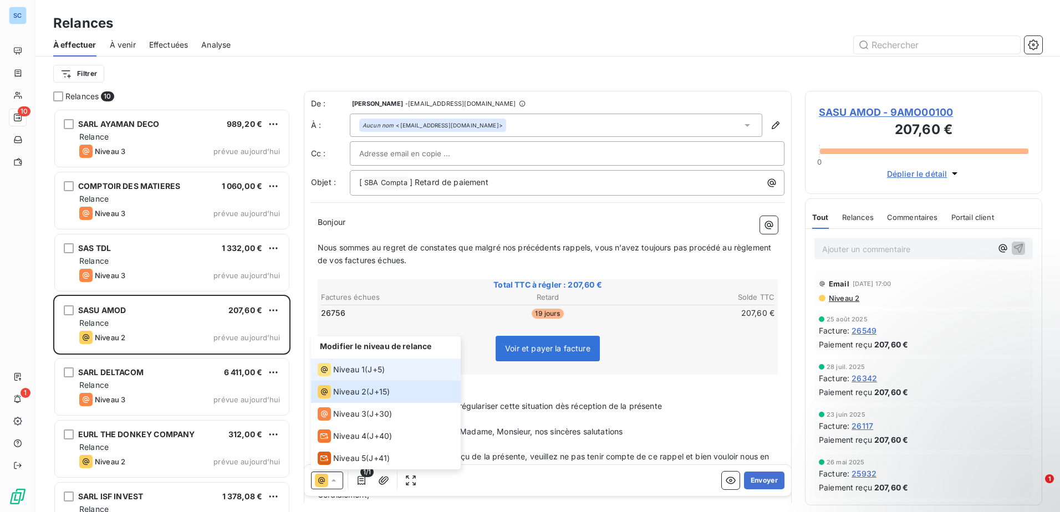
click at [401, 371] on li "Niveau 1 ( J+5 )" at bounding box center [386, 370] width 150 height 22
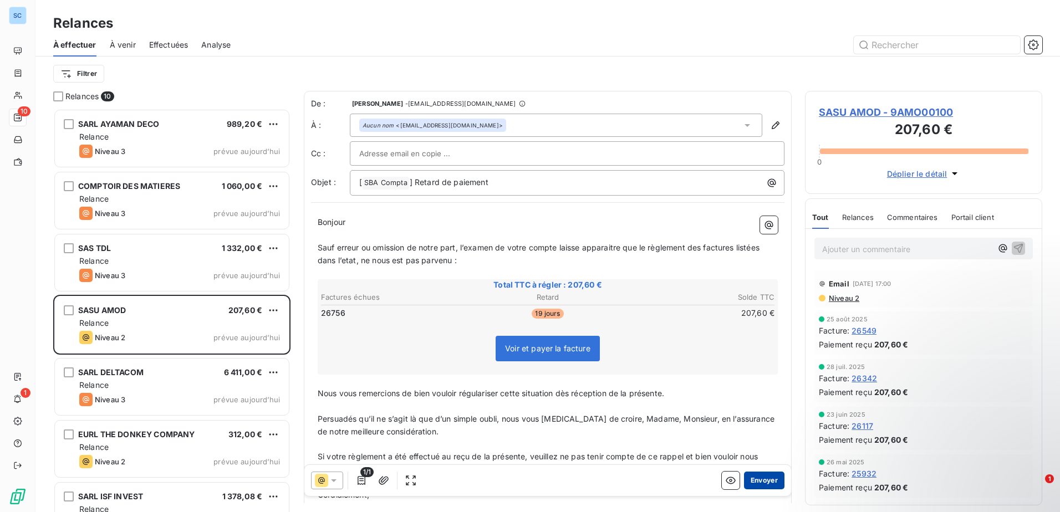
click at [759, 481] on button "Envoyer" at bounding box center [764, 481] width 40 height 18
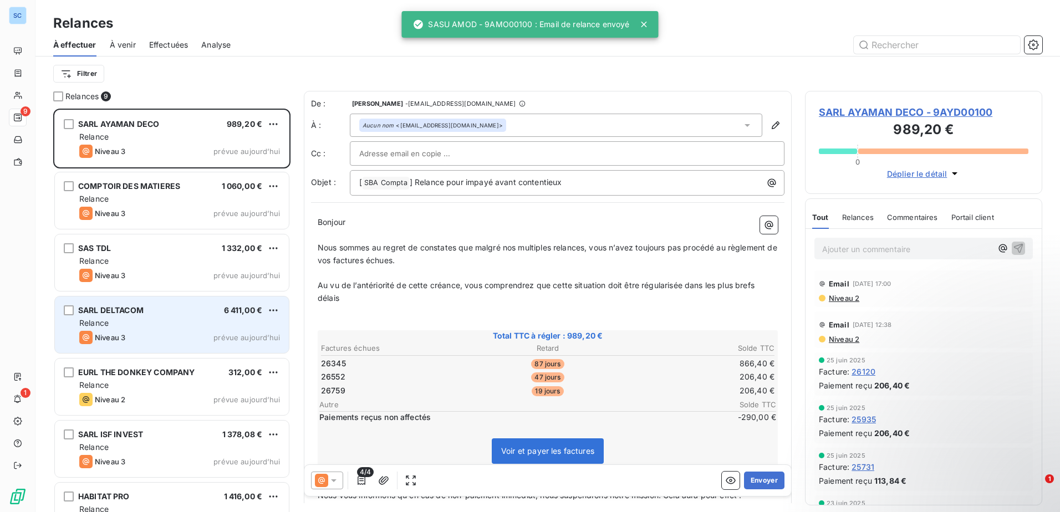
click at [122, 338] on span "Niveau 3" at bounding box center [110, 337] width 30 height 9
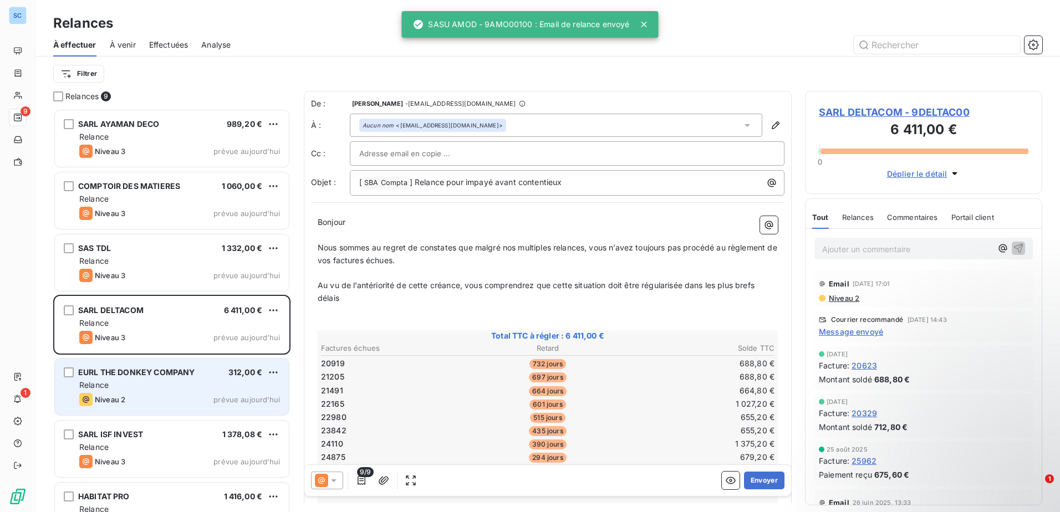
click at [136, 388] on div "Relance" at bounding box center [179, 385] width 201 height 11
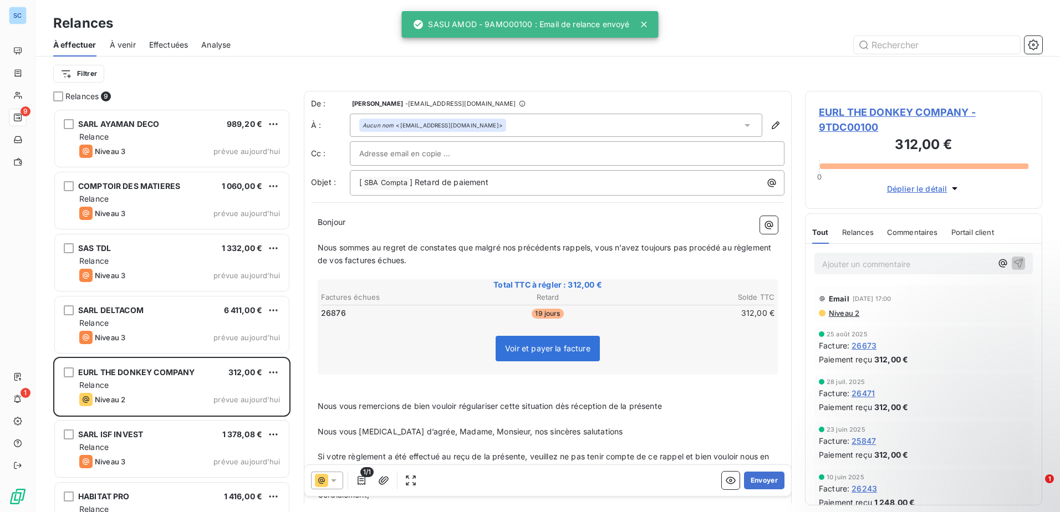
click at [334, 483] on icon at bounding box center [333, 480] width 11 height 11
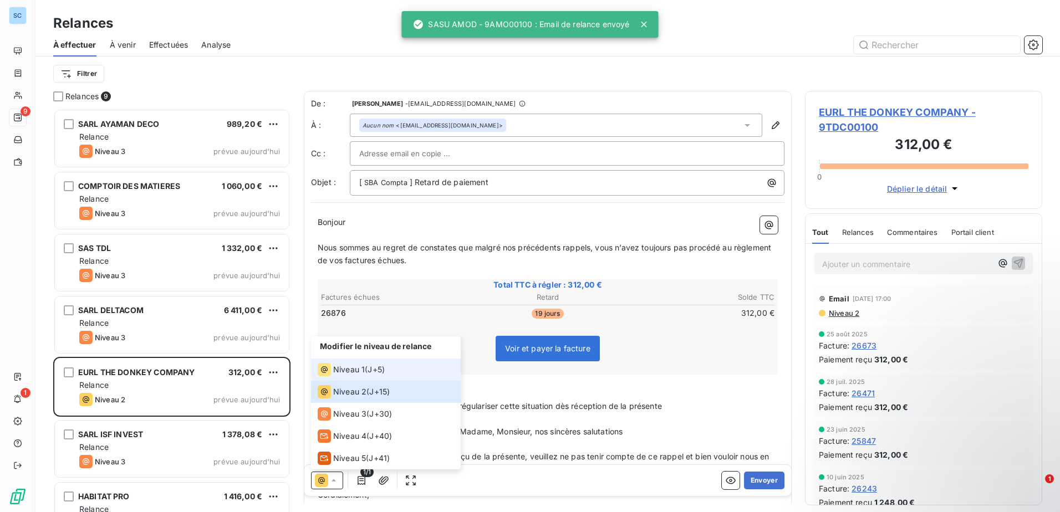
click at [378, 366] on span "J+5 )" at bounding box center [375, 369] width 17 height 11
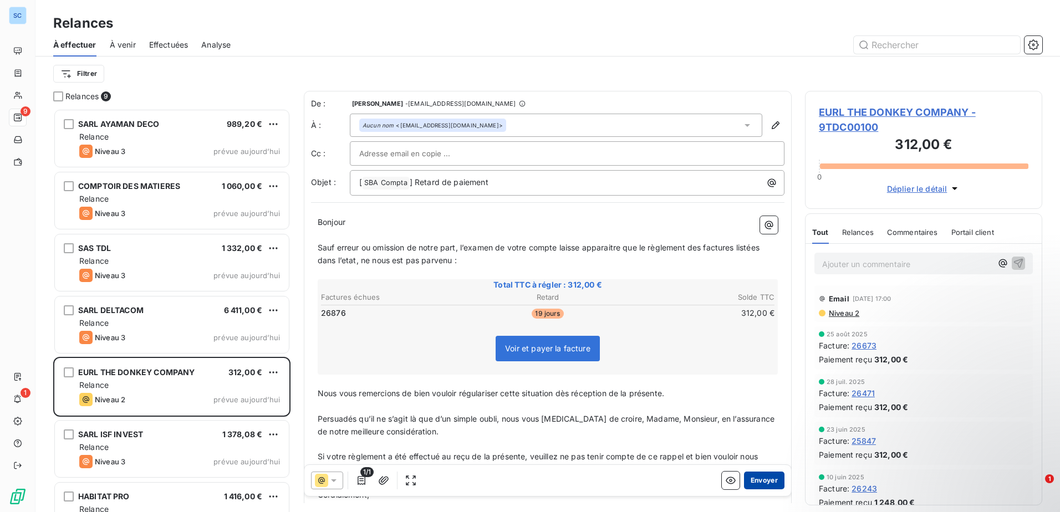
click at [765, 482] on button "Envoyer" at bounding box center [764, 481] width 40 height 18
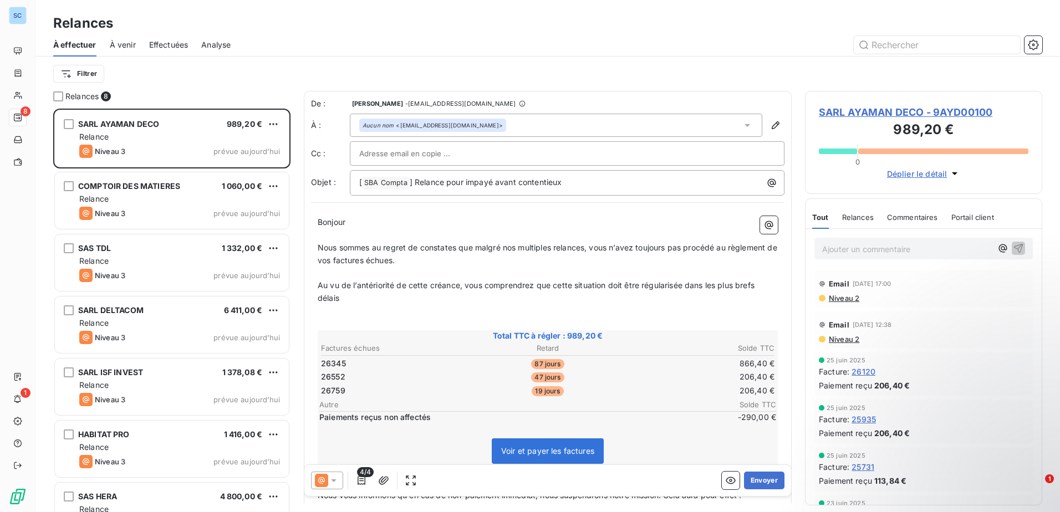
click at [333, 479] on icon at bounding box center [333, 480] width 11 height 11
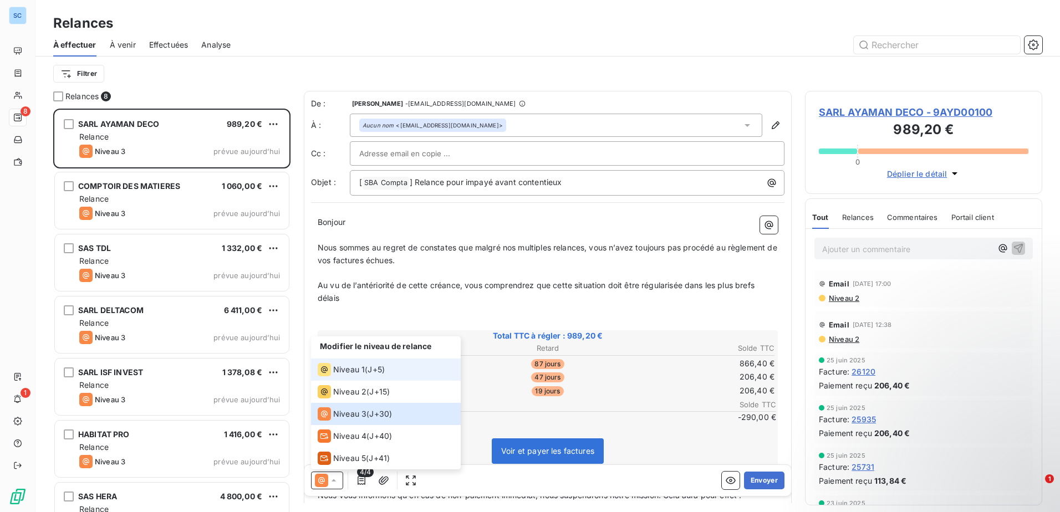
click at [376, 369] on span "J+5 )" at bounding box center [375, 369] width 17 height 11
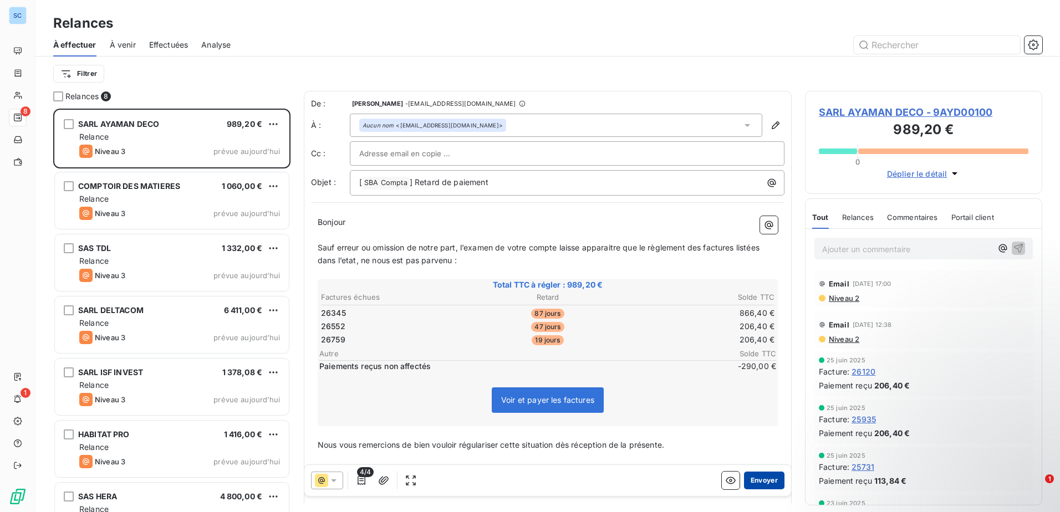
click at [752, 480] on button "Envoyer" at bounding box center [764, 481] width 40 height 18
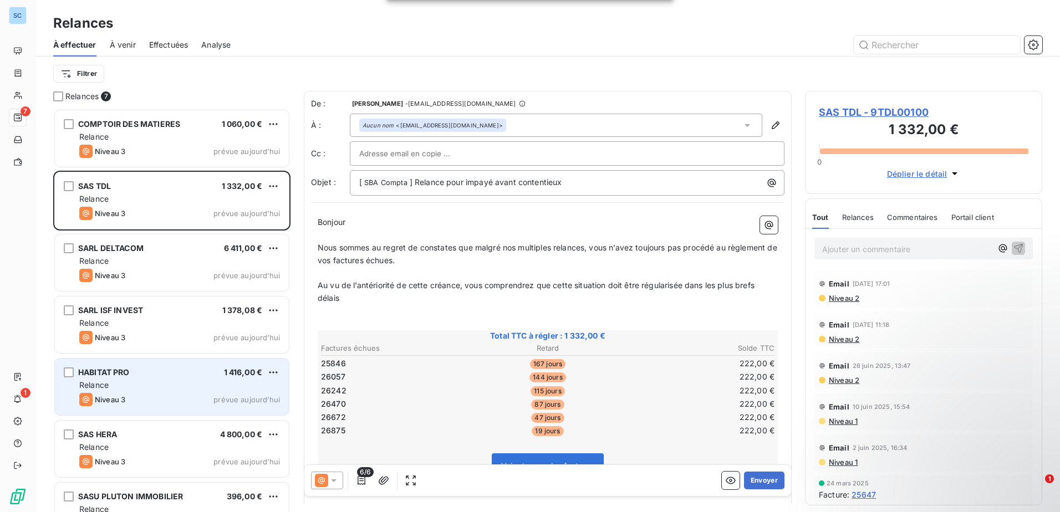
click at [110, 381] on div "Relance" at bounding box center [179, 385] width 201 height 11
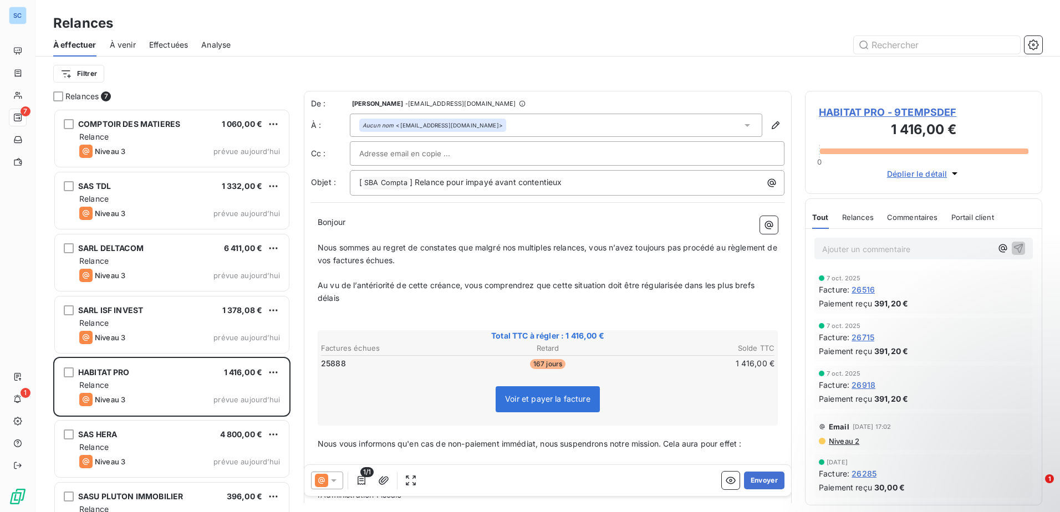
click at [331, 483] on icon at bounding box center [333, 480] width 11 height 11
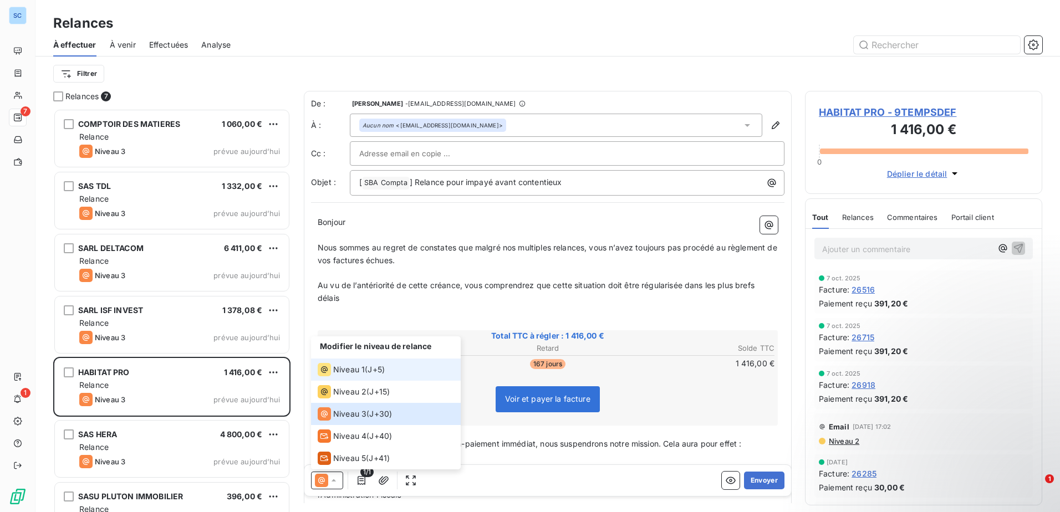
click at [364, 372] on div "Niveau 1 ( J+5 )" at bounding box center [351, 369] width 67 height 13
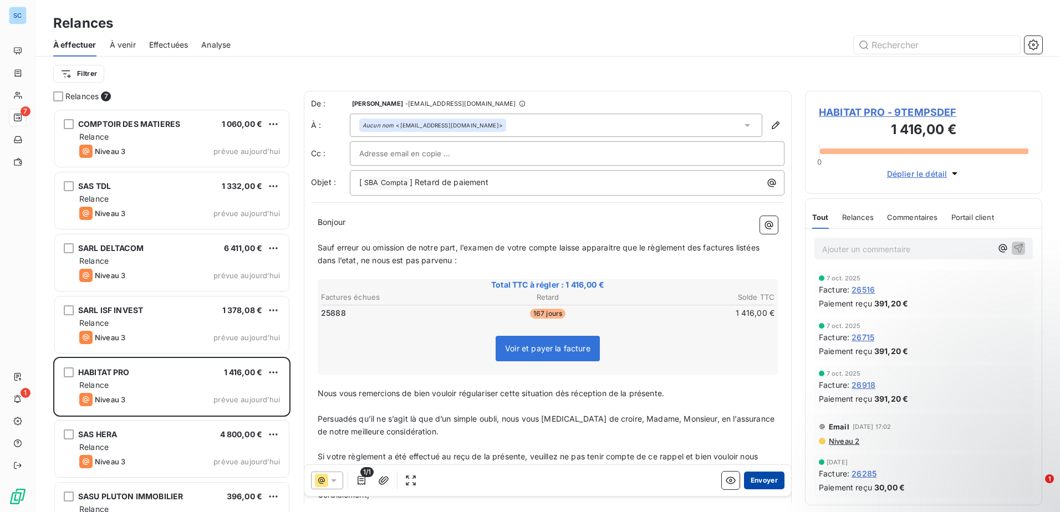
click at [761, 481] on button "Envoyer" at bounding box center [764, 481] width 40 height 18
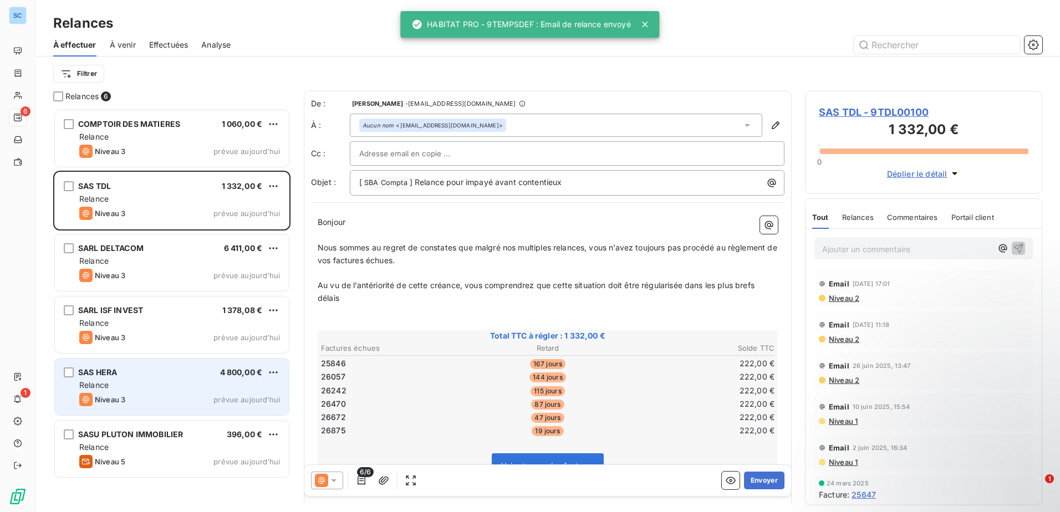
click at [141, 389] on div "Relance" at bounding box center [179, 385] width 201 height 11
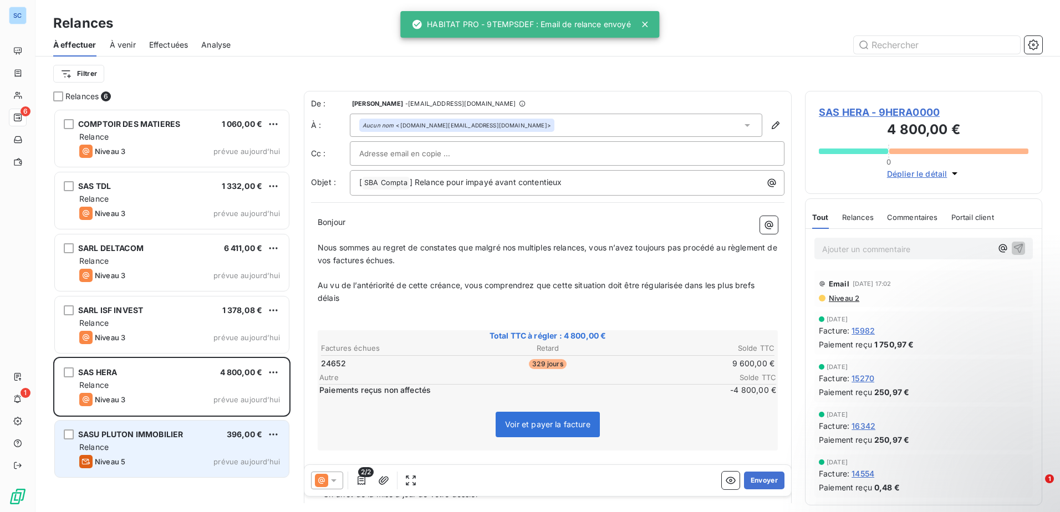
click at [174, 442] on div "Relance" at bounding box center [179, 447] width 201 height 11
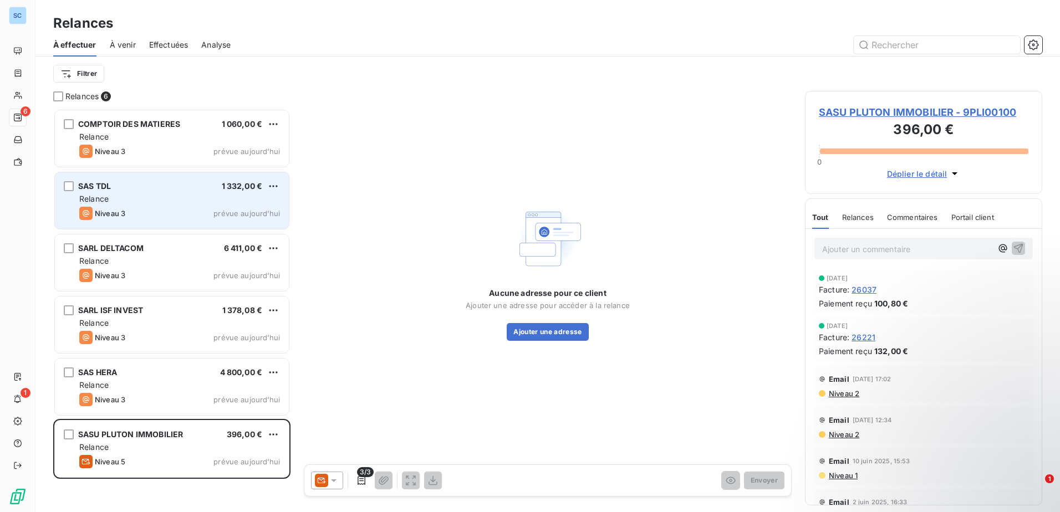
click at [205, 197] on div "Relance" at bounding box center [179, 198] width 201 height 11
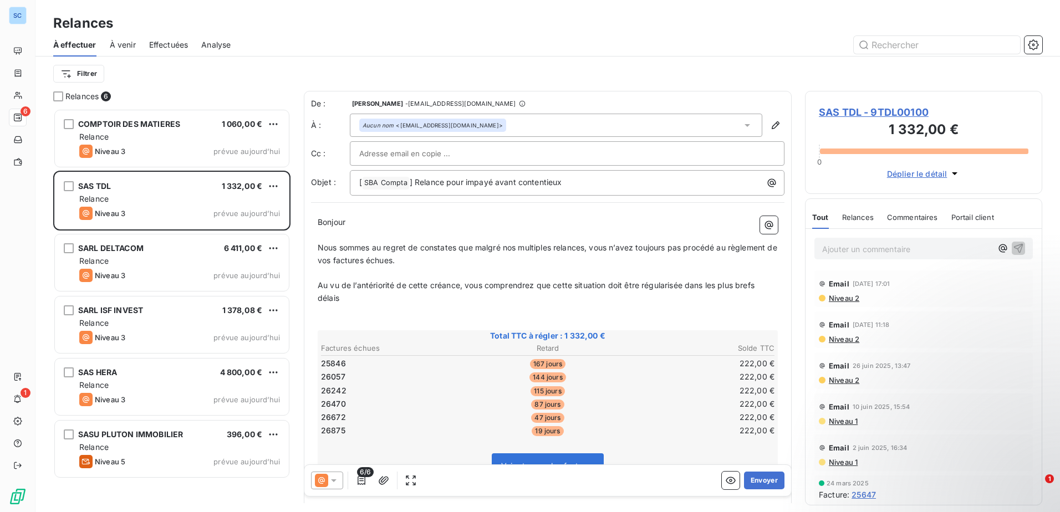
click at [323, 486] on icon at bounding box center [321, 480] width 13 height 13
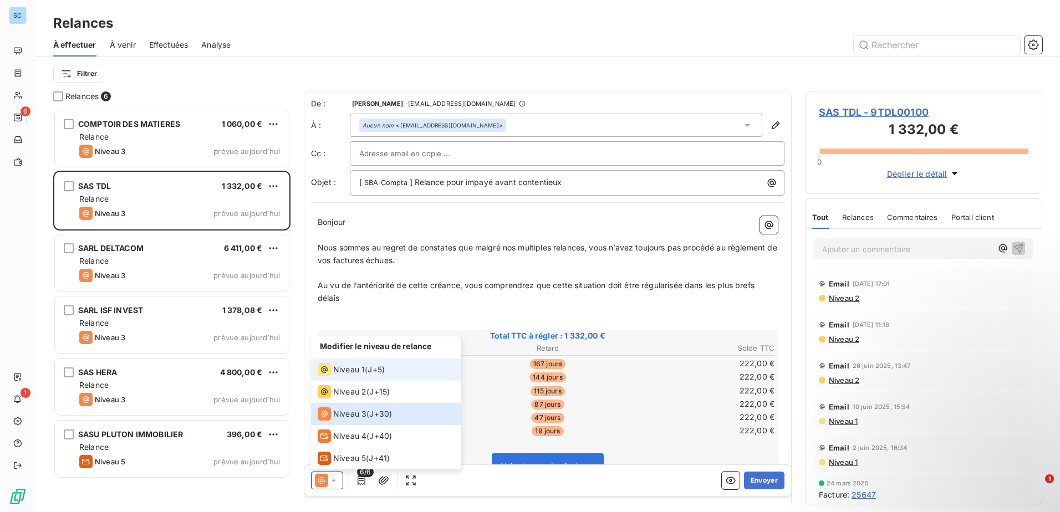
click at [374, 367] on span "J+5 )" at bounding box center [375, 369] width 17 height 11
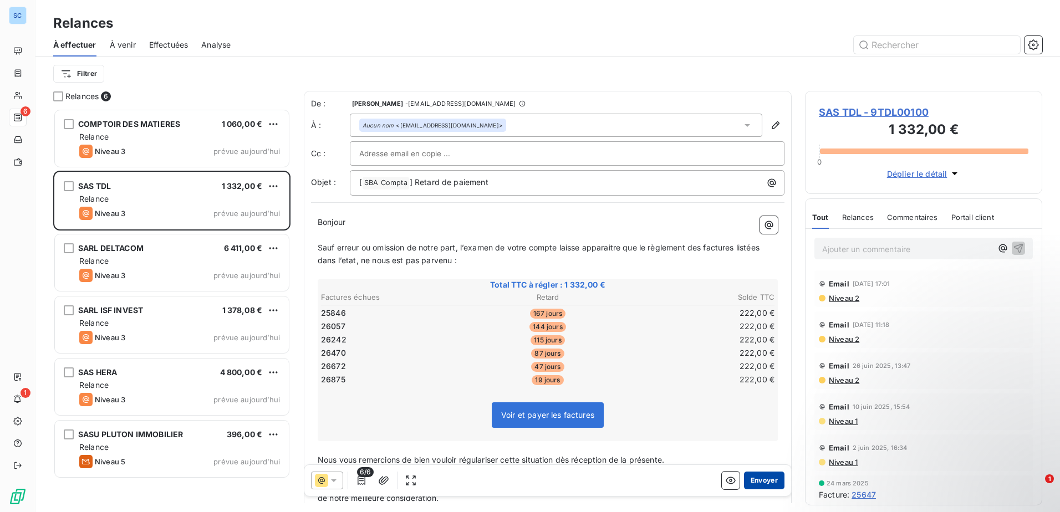
click at [753, 481] on button "Envoyer" at bounding box center [764, 481] width 40 height 18
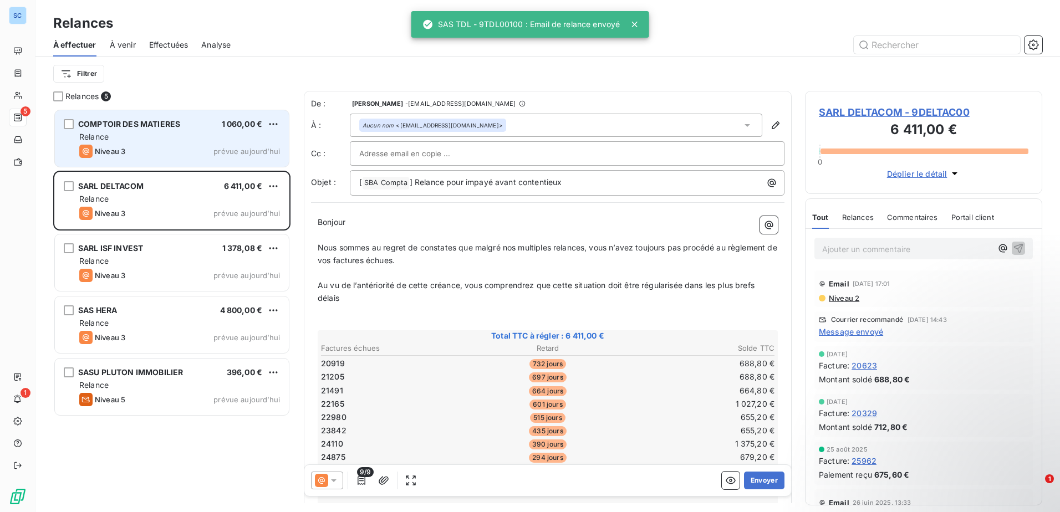
click at [134, 130] on div "COMPTOIR DES MATIERES" at bounding box center [129, 124] width 102 height 11
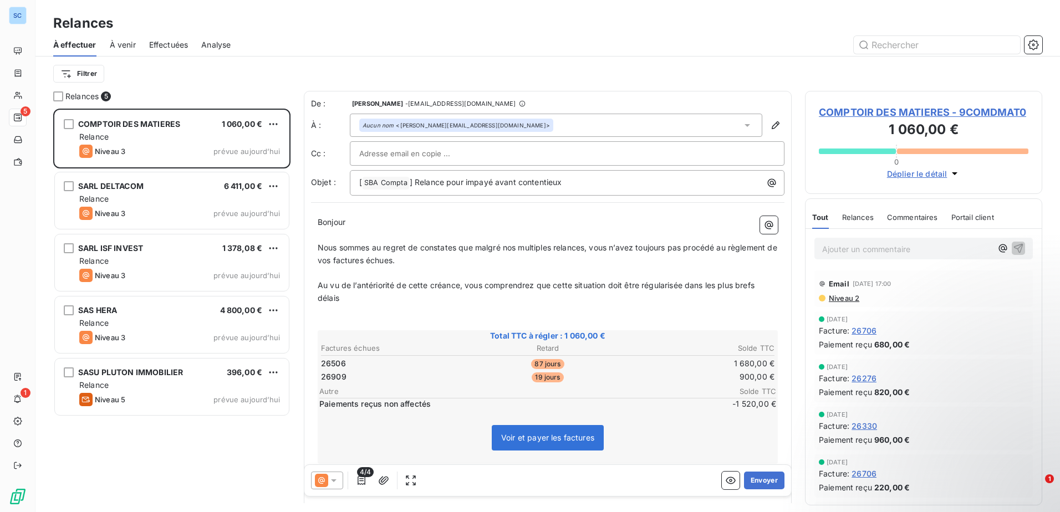
click at [330, 482] on icon at bounding box center [333, 480] width 11 height 11
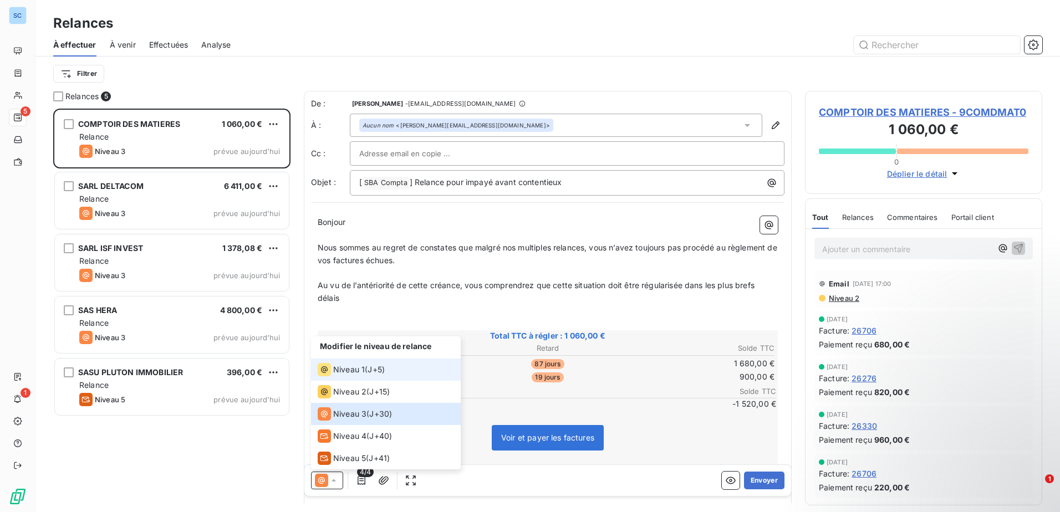
click at [374, 369] on span "J+5 )" at bounding box center [375, 369] width 17 height 11
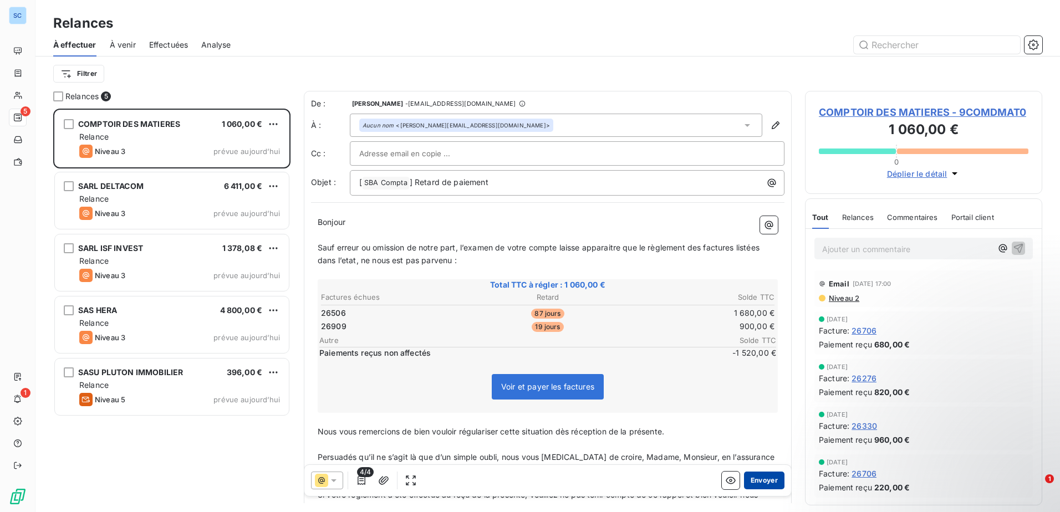
click at [758, 478] on button "Envoyer" at bounding box center [764, 481] width 40 height 18
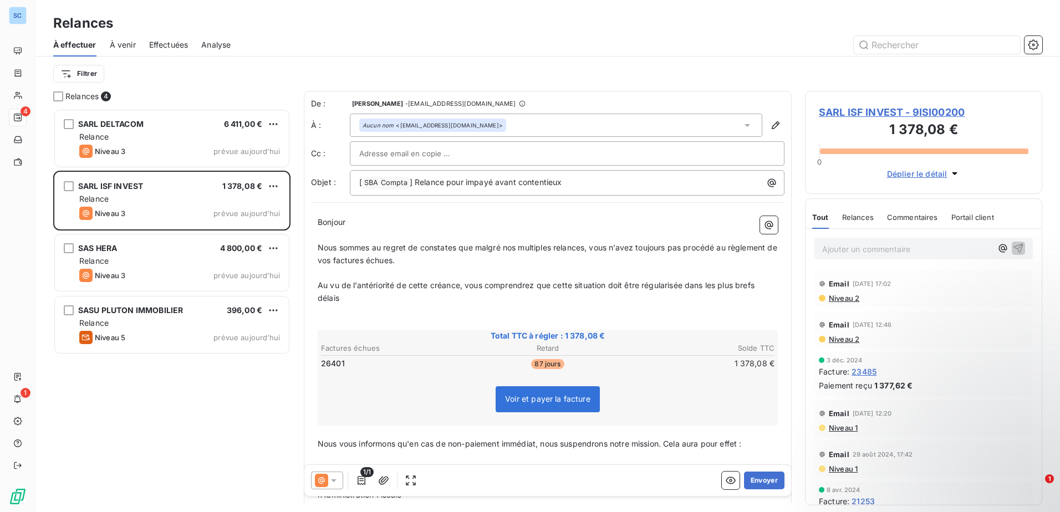
click at [329, 479] on icon at bounding box center [333, 480] width 11 height 11
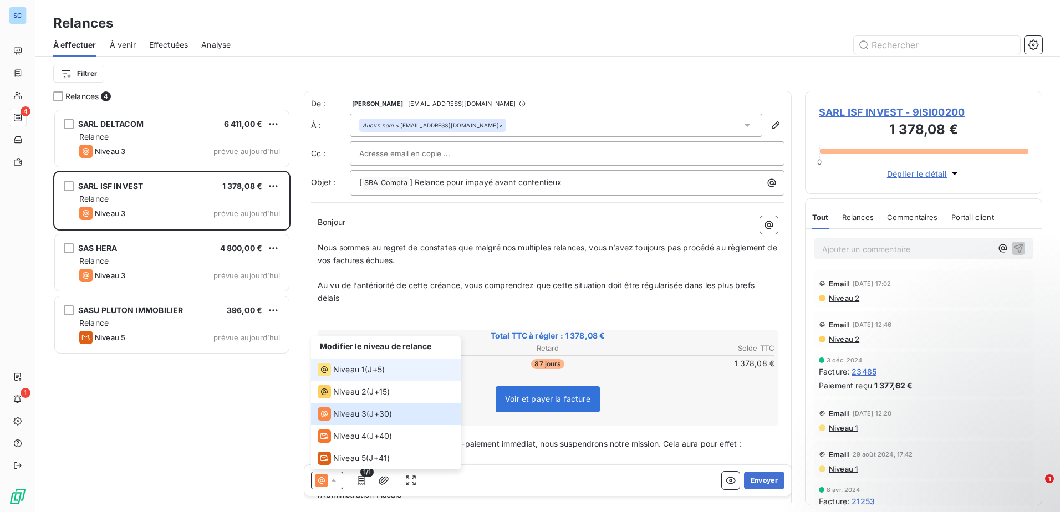
click at [377, 371] on span "J+5 )" at bounding box center [375, 369] width 17 height 11
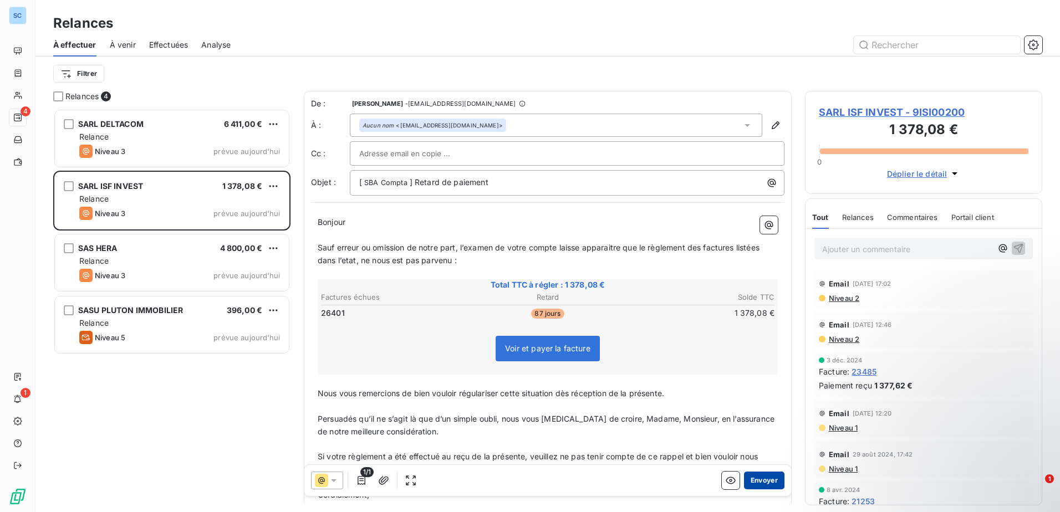
click at [762, 481] on button "Envoyer" at bounding box center [764, 481] width 40 height 18
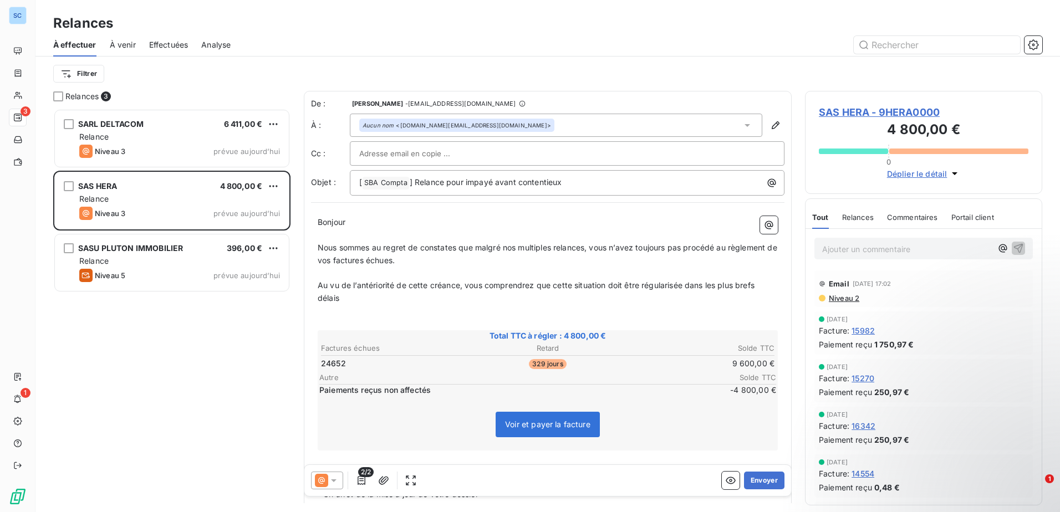
click at [328, 482] on icon at bounding box center [333, 480] width 11 height 11
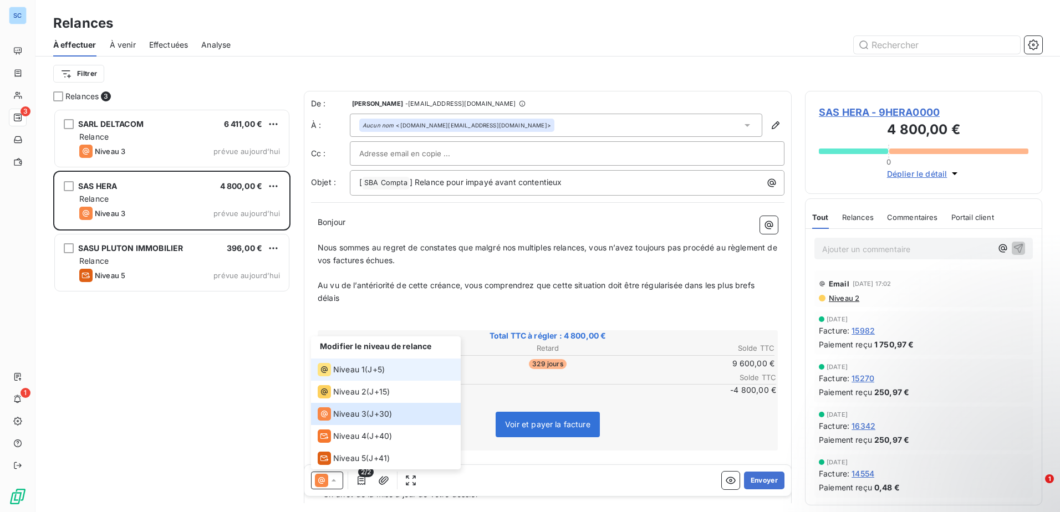
click at [376, 369] on span "J+5 )" at bounding box center [375, 369] width 17 height 11
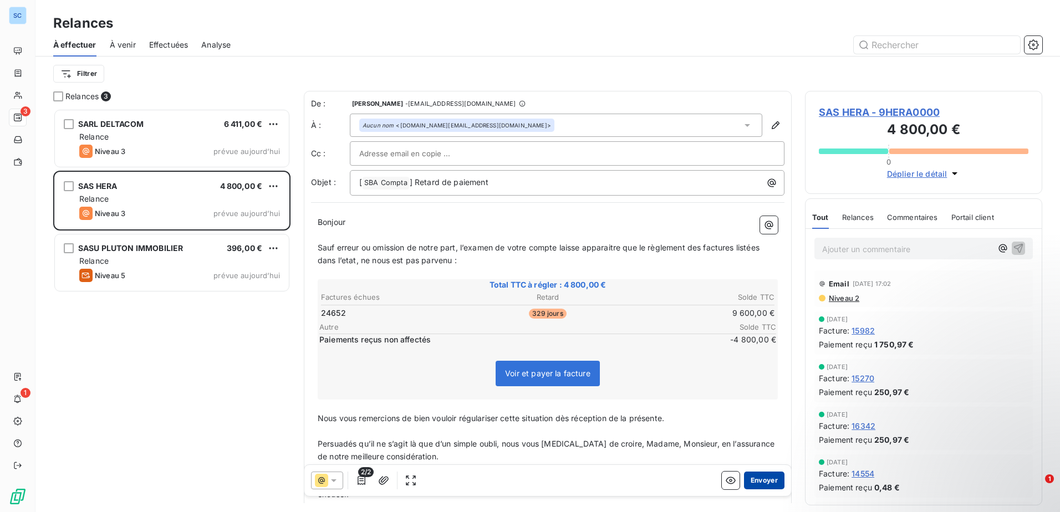
click at [765, 486] on button "Envoyer" at bounding box center [764, 481] width 40 height 18
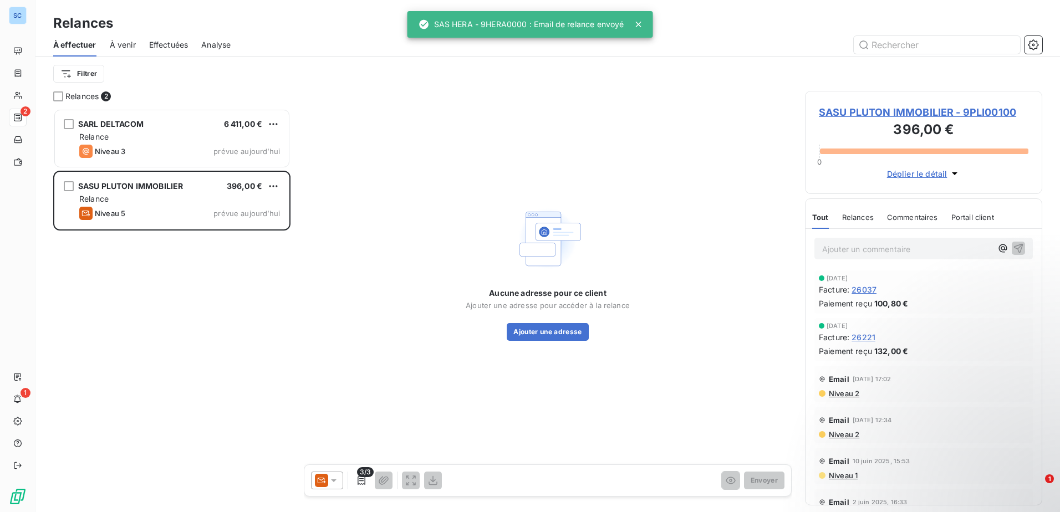
click at [324, 476] on icon at bounding box center [321, 480] width 13 height 13
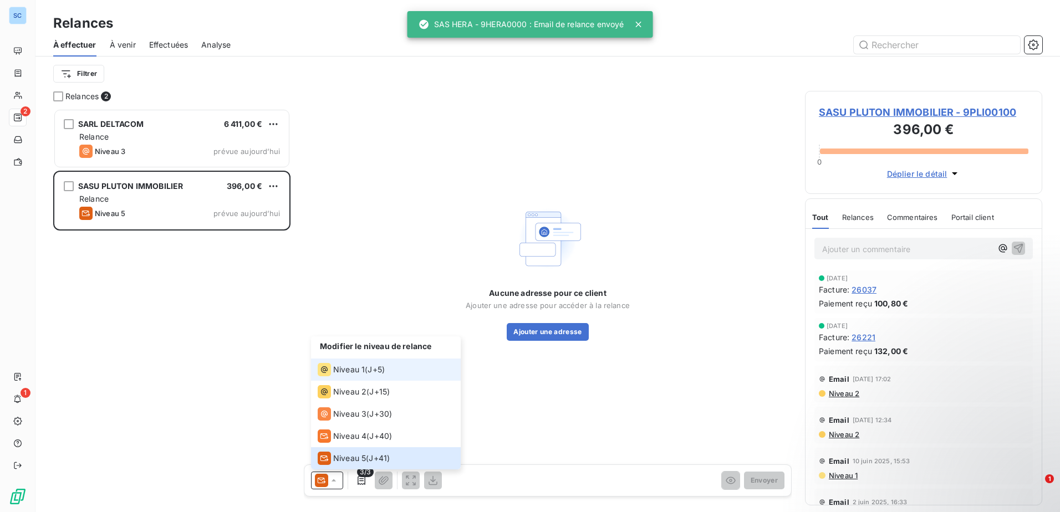
click at [358, 369] on span "Niveau 1" at bounding box center [349, 369] width 32 height 11
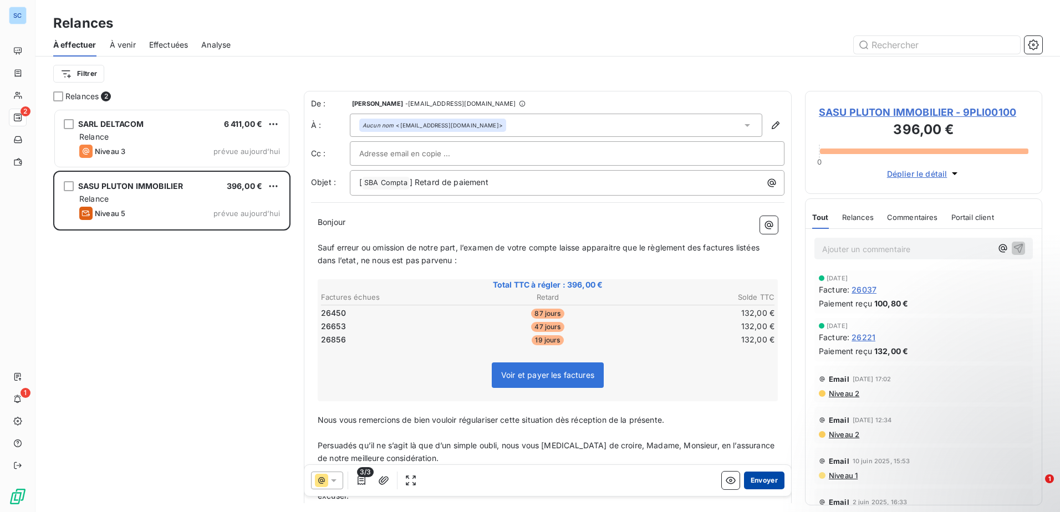
click at [770, 482] on button "Envoyer" at bounding box center [764, 481] width 40 height 18
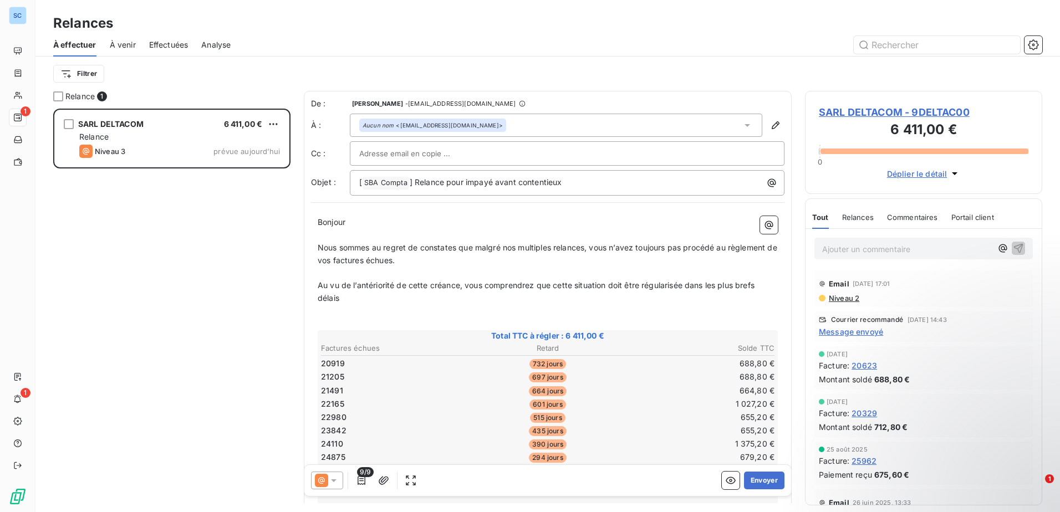
click at [331, 486] on div at bounding box center [327, 481] width 32 height 18
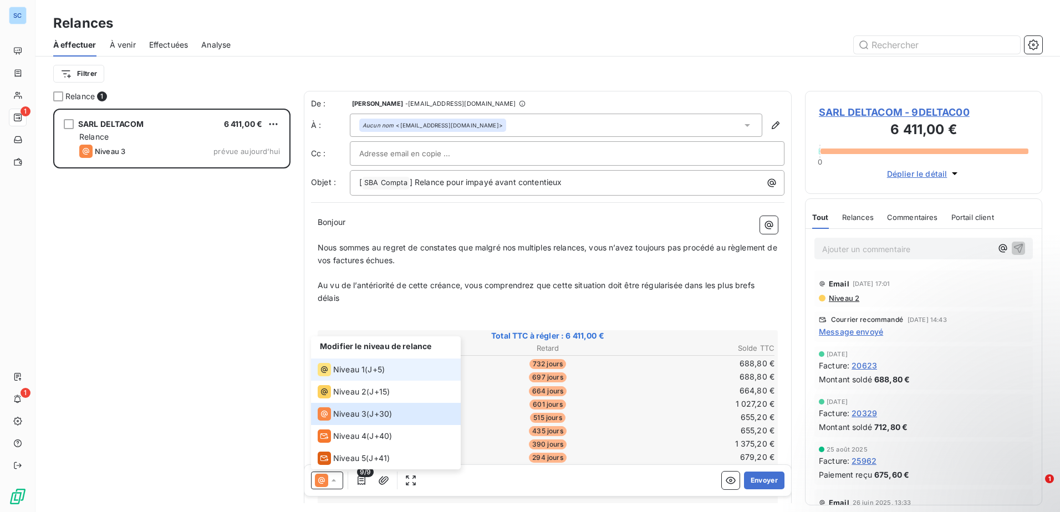
click at [372, 366] on span "J+5 )" at bounding box center [375, 369] width 17 height 11
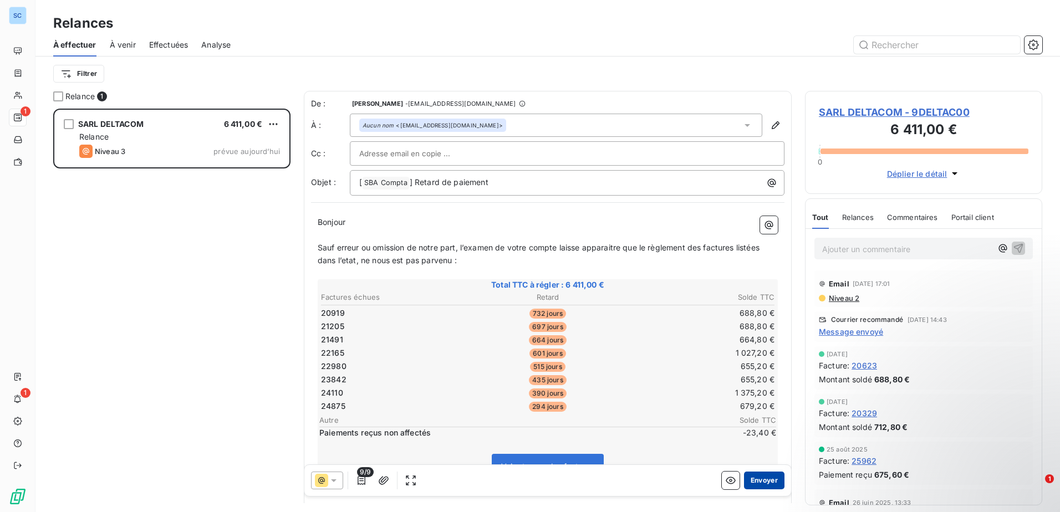
click at [765, 483] on button "Envoyer" at bounding box center [764, 481] width 40 height 18
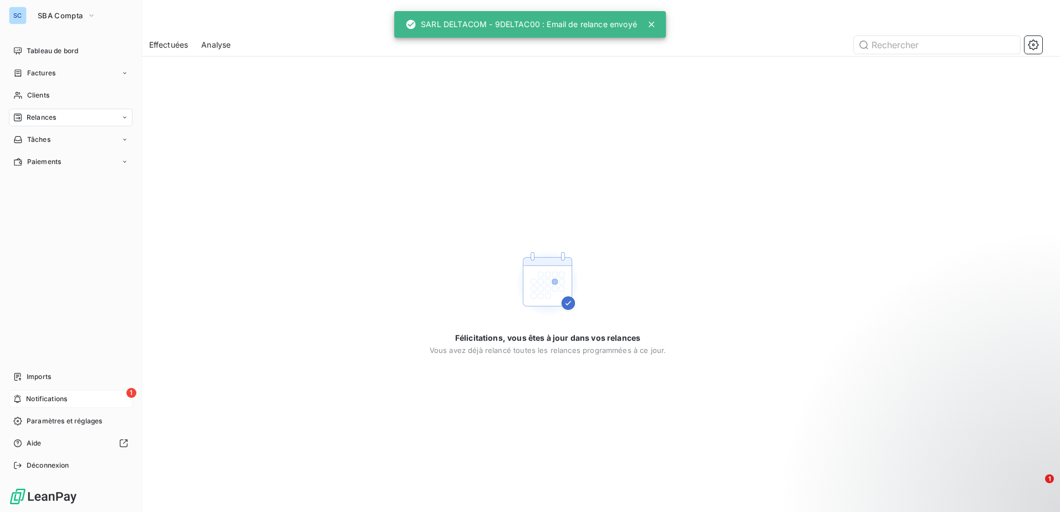
click at [33, 395] on span "Notifications" at bounding box center [46, 399] width 41 height 10
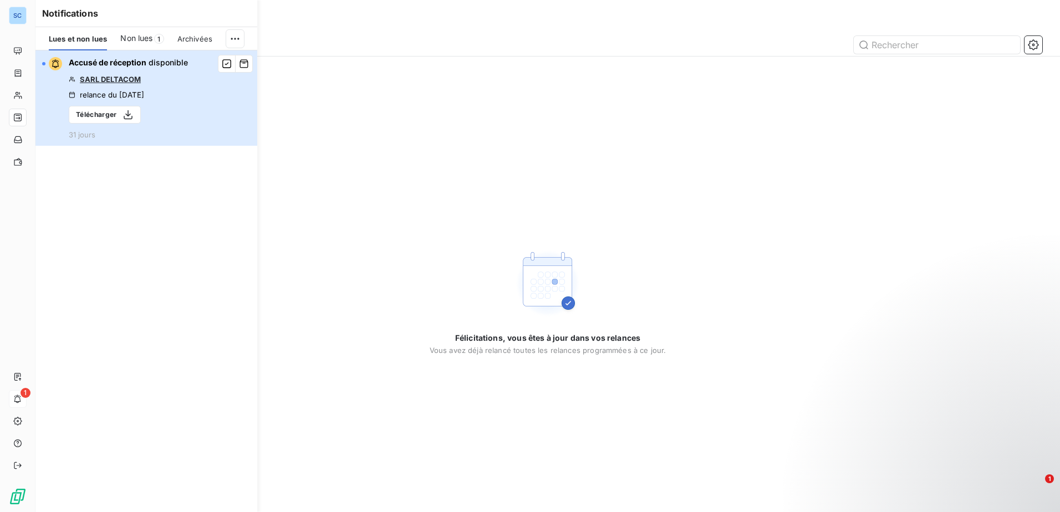
click at [206, 95] on button "Accusé de réception disponible SARL DELTACOM relance du [DATE] Télécharger 31 j…" at bounding box center [146, 97] width 222 height 95
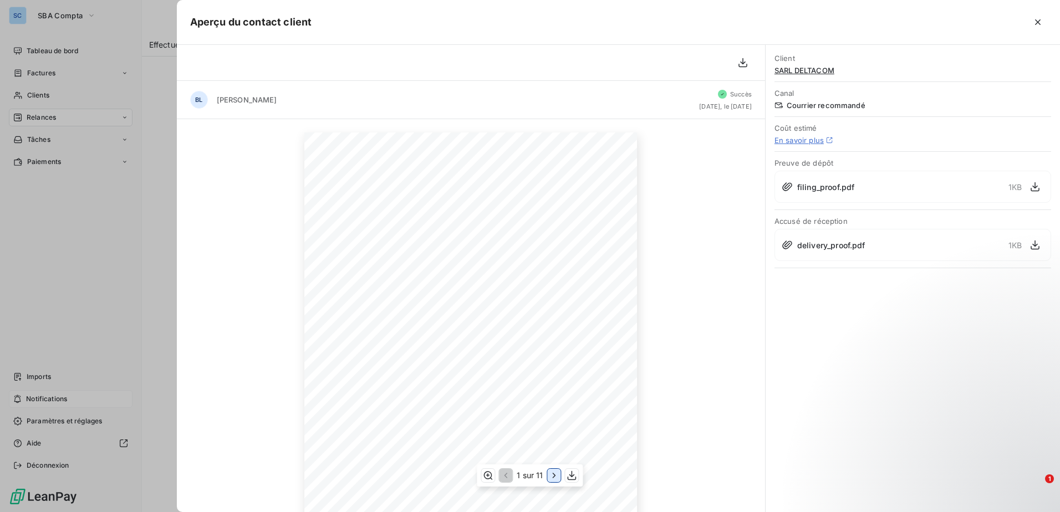
click at [555, 478] on icon "button" at bounding box center [554, 475] width 11 height 11
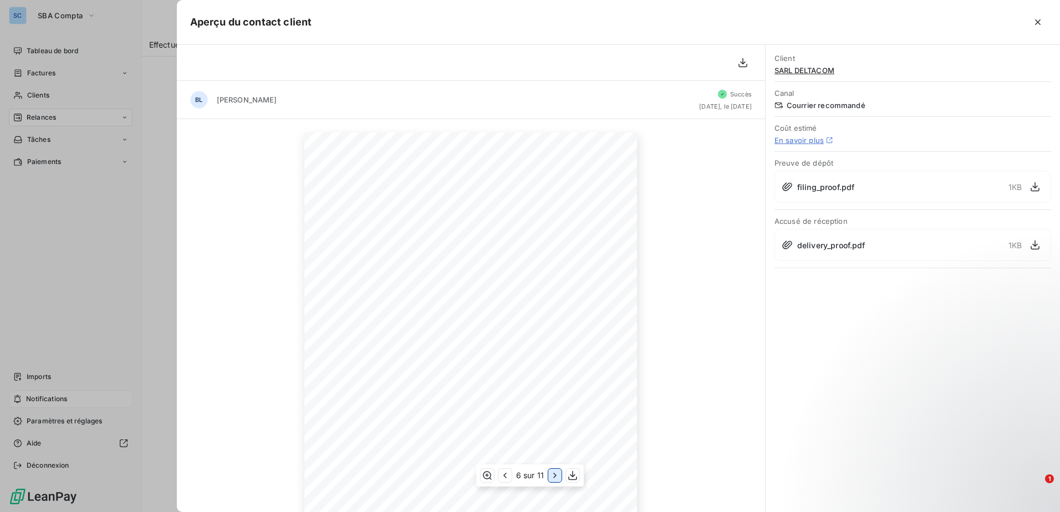
click at [555, 478] on icon "button" at bounding box center [554, 475] width 11 height 11
click at [148, 343] on div at bounding box center [530, 256] width 1060 height 512
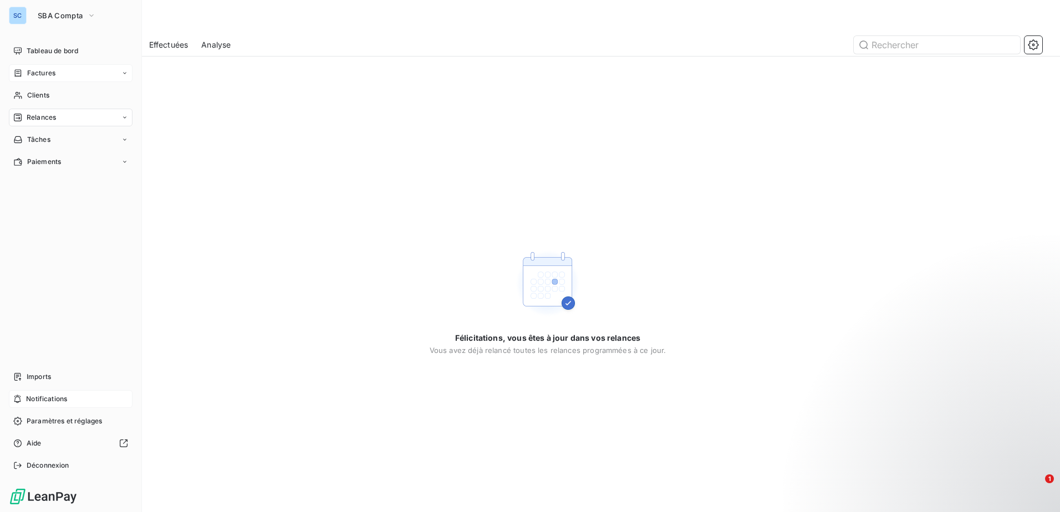
click at [37, 66] on div "Factures" at bounding box center [71, 73] width 124 height 18
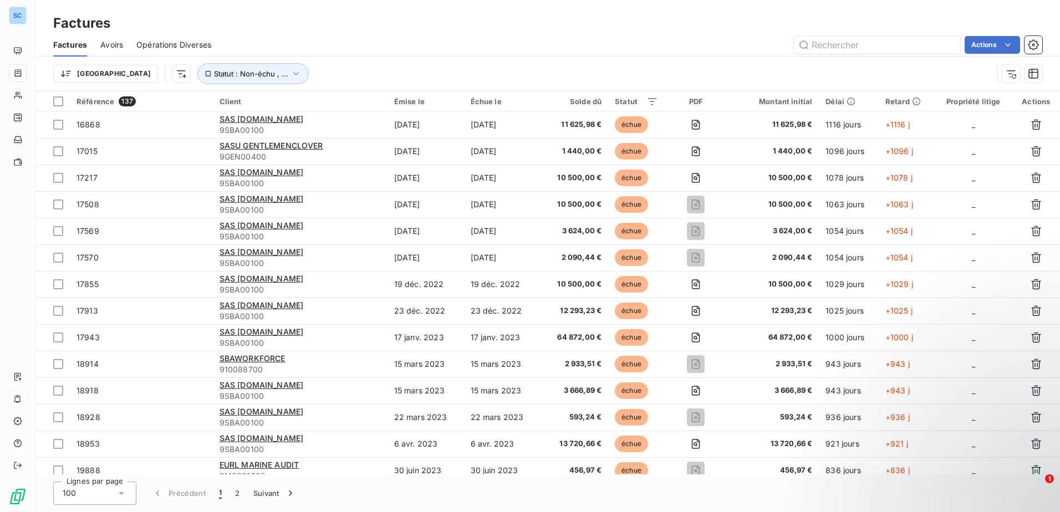
click at [452, 47] on div "Actions" at bounding box center [633, 45] width 818 height 18
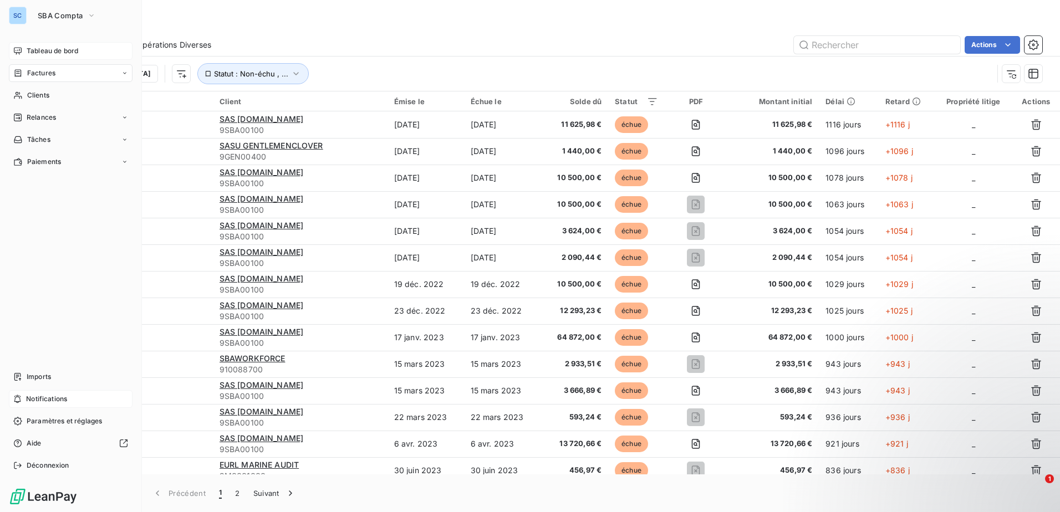
click at [27, 47] on span "Tableau de bord" at bounding box center [53, 51] width 52 height 10
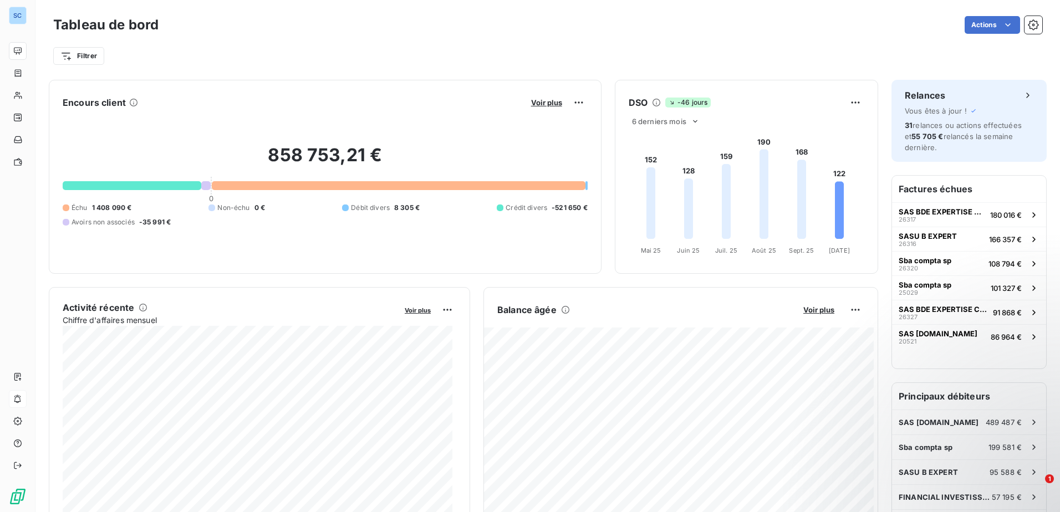
click at [59, 11] on div "Tableau de bord Actions Filtrer" at bounding box center [547, 36] width 1024 height 73
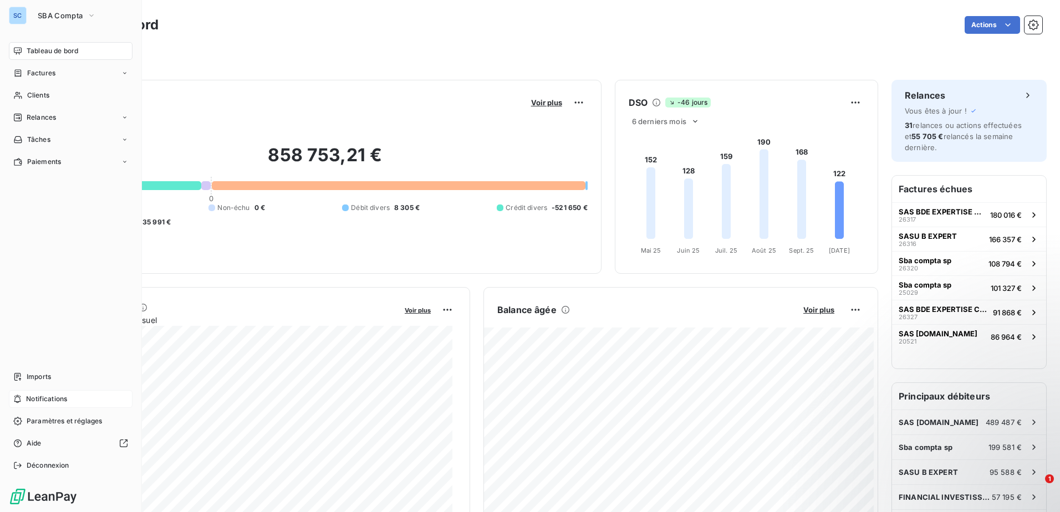
click at [17, 11] on div "SC" at bounding box center [18, 16] width 18 height 18
click at [98, 16] on button "SBA Compta" at bounding box center [67, 16] width 72 height 18
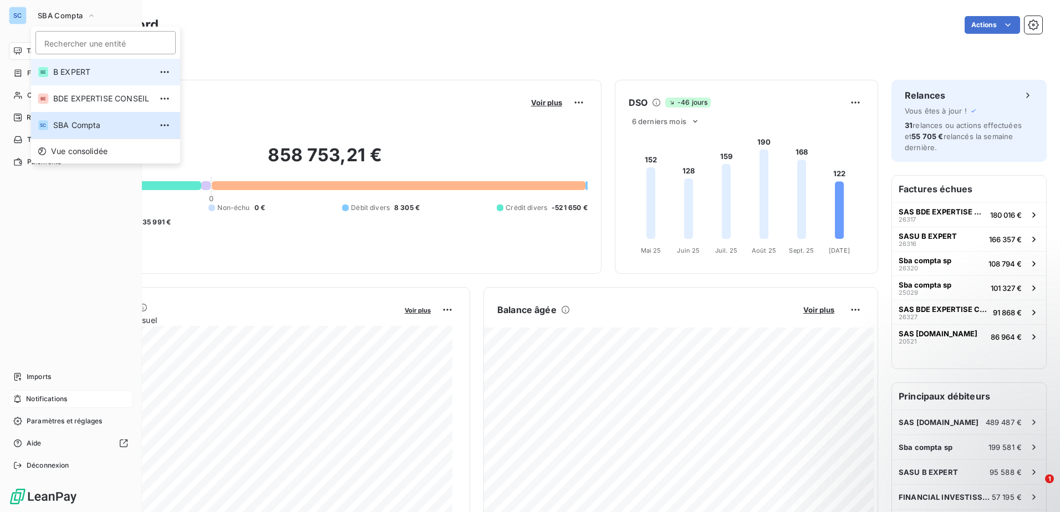
click at [112, 72] on span "B EXPERT" at bounding box center [102, 72] width 98 height 11
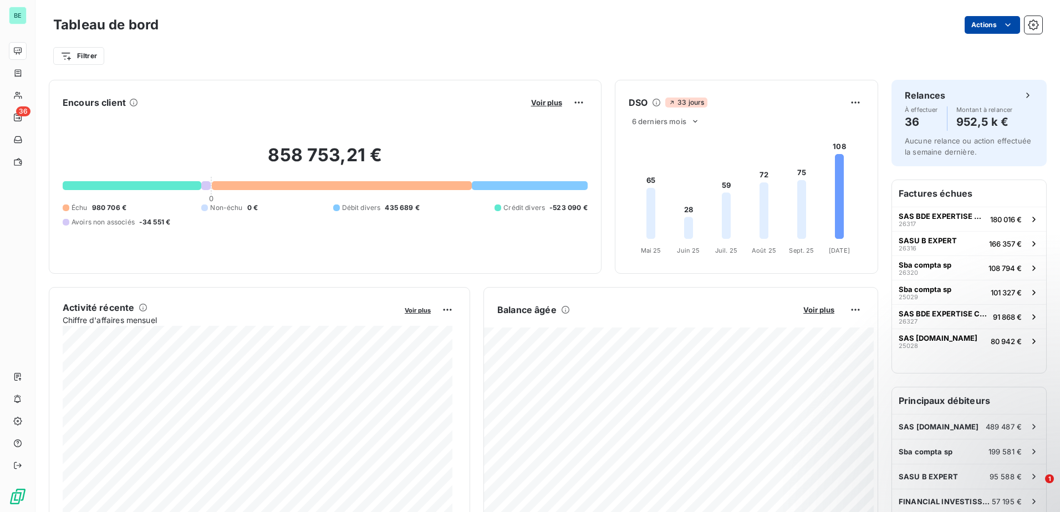
click at [1005, 24] on html "BE 36 Tableau de bord Actions Filtrer Encours client Voir plus 858 753,21 € 0 É…" at bounding box center [530, 256] width 1060 height 512
click at [1020, 23] on html "BE 36 Tableau de bord Actions Exporter le tableau de bord Planifier un rapport …" at bounding box center [530, 256] width 1060 height 512
click at [1028, 23] on icon "button" at bounding box center [1033, 24] width 11 height 11
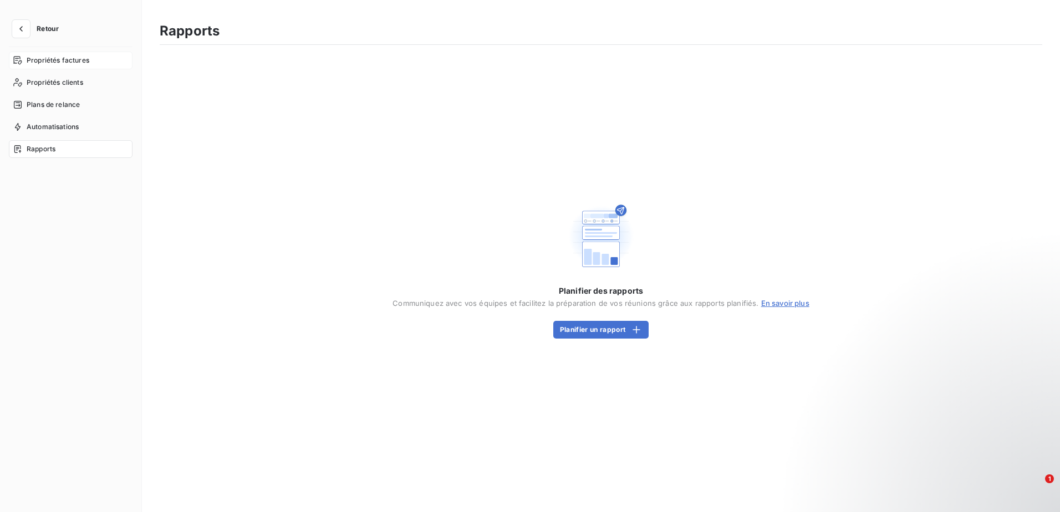
click at [64, 58] on span "Propriétés factures" at bounding box center [58, 60] width 63 height 10
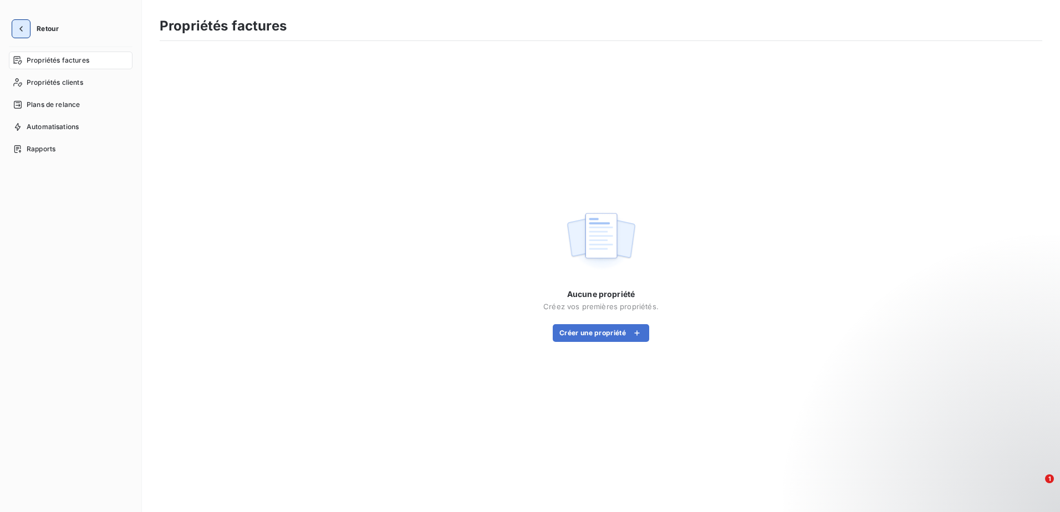
click at [21, 27] on icon "button" at bounding box center [21, 28] width 11 height 11
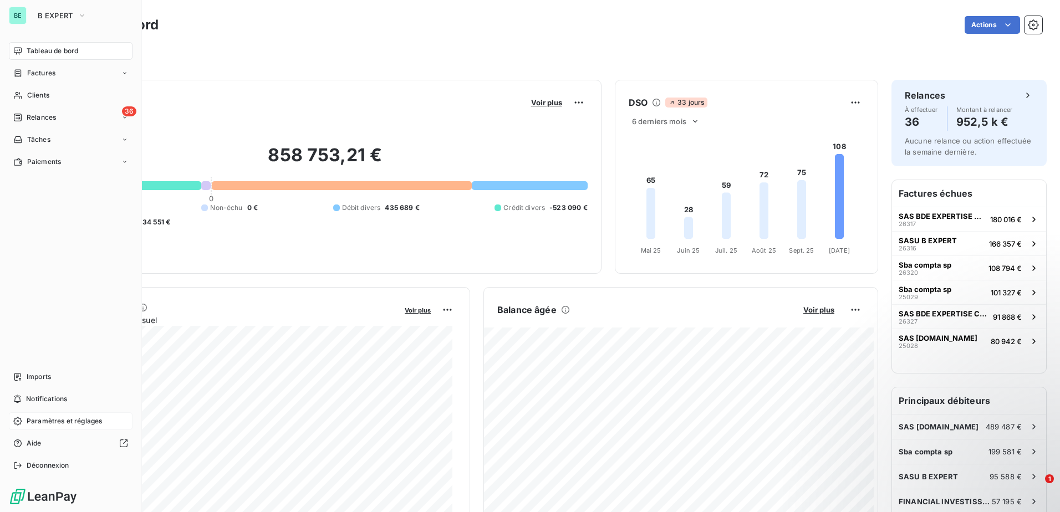
click at [83, 421] on span "Paramètres et réglages" at bounding box center [64, 421] width 75 height 10
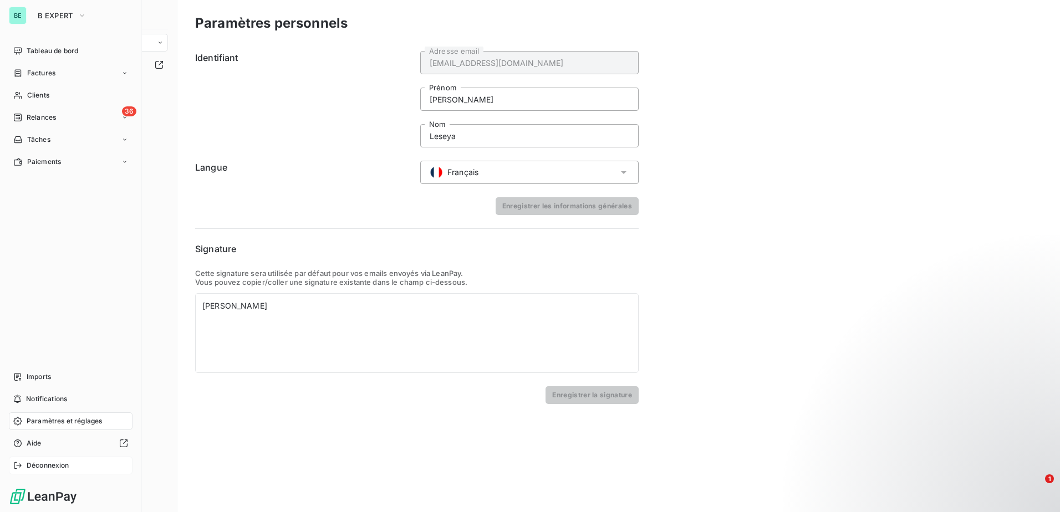
click at [49, 457] on div "Déconnexion" at bounding box center [71, 466] width 124 height 18
